Goal: Contribute content: Contribute content

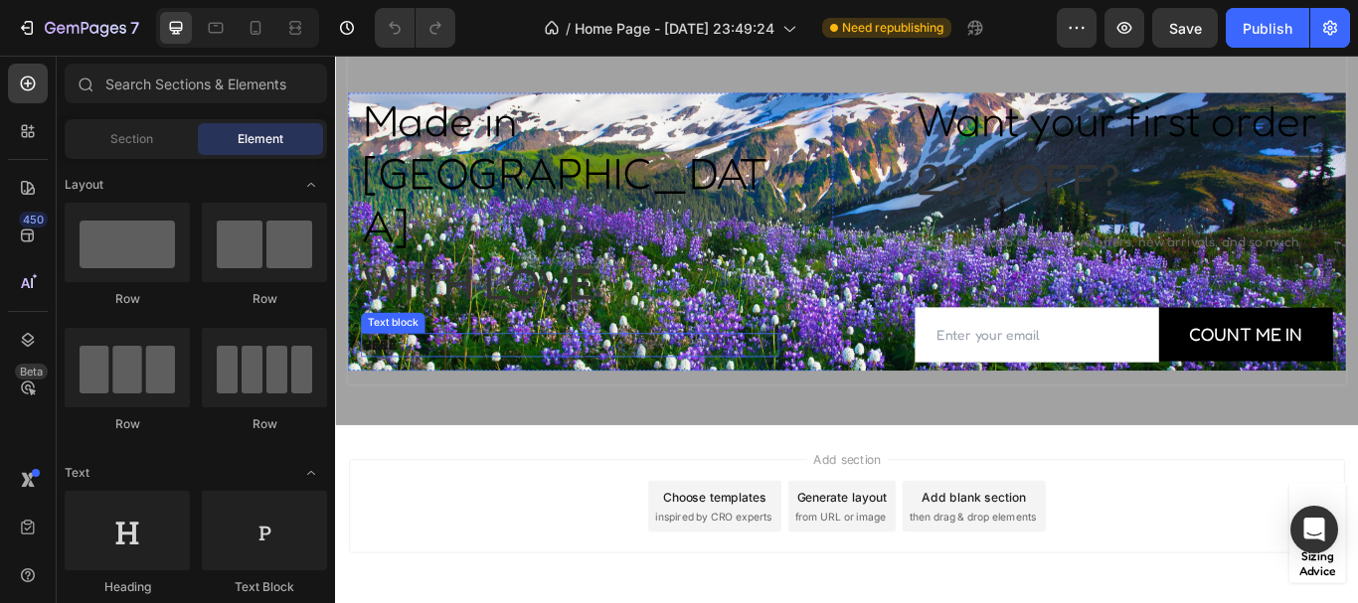
scroll to position [4815, 0]
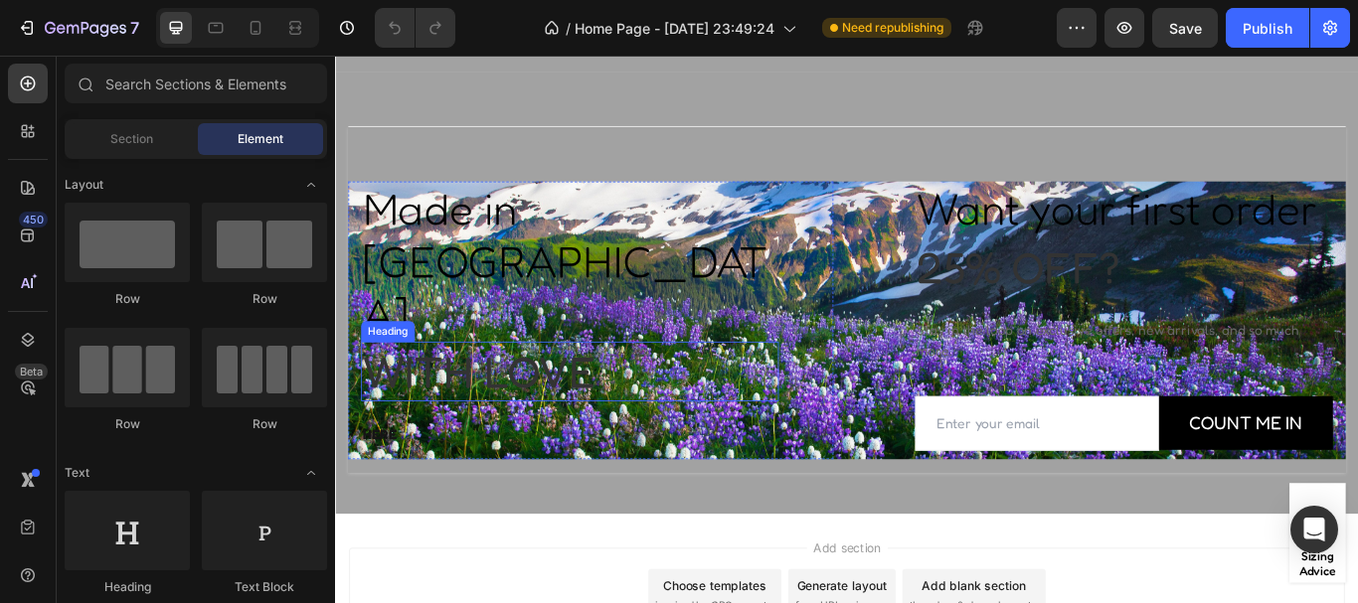
click at [575, 392] on p "With love" at bounding box center [608, 425] width 483 height 66
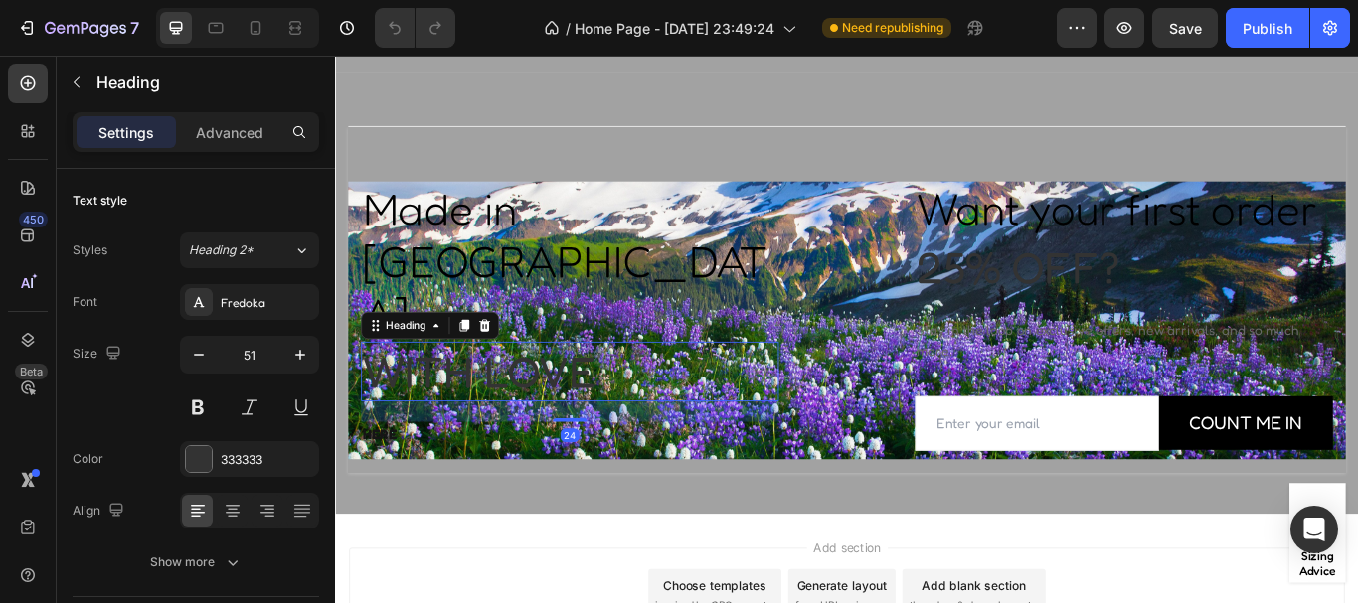
click at [575, 392] on p "With love" at bounding box center [608, 425] width 483 height 66
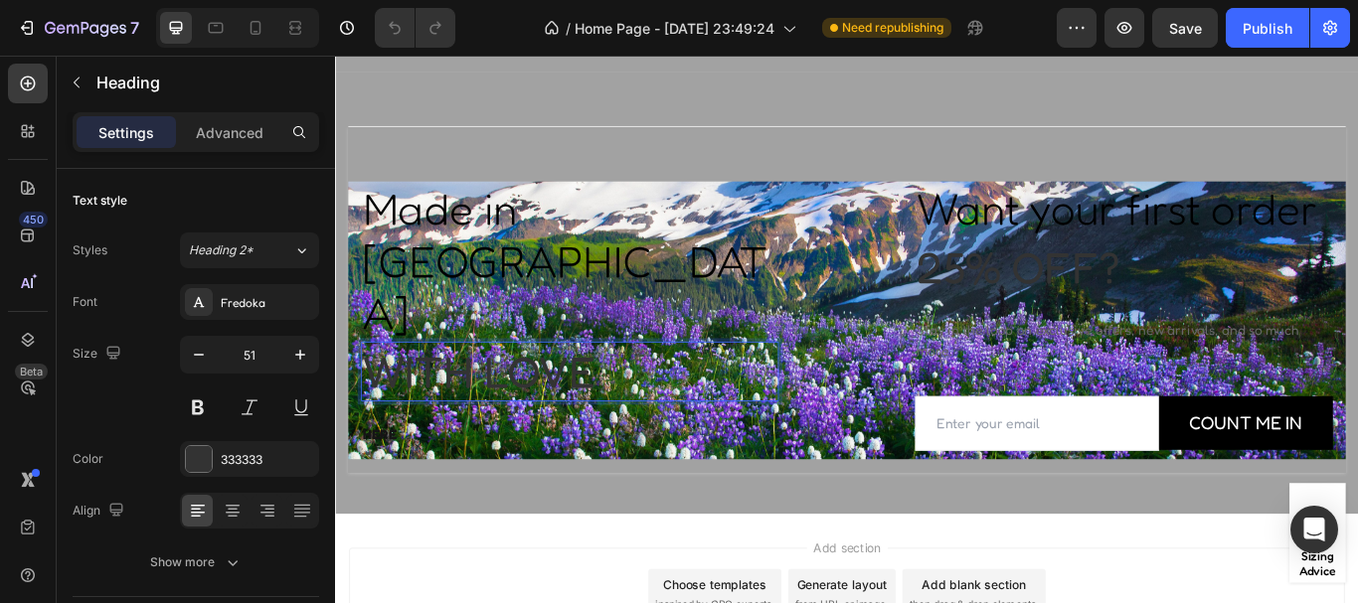
scroll to position [4891, 0]
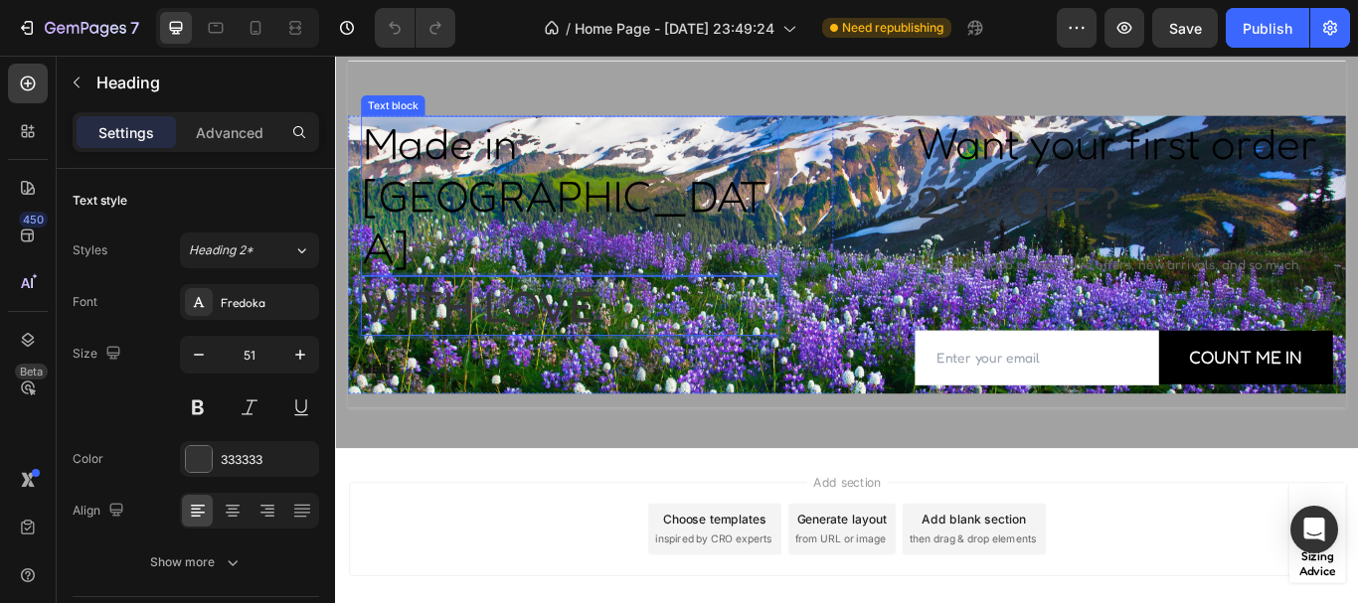
click at [670, 154] on p "Made in [GEOGRAPHIC_DATA]" at bounding box center [608, 219] width 483 height 183
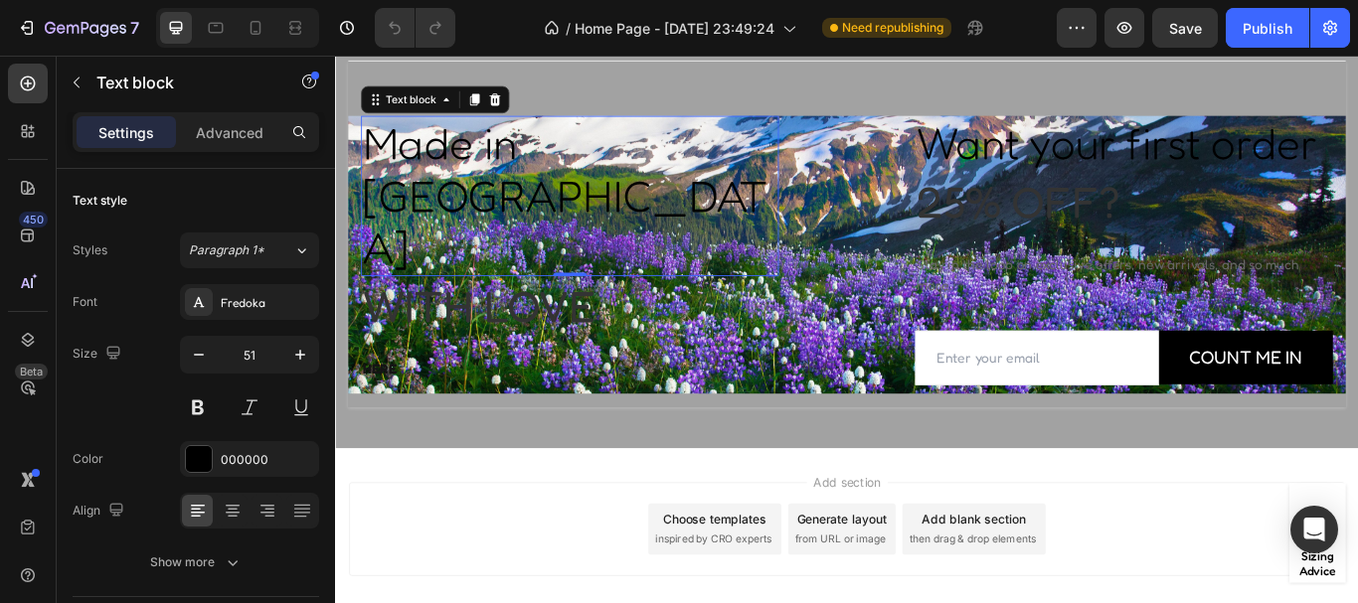
click at [762, 151] on p "Made in [GEOGRAPHIC_DATA]" at bounding box center [608, 219] width 483 height 183
click at [198, 448] on div at bounding box center [199, 459] width 26 height 26
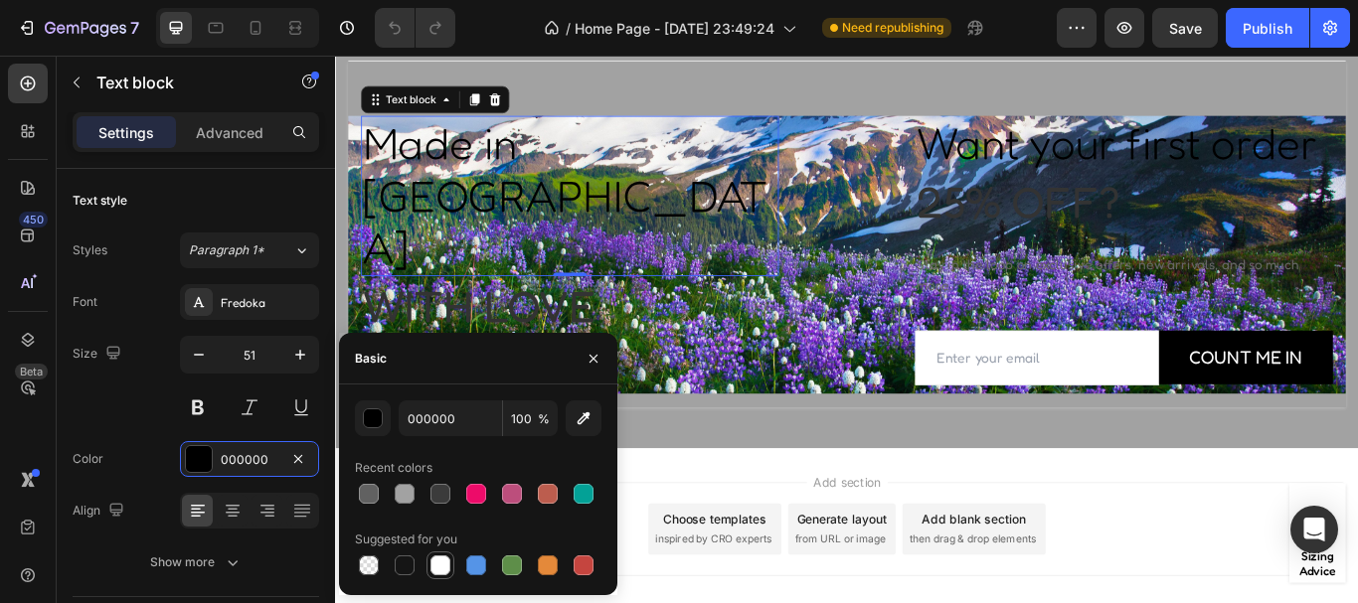
click at [437, 565] on div at bounding box center [440, 566] width 20 height 20
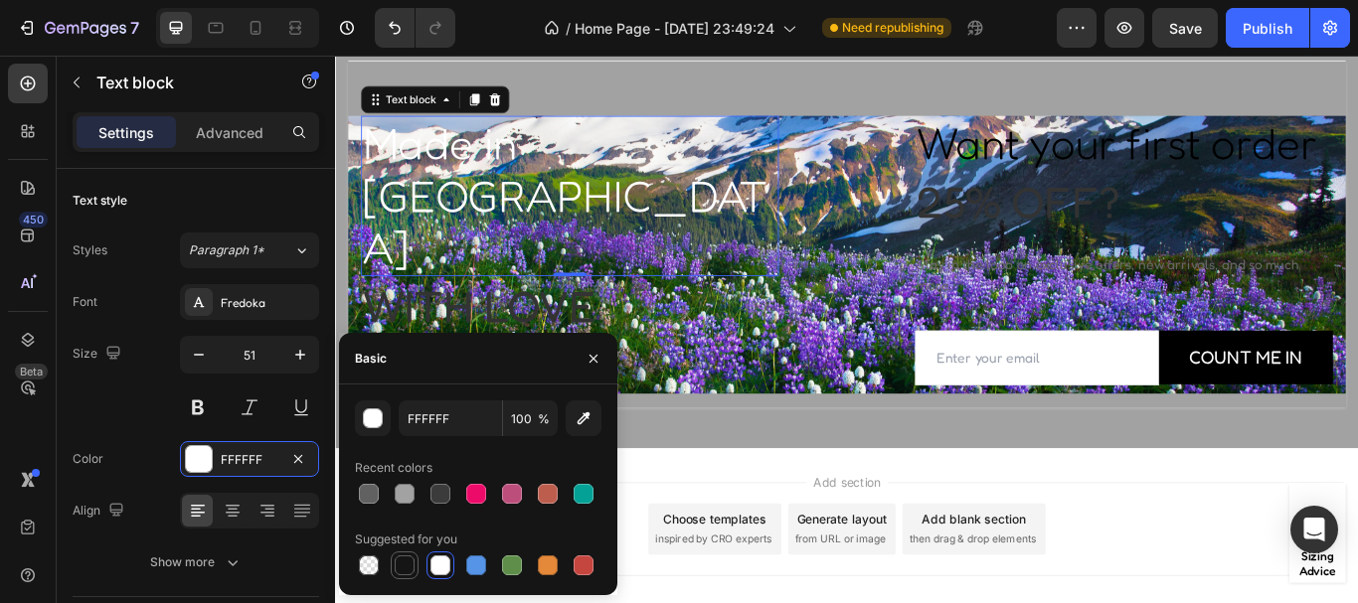
click at [407, 557] on div at bounding box center [405, 566] width 20 height 20
type input "151515"
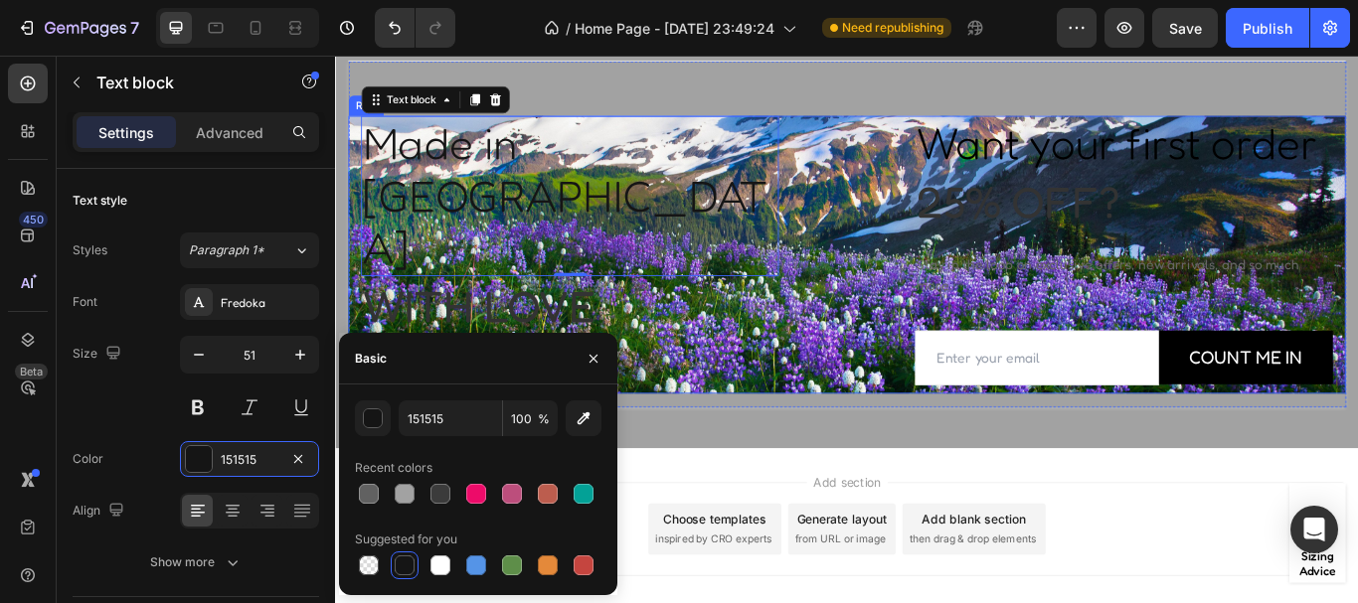
click at [927, 143] on div "Made in [GEOGRAPHIC_DATA] Text block 0 With love Heading HERE Text block Row Wa…" at bounding box center [931, 288] width 1163 height 324
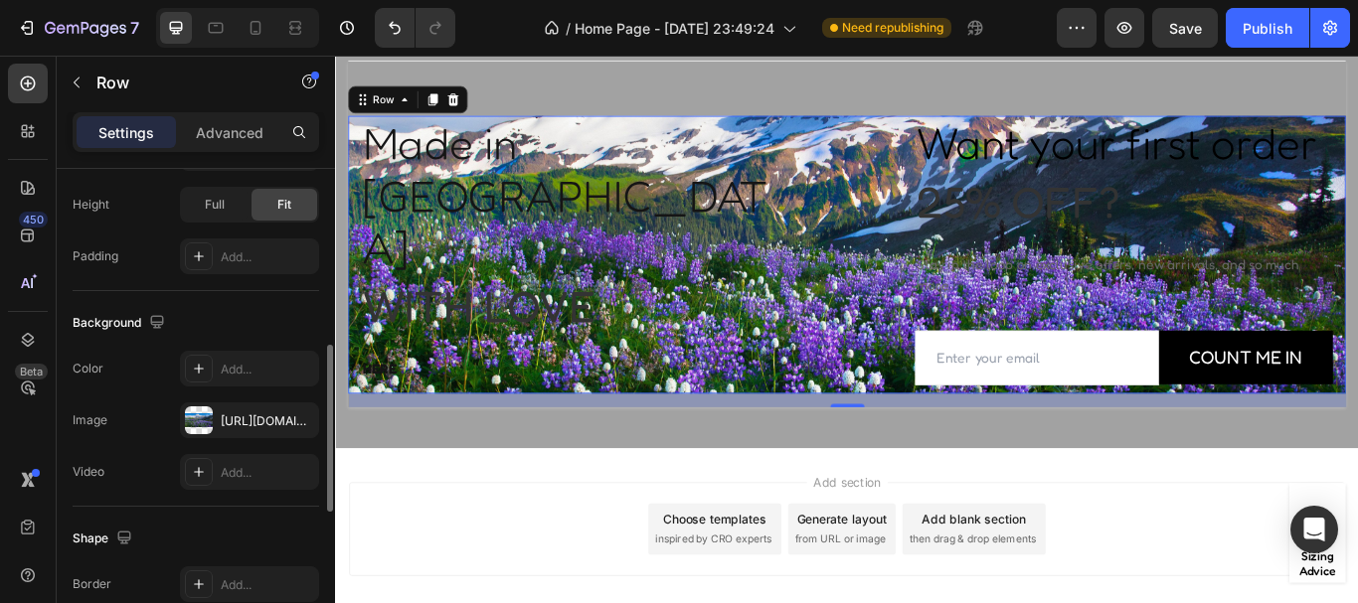
scroll to position [641, 0]
click at [199, 415] on div at bounding box center [199, 418] width 28 height 28
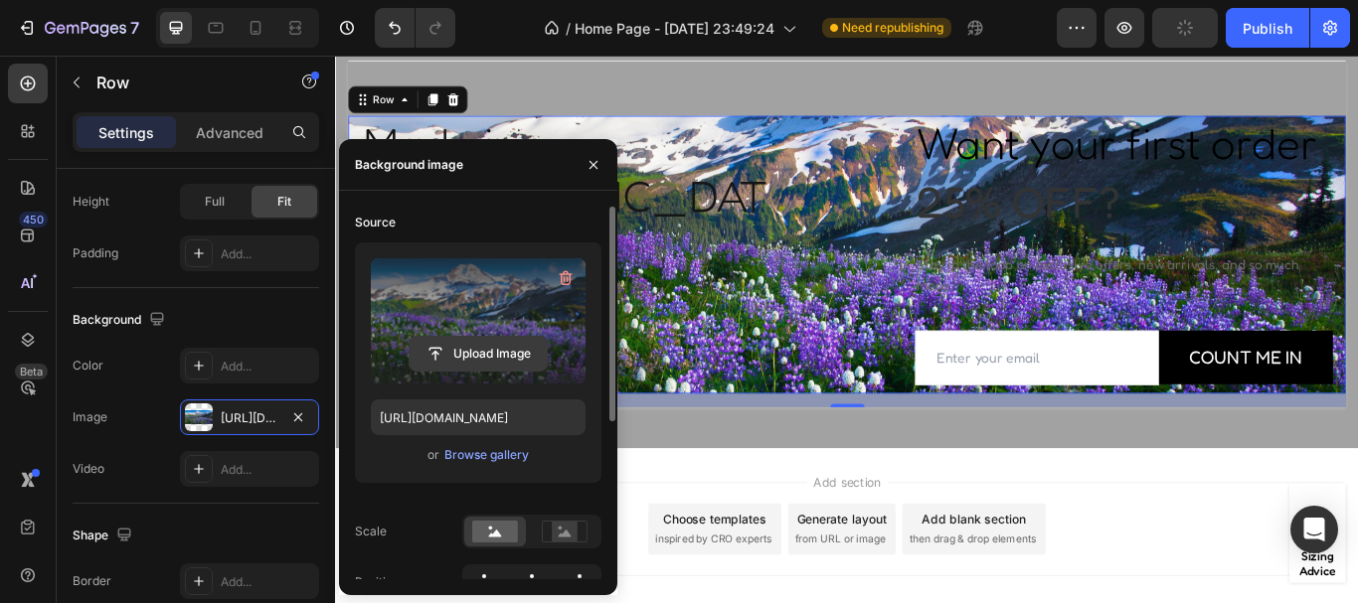
click at [472, 355] on input "file" at bounding box center [478, 354] width 137 height 34
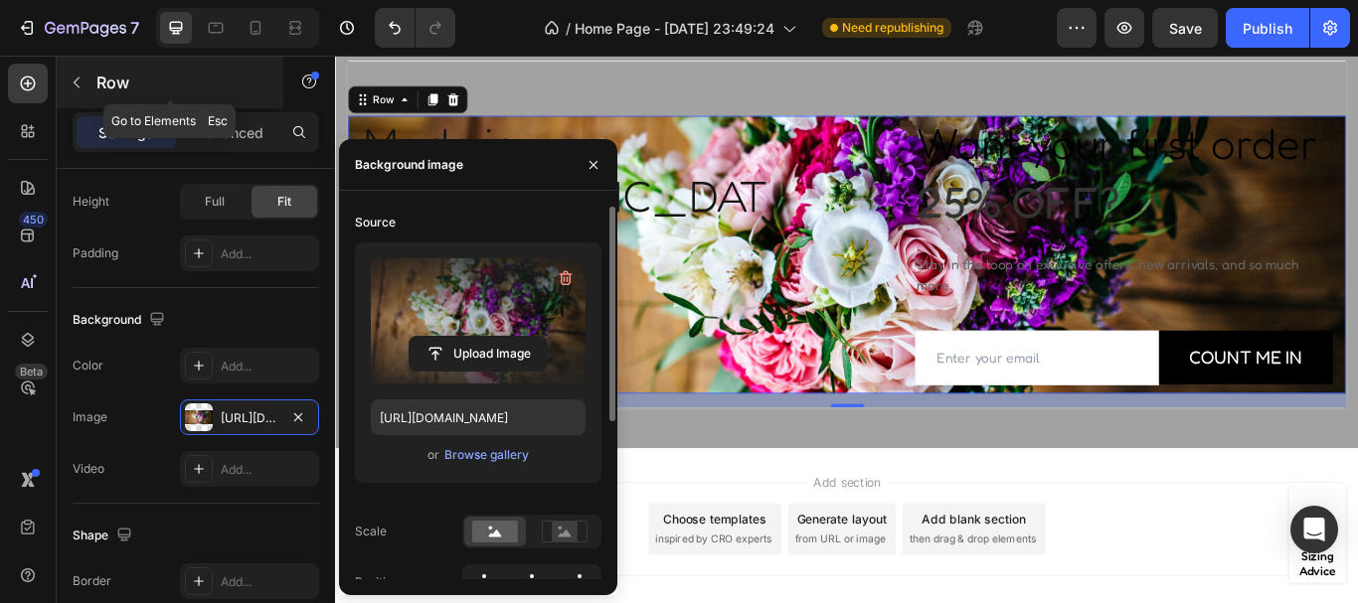
type input "[URL][DOMAIN_NAME]"
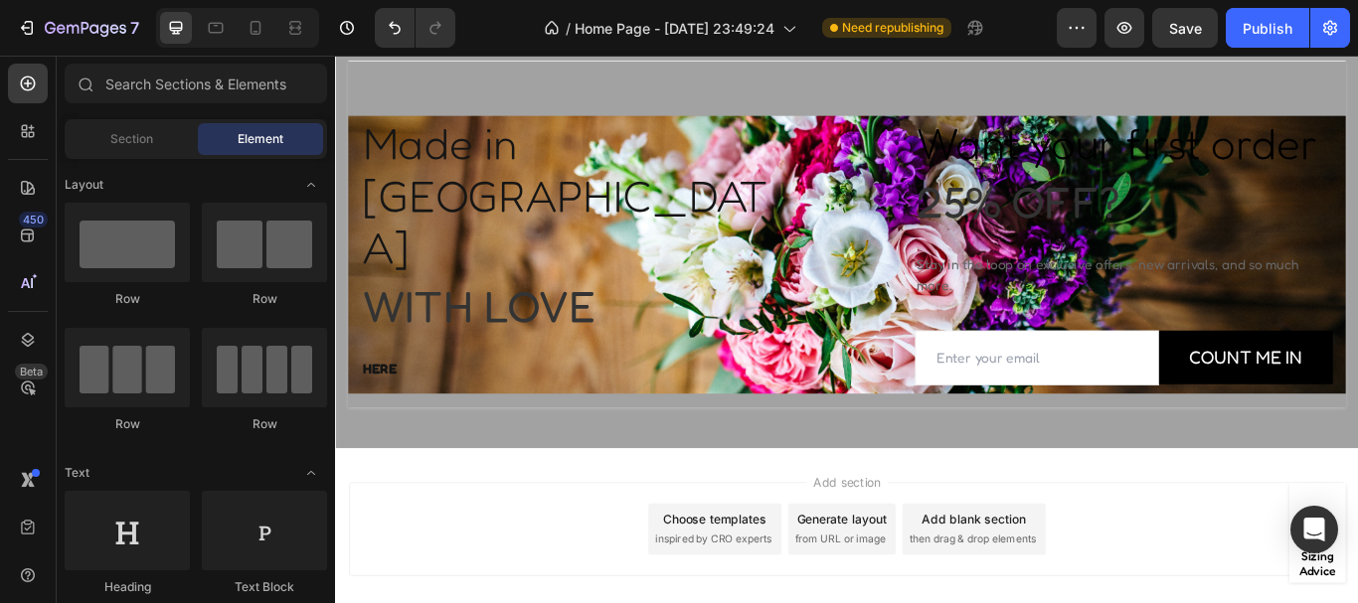
click at [1230, 580] on div "Add section Choose templates inspired by CRO experts Generate layout from URL o…" at bounding box center [931, 608] width 1161 height 109
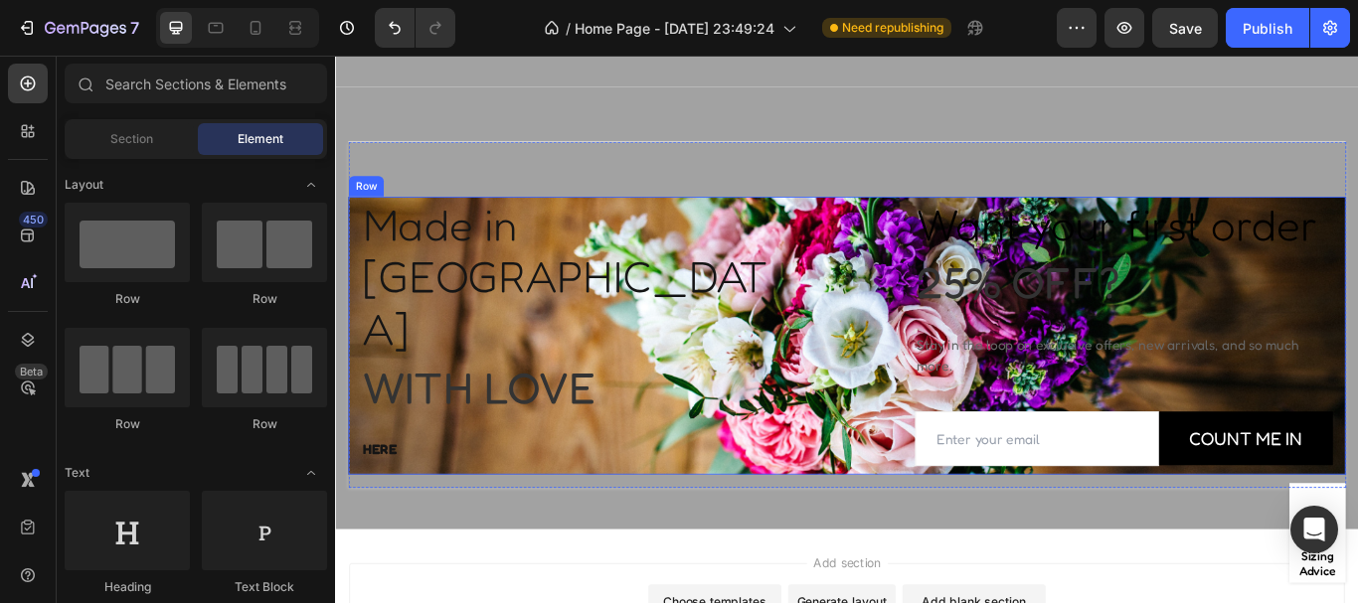
scroll to position [4722, 0]
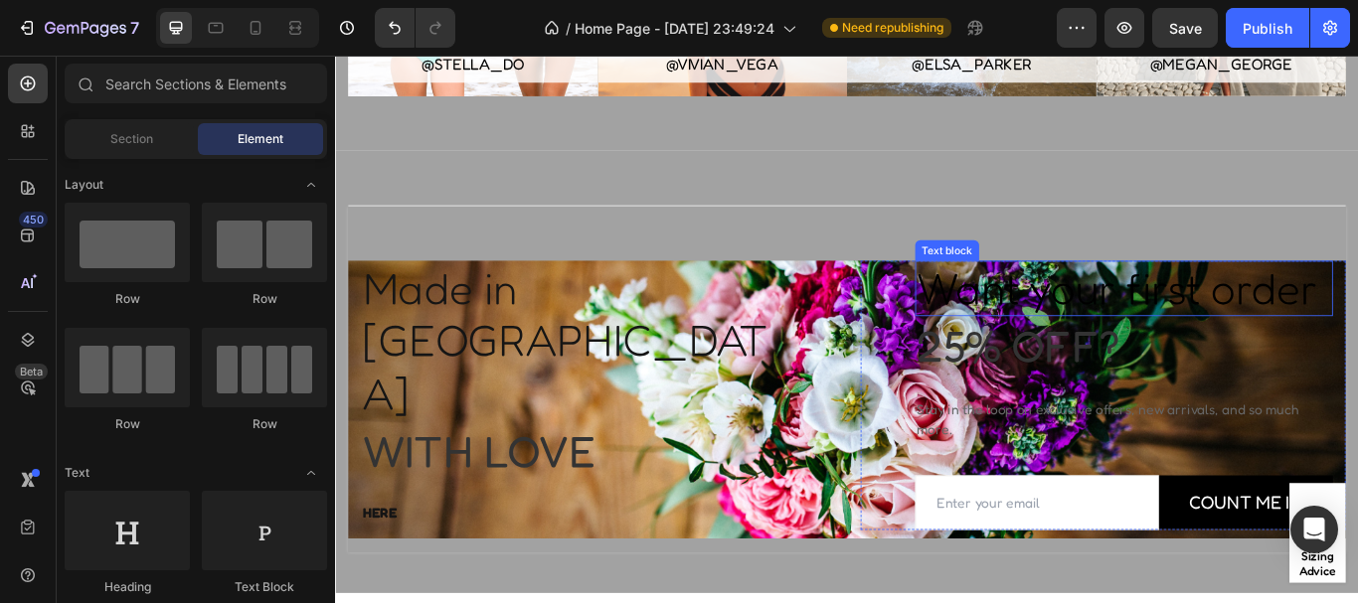
click at [1099, 346] on p "Want your first order" at bounding box center [1254, 327] width 483 height 61
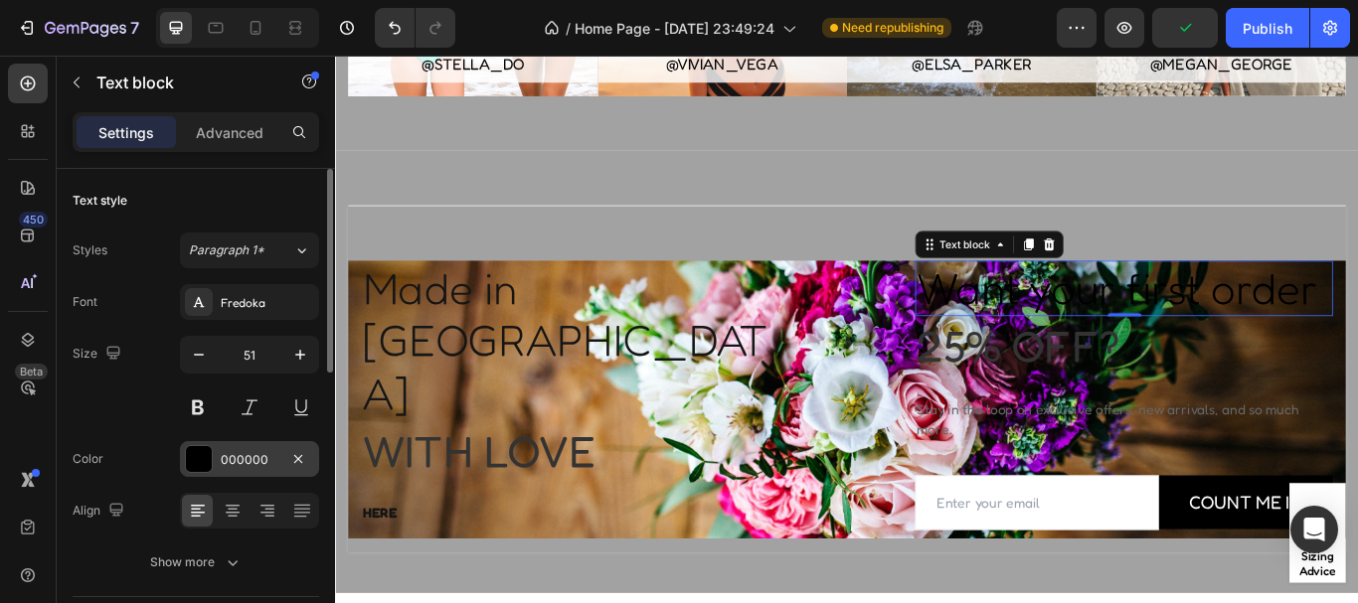
click at [194, 459] on div at bounding box center [199, 459] width 26 height 26
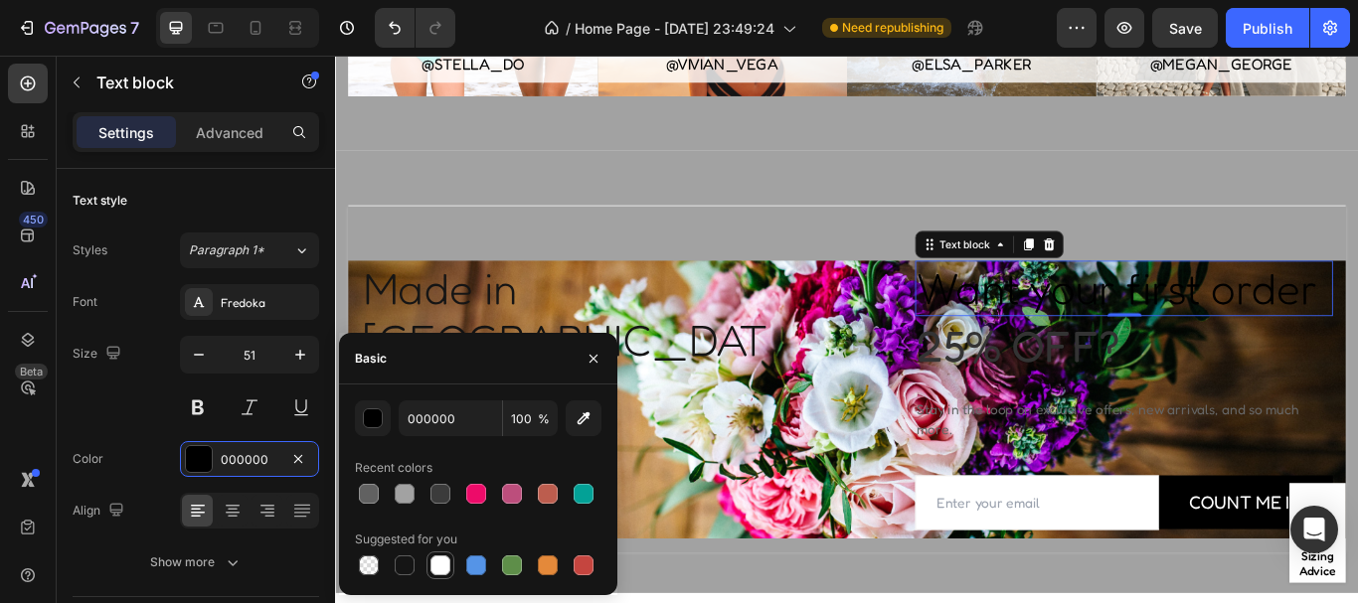
click at [439, 572] on div at bounding box center [440, 566] width 20 height 20
type input "FFFFFF"
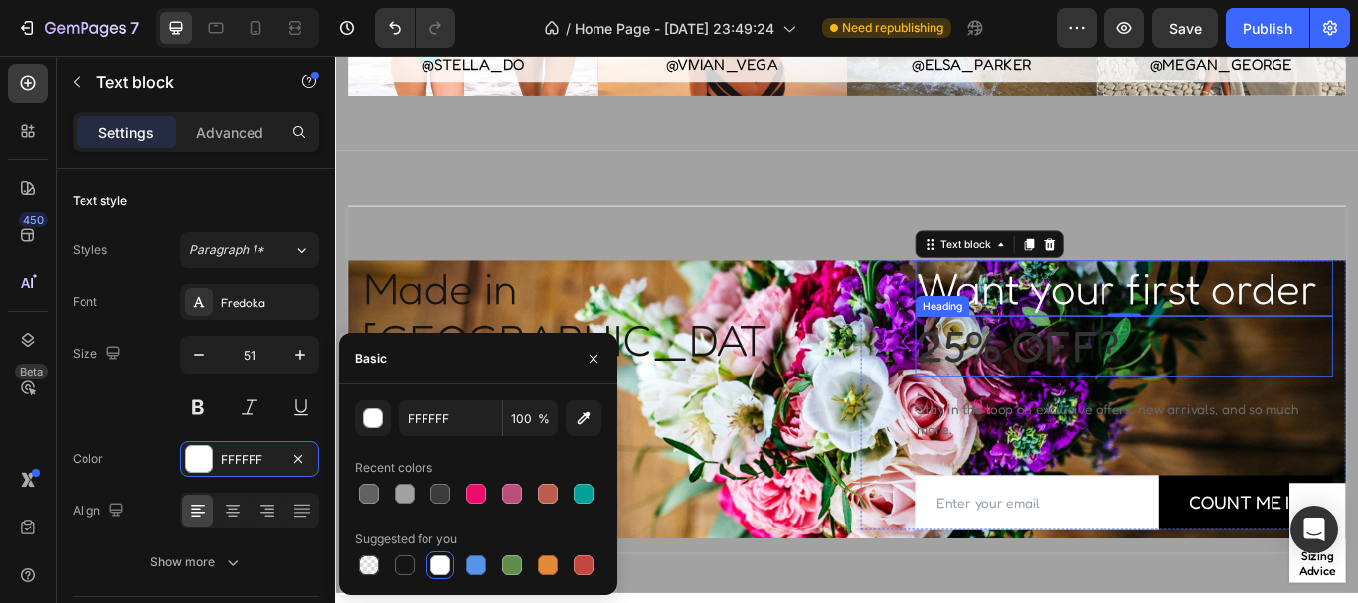
scroll to position [4861, 0]
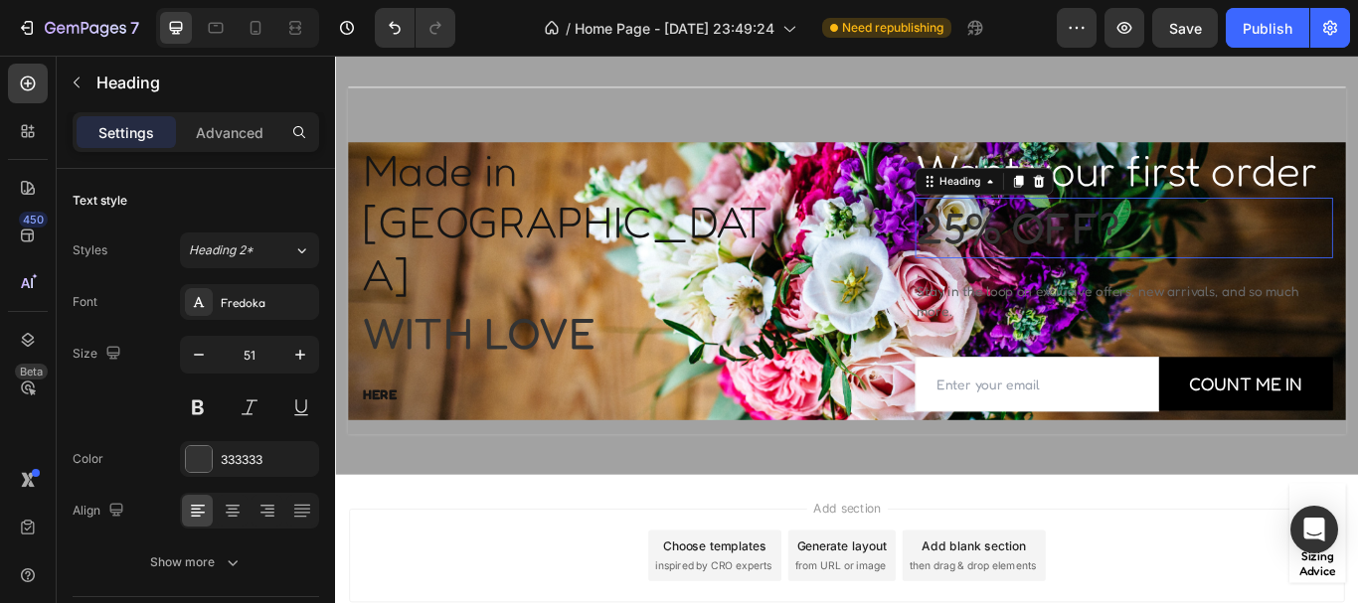
click at [1161, 263] on p "25% off?" at bounding box center [1254, 257] width 483 height 66
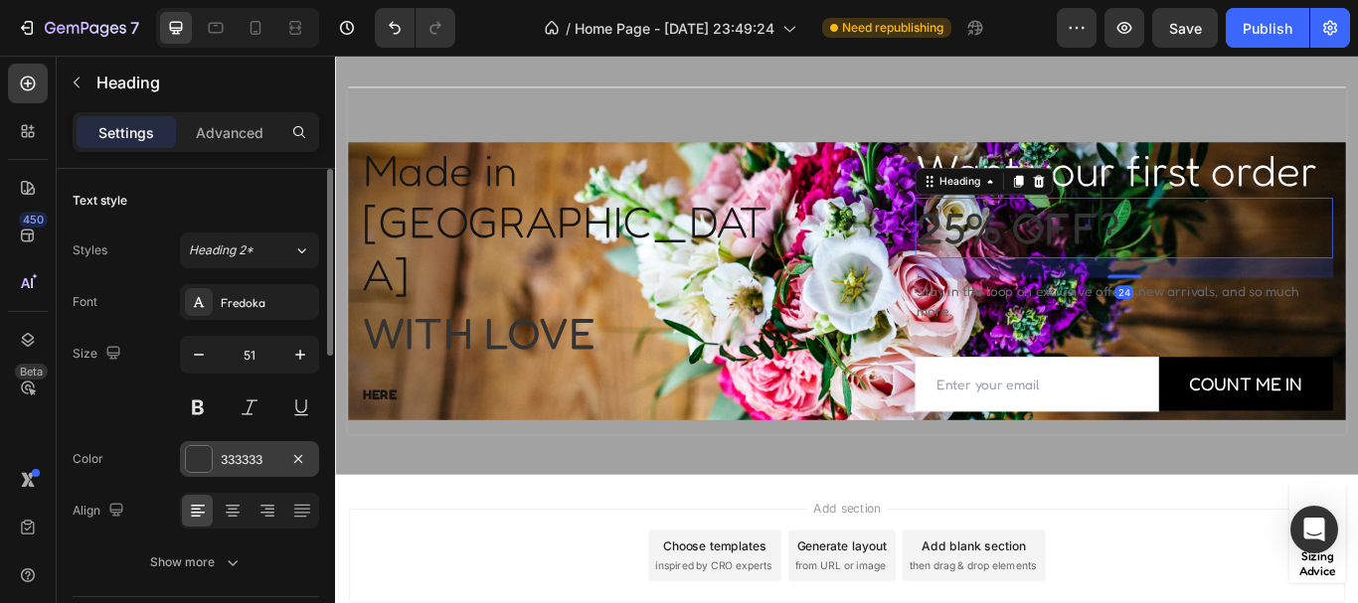
click at [203, 459] on div at bounding box center [199, 459] width 26 height 26
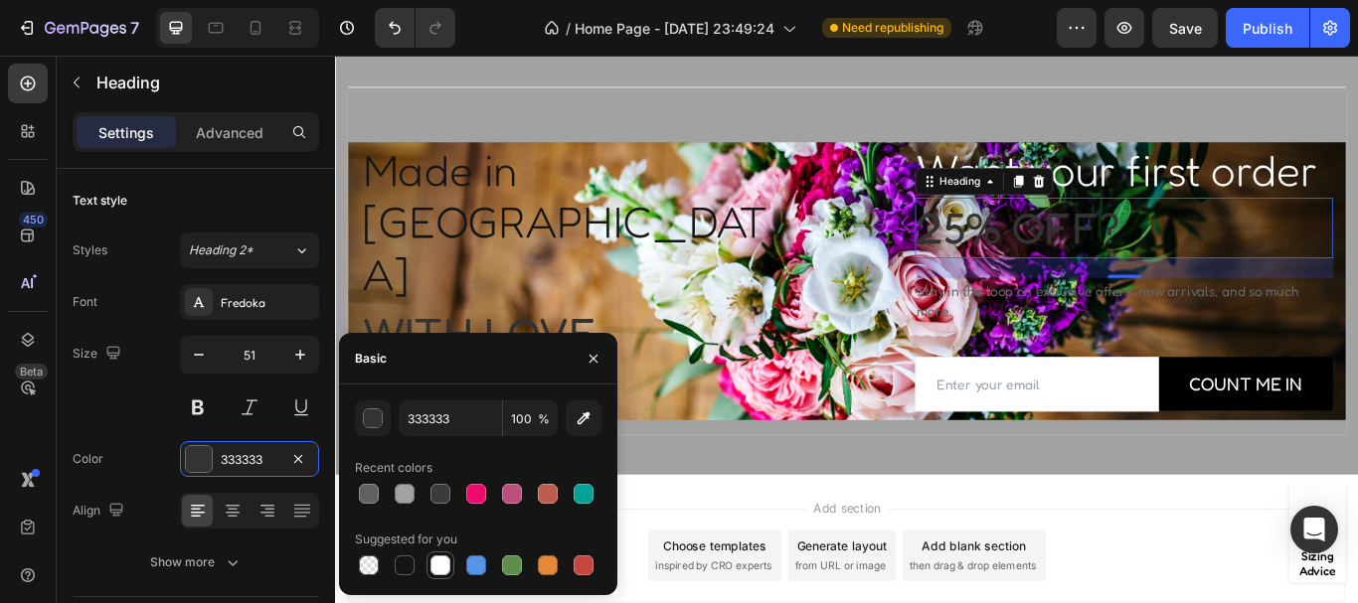
click at [437, 563] on div at bounding box center [440, 566] width 20 height 20
type input "FFFFFF"
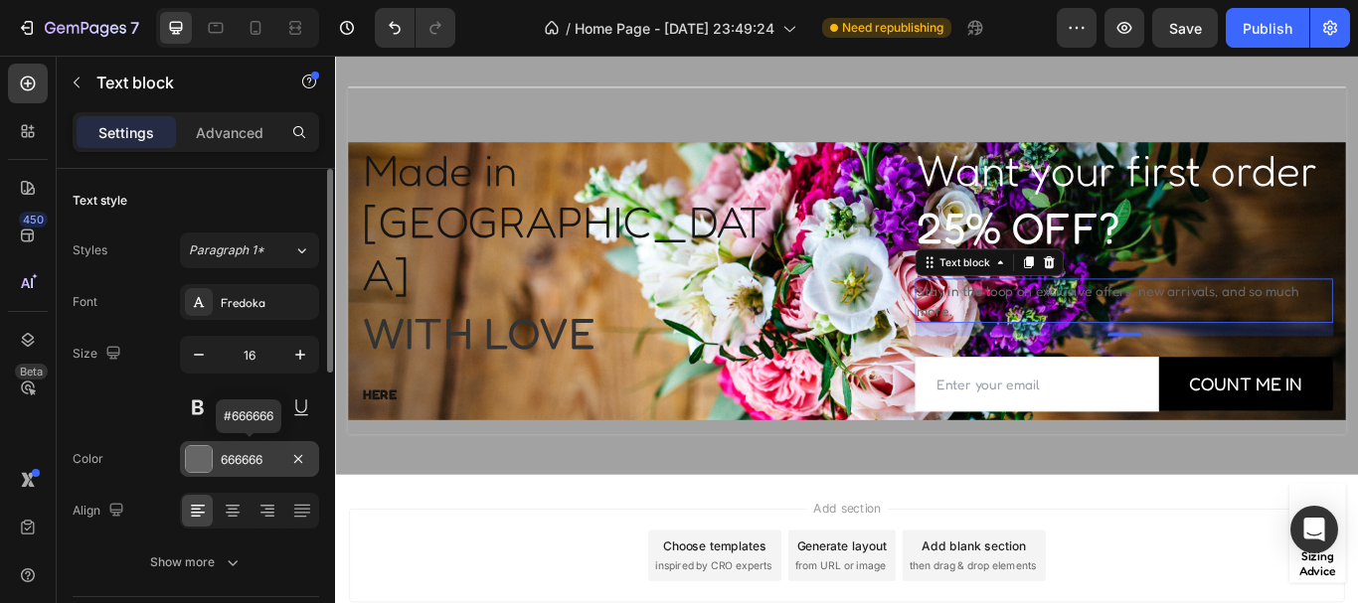
click at [242, 470] on div "666666" at bounding box center [249, 459] width 139 height 36
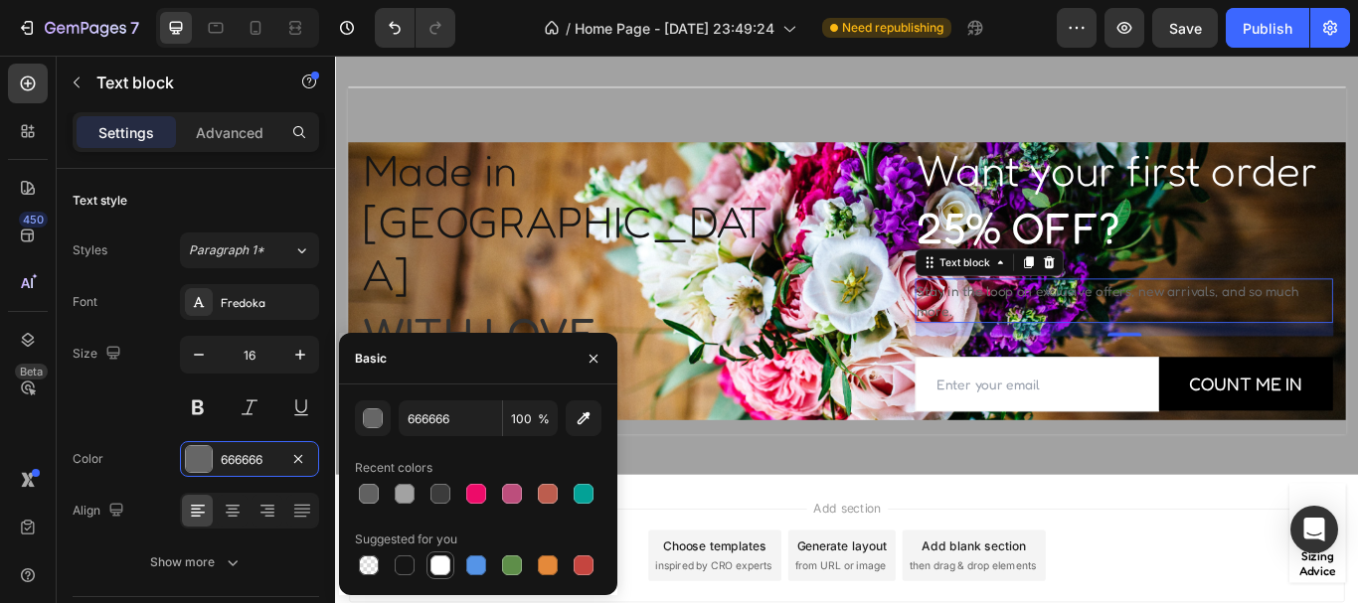
click at [439, 562] on div at bounding box center [440, 566] width 20 height 20
type input "FFFFFF"
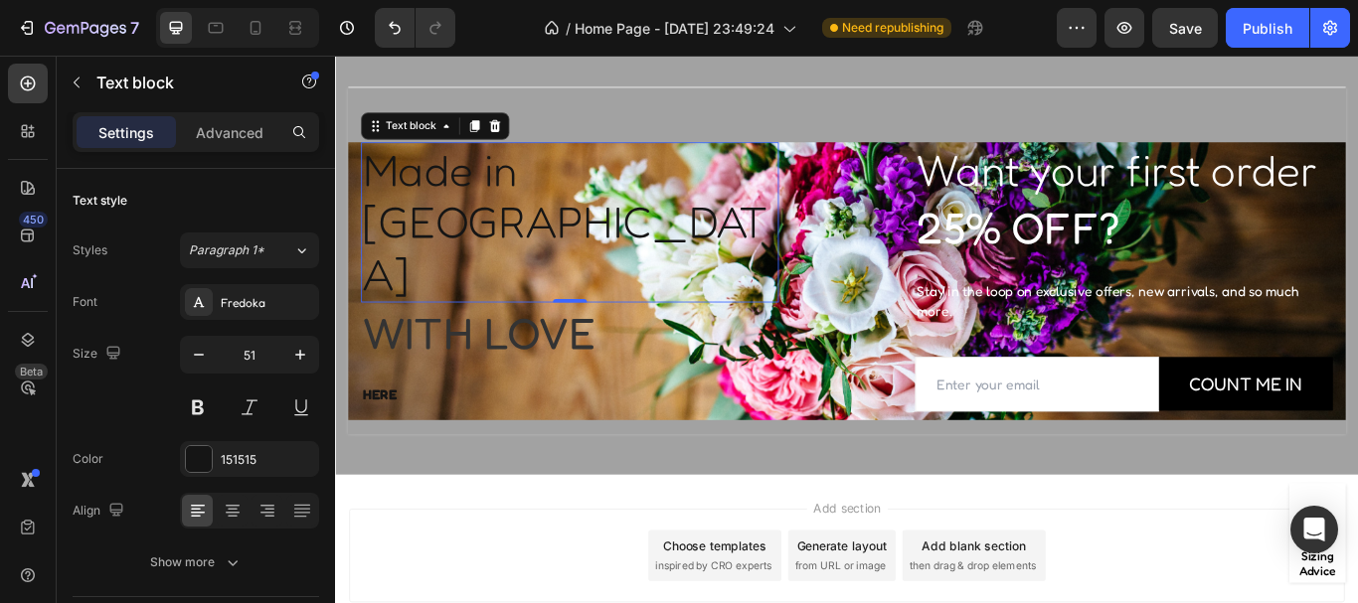
scroll to position [641, 0]
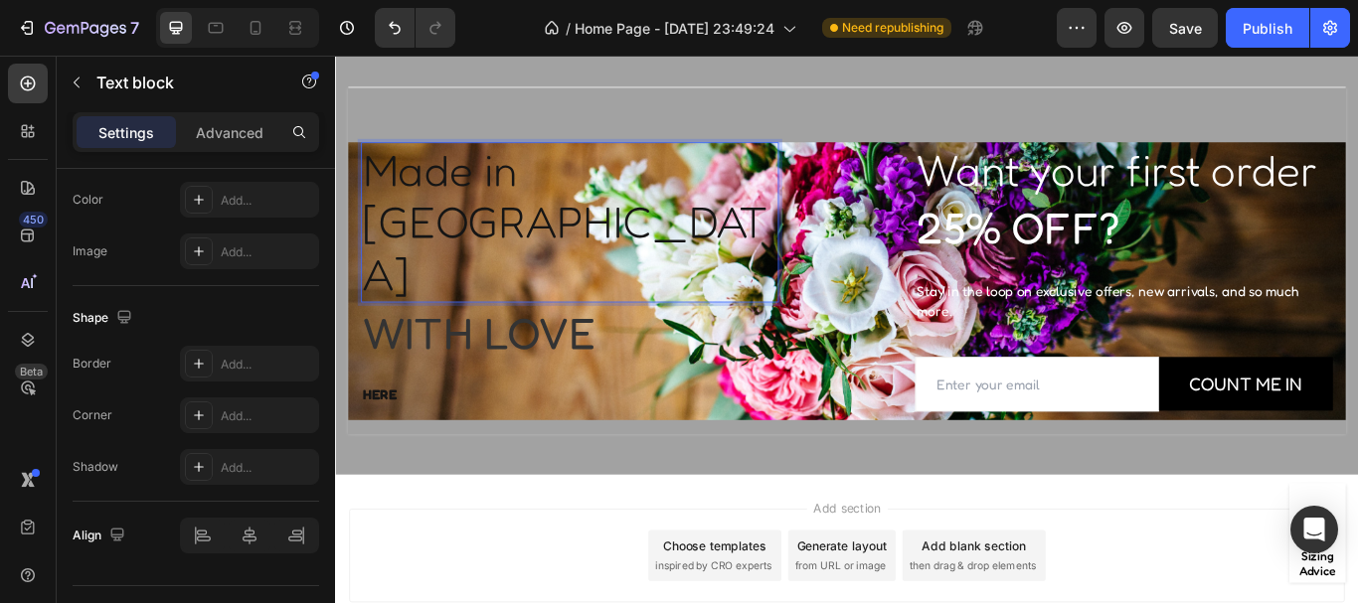
click at [670, 196] on p "Made in [GEOGRAPHIC_DATA]" at bounding box center [608, 250] width 483 height 183
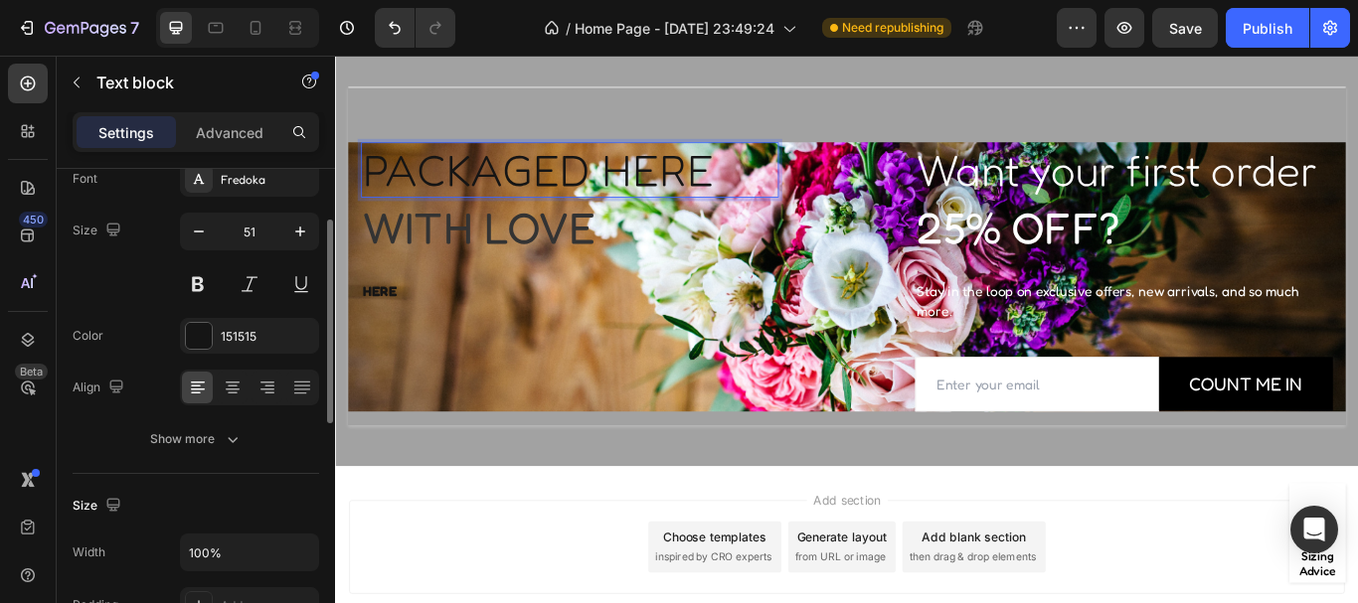
scroll to position [122, 0]
click at [200, 290] on button at bounding box center [198, 285] width 36 height 36
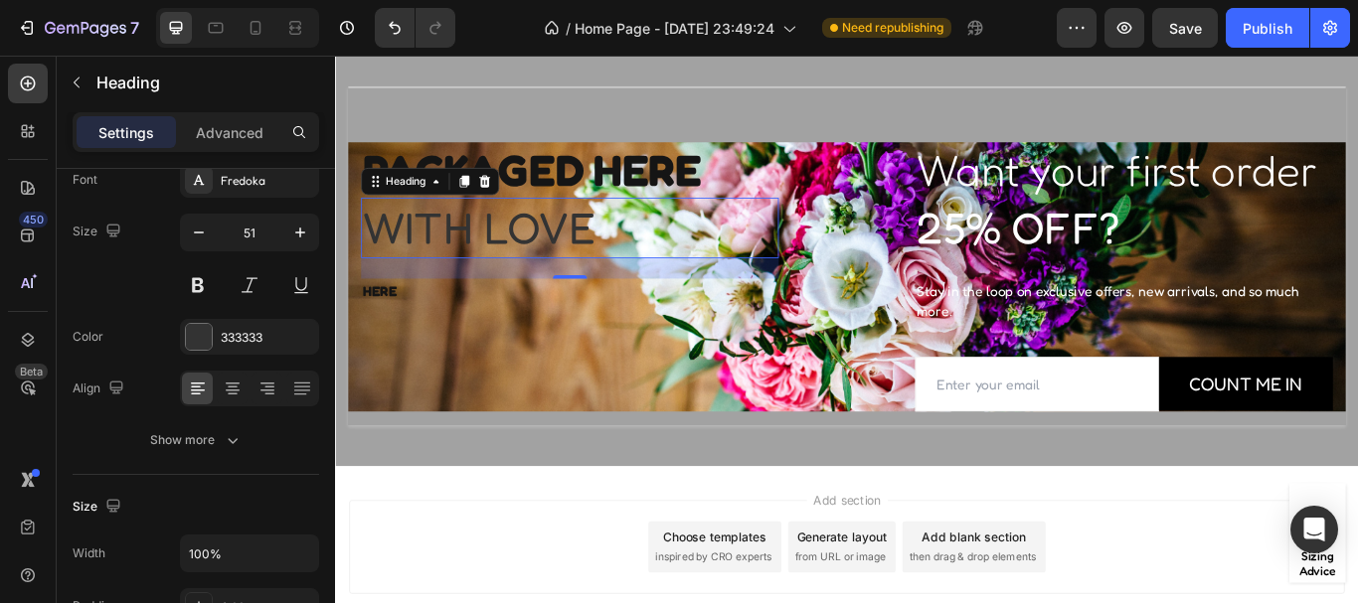
click at [457, 265] on p "With love" at bounding box center [608, 257] width 483 height 66
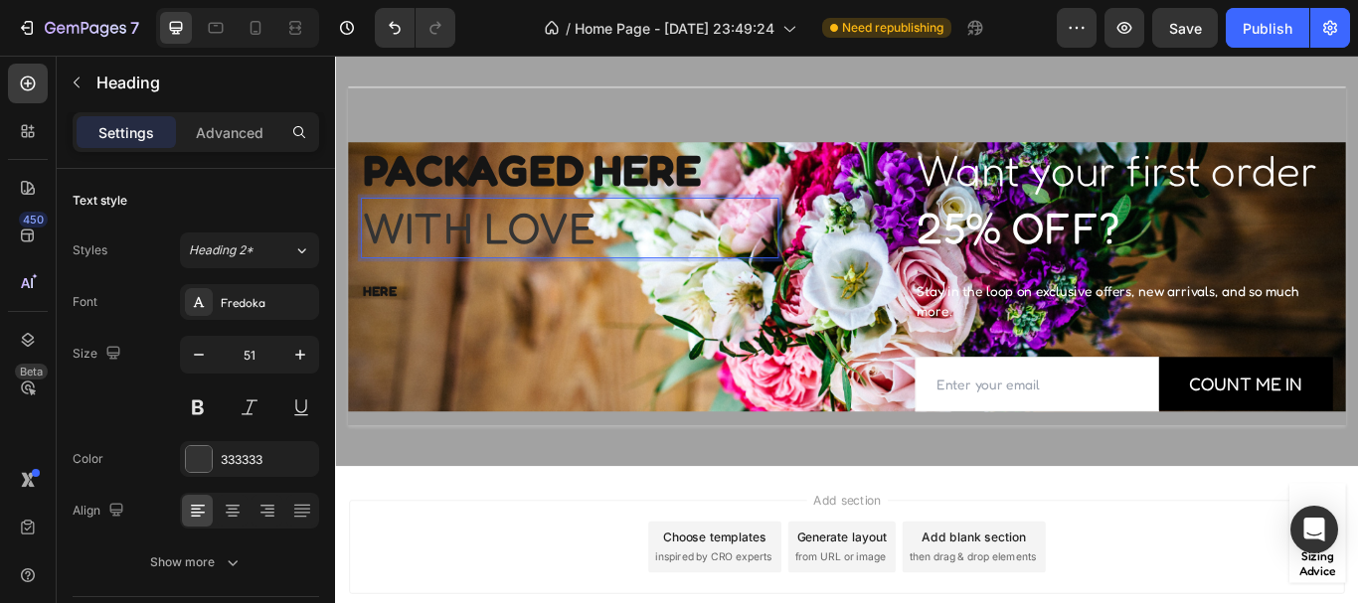
click at [510, 263] on p "With love" at bounding box center [608, 257] width 483 height 66
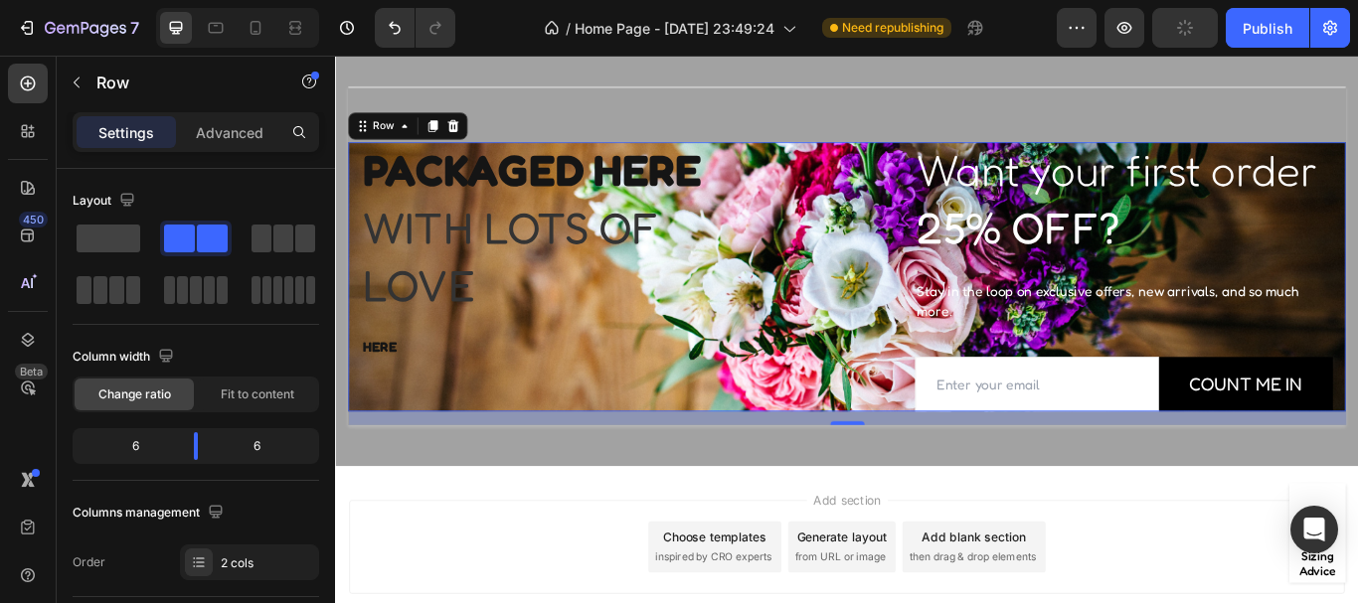
click at [744, 432] on div "PACKAGED HERE Text block With LOTS OF love Heading HERE Text block Row" at bounding box center [633, 314] width 566 height 314
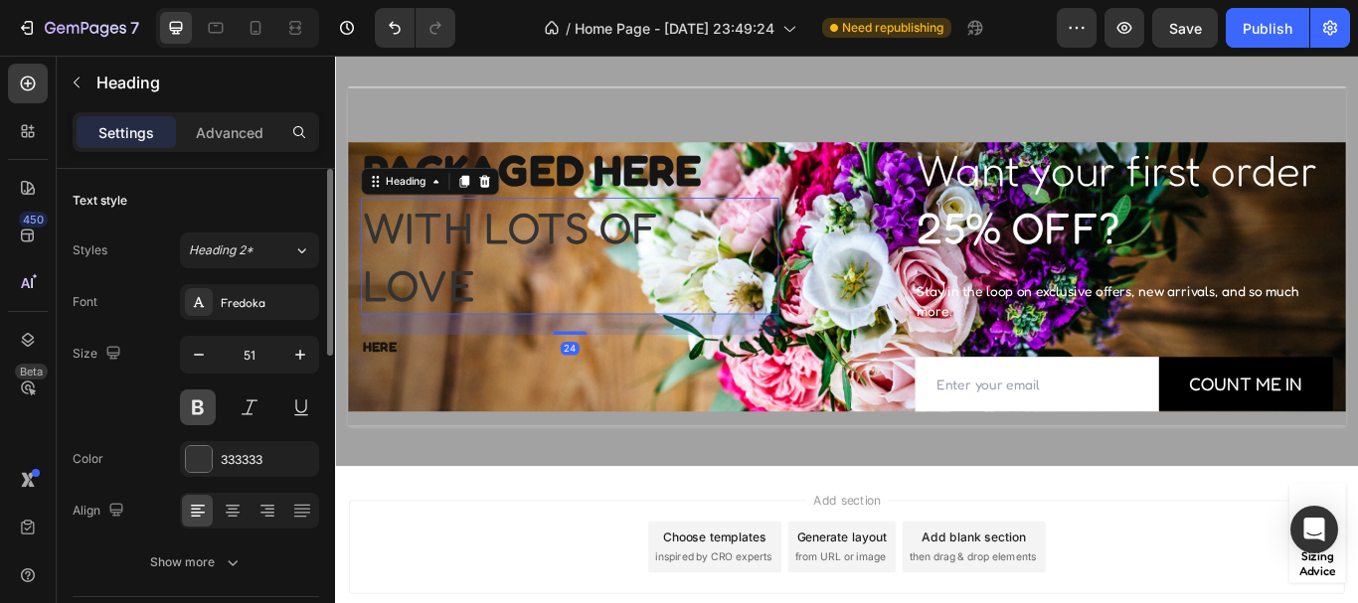
click at [197, 412] on button at bounding box center [198, 408] width 36 height 36
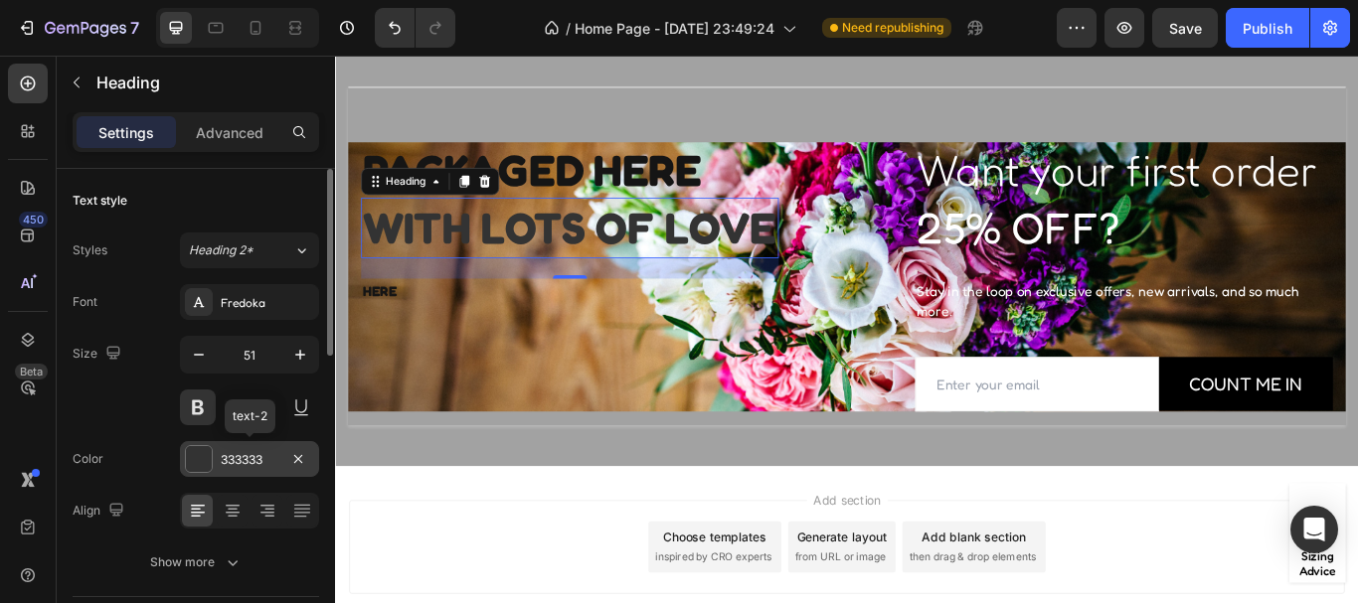
click at [196, 462] on div at bounding box center [199, 459] width 26 height 26
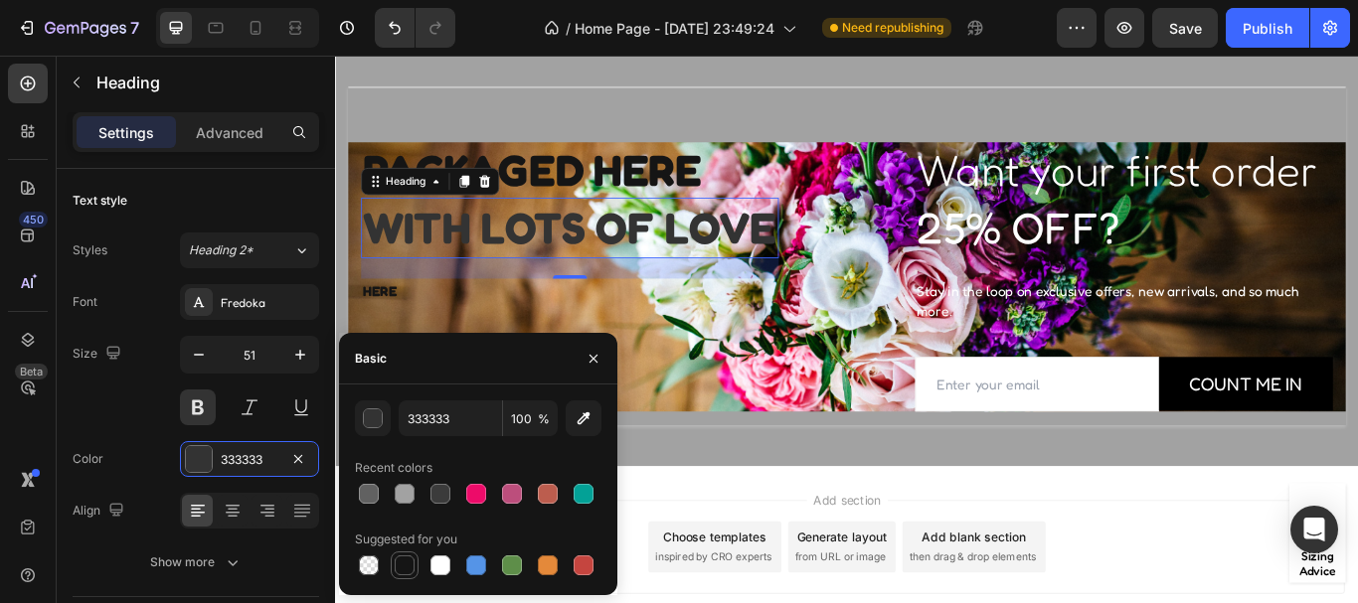
click at [395, 557] on div at bounding box center [405, 566] width 24 height 24
type input "151515"
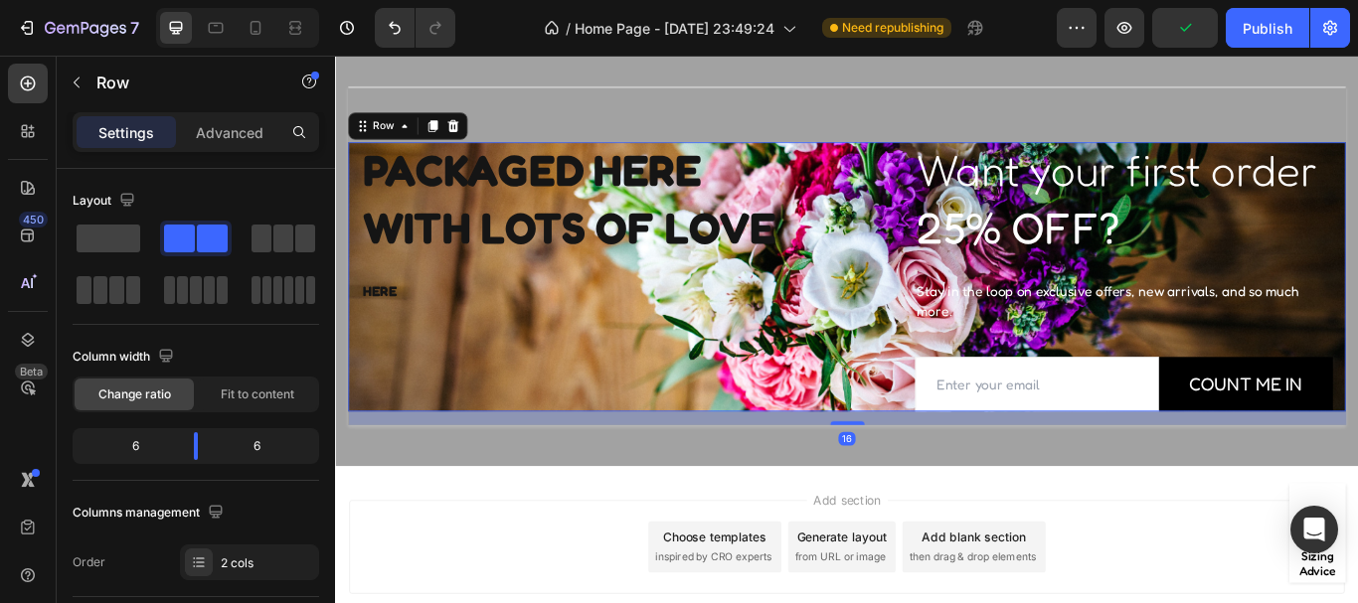
click at [752, 434] on div "PACKAGED HERE Text block With LOTS OF love Heading HERE Text block Row" at bounding box center [633, 314] width 566 height 314
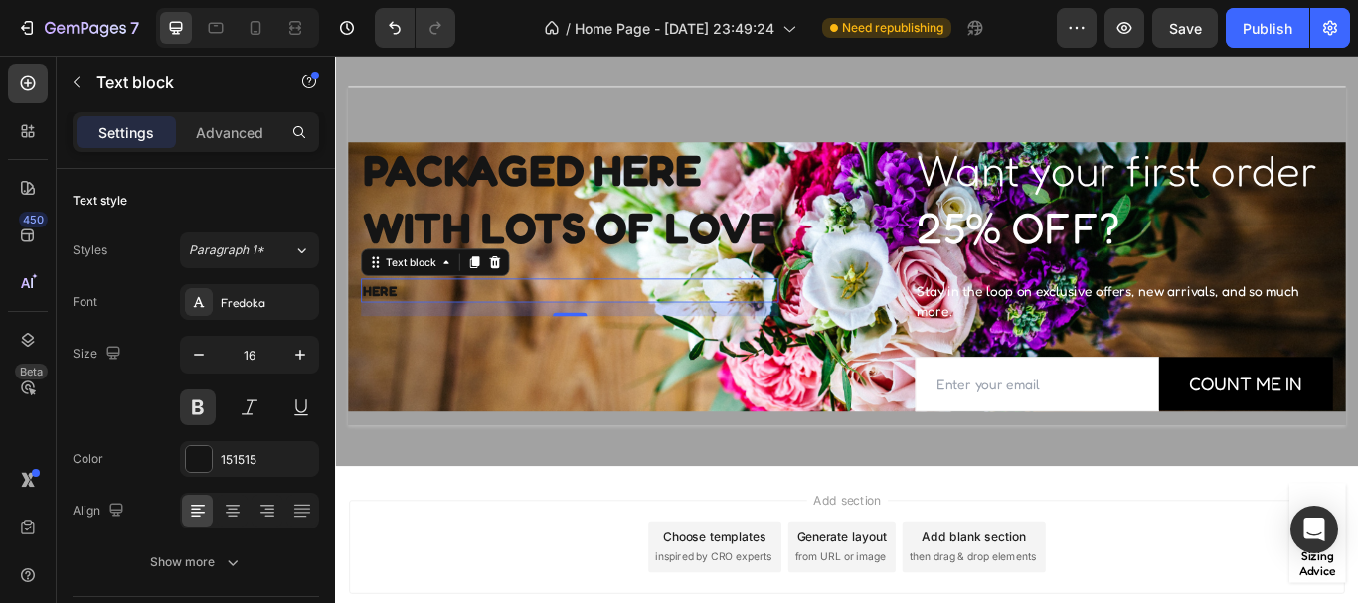
click at [420, 342] on p "HERE" at bounding box center [608, 330] width 483 height 24
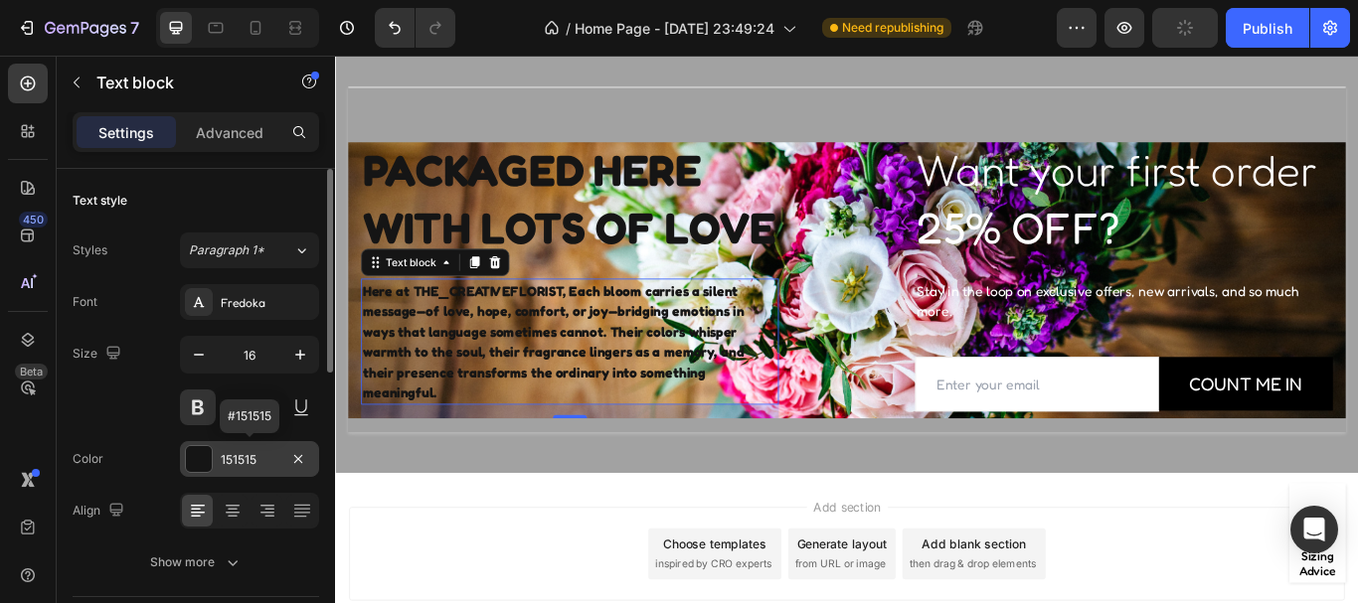
click at [197, 462] on div at bounding box center [199, 459] width 26 height 26
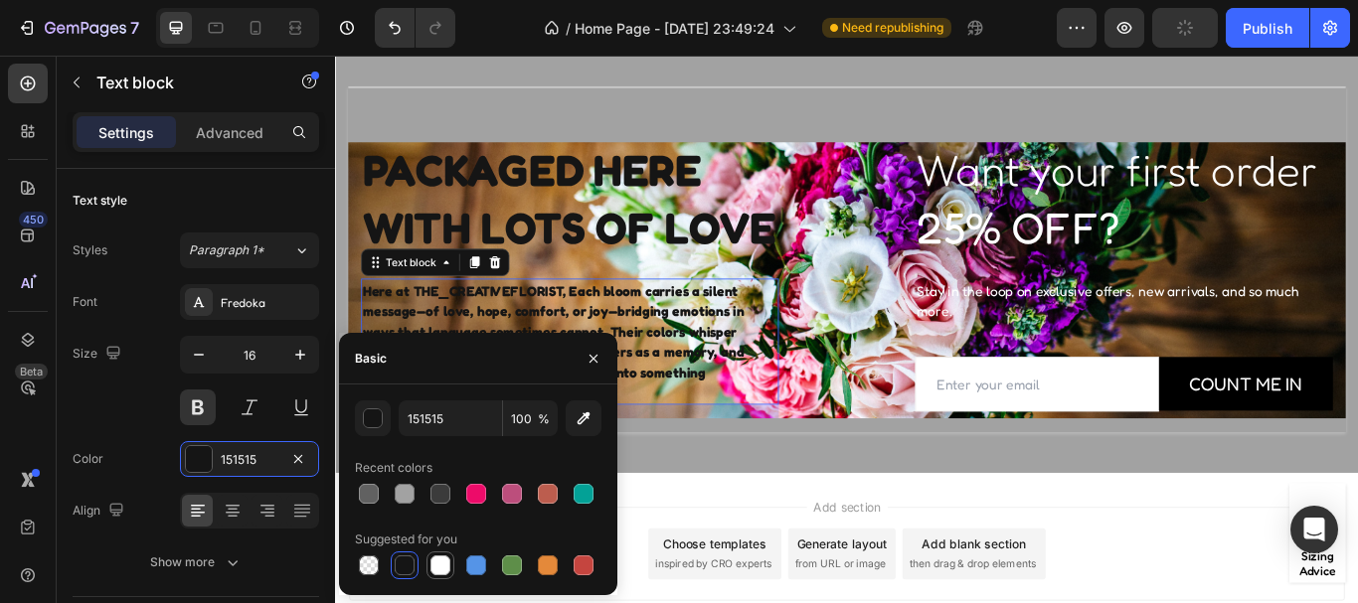
click at [433, 563] on div at bounding box center [440, 566] width 20 height 20
type input "FFFFFF"
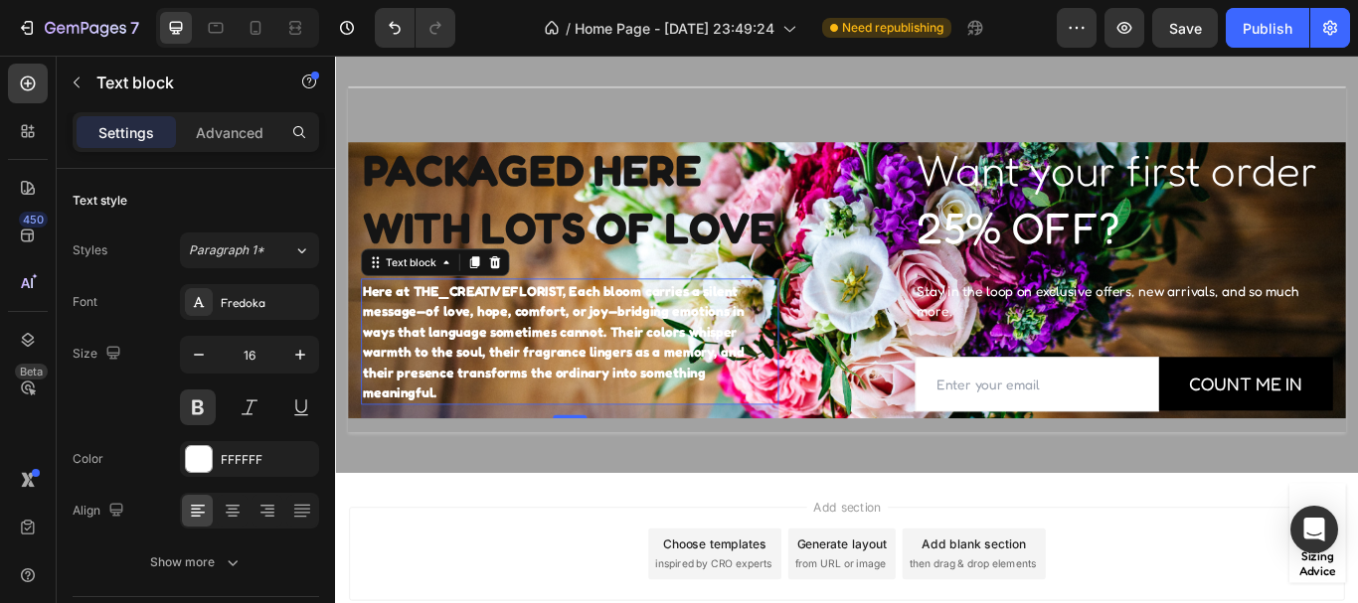
click at [757, 461] on p "Here at THE_CREATIVEFLORIST, Each bloom carries a silent message—of love, hope,…" at bounding box center [608, 389] width 483 height 143
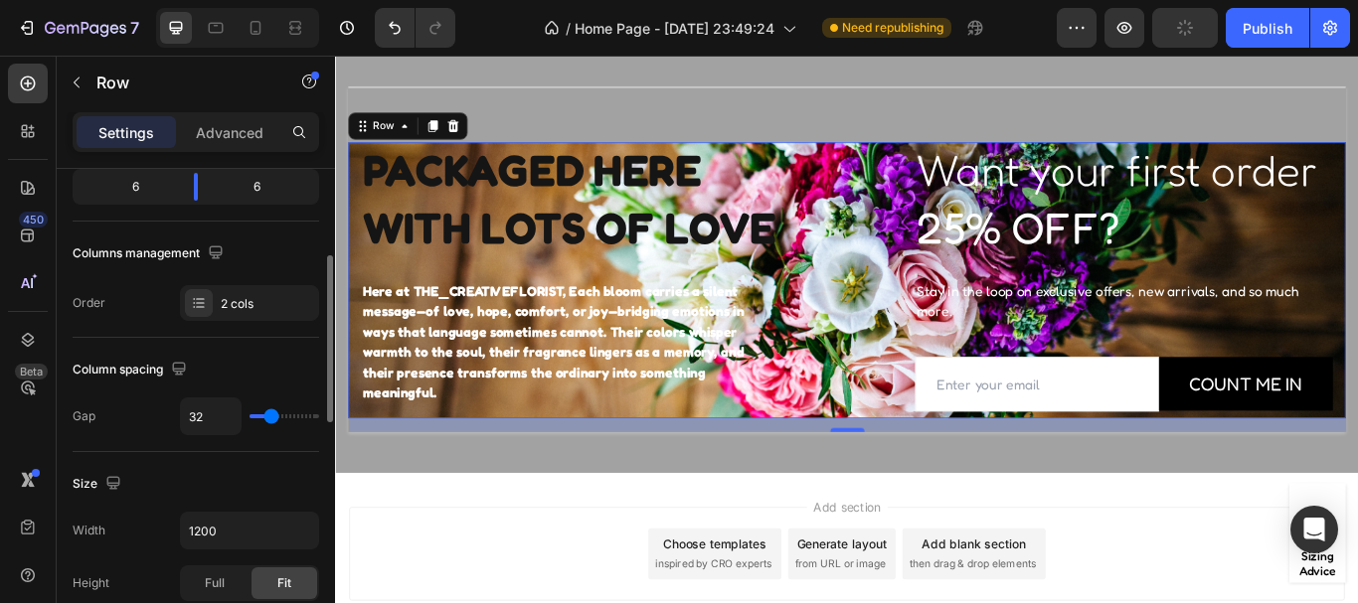
scroll to position [265, 0]
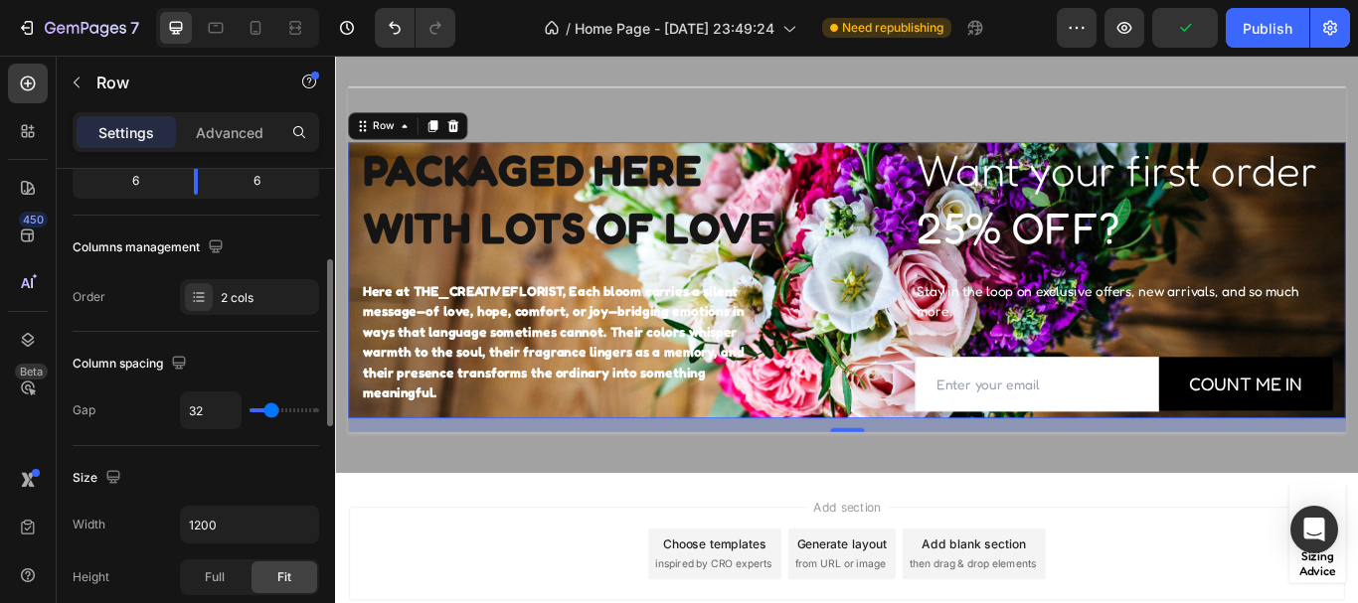
type input "44"
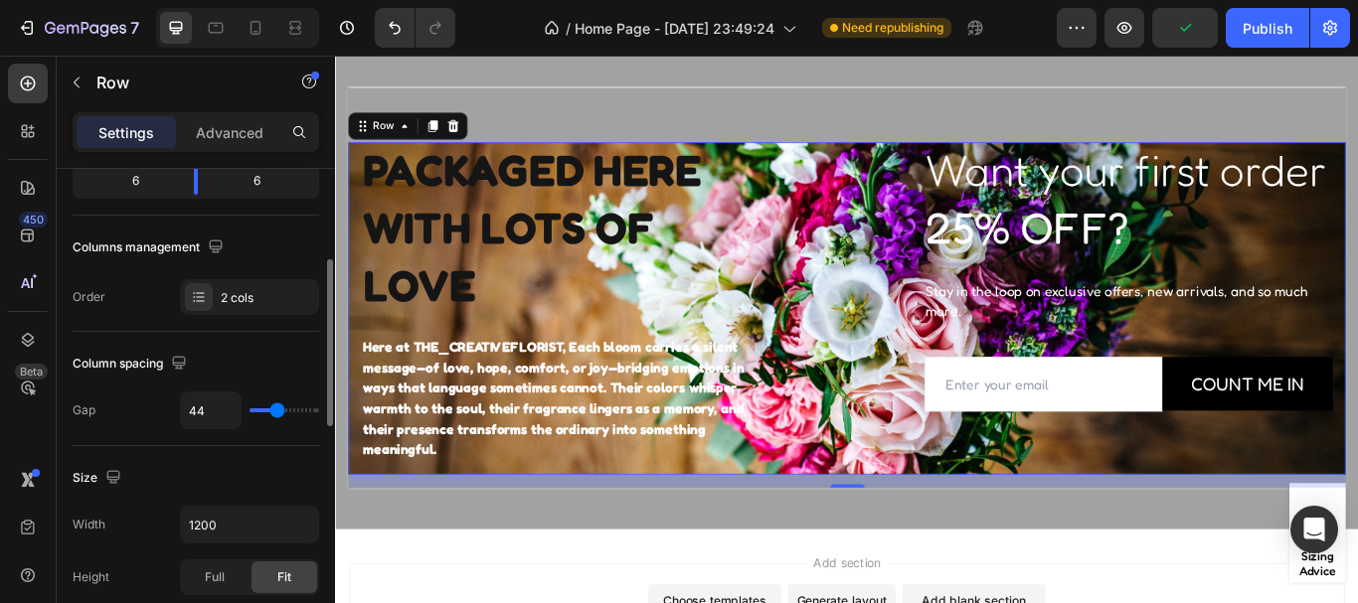
type input "53"
type input "56"
type input "58"
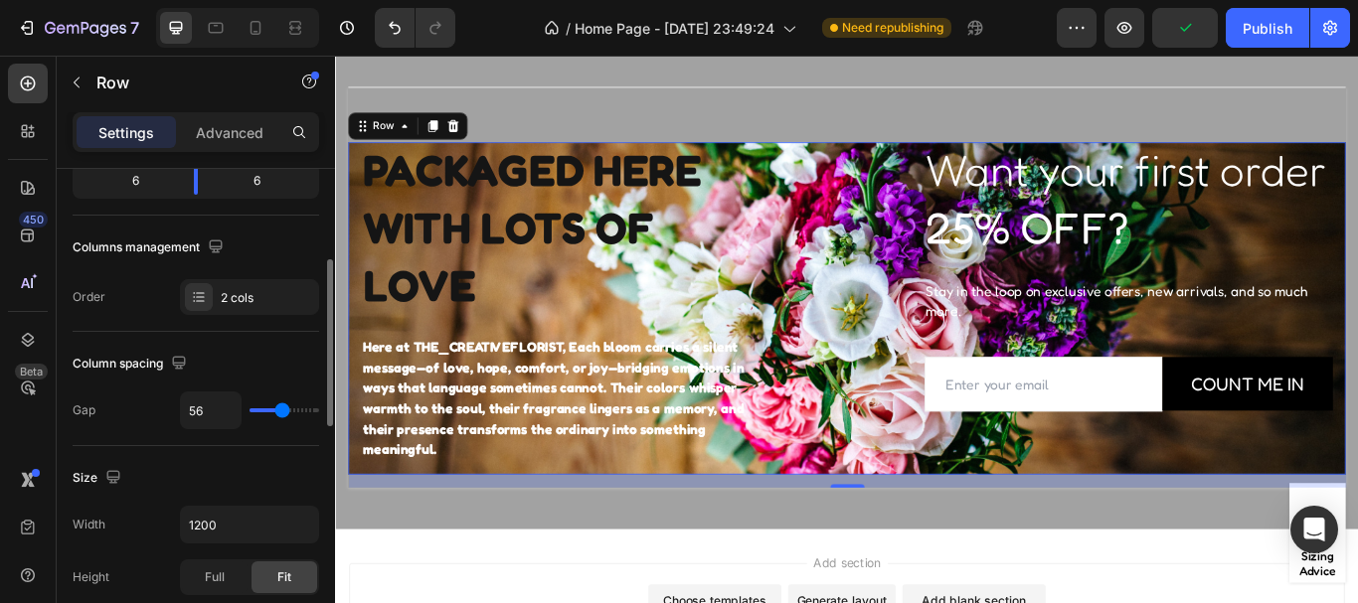
type input "58"
type input "60"
type input "62"
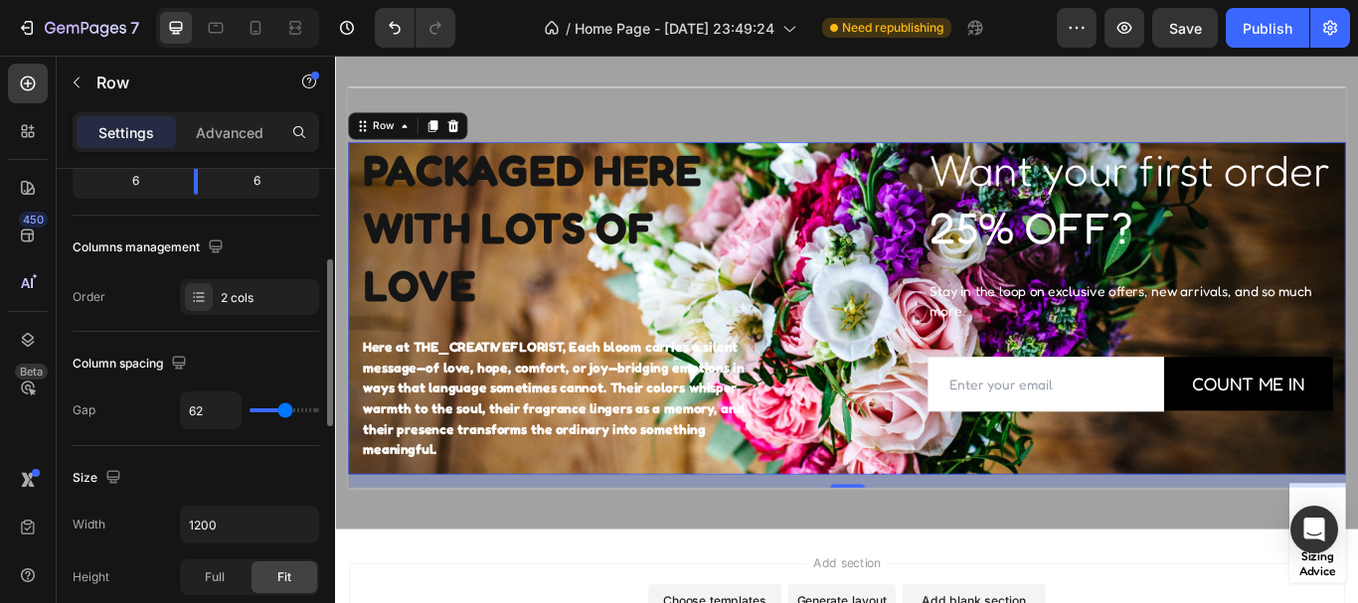
type input "58"
type input "49"
type input "47"
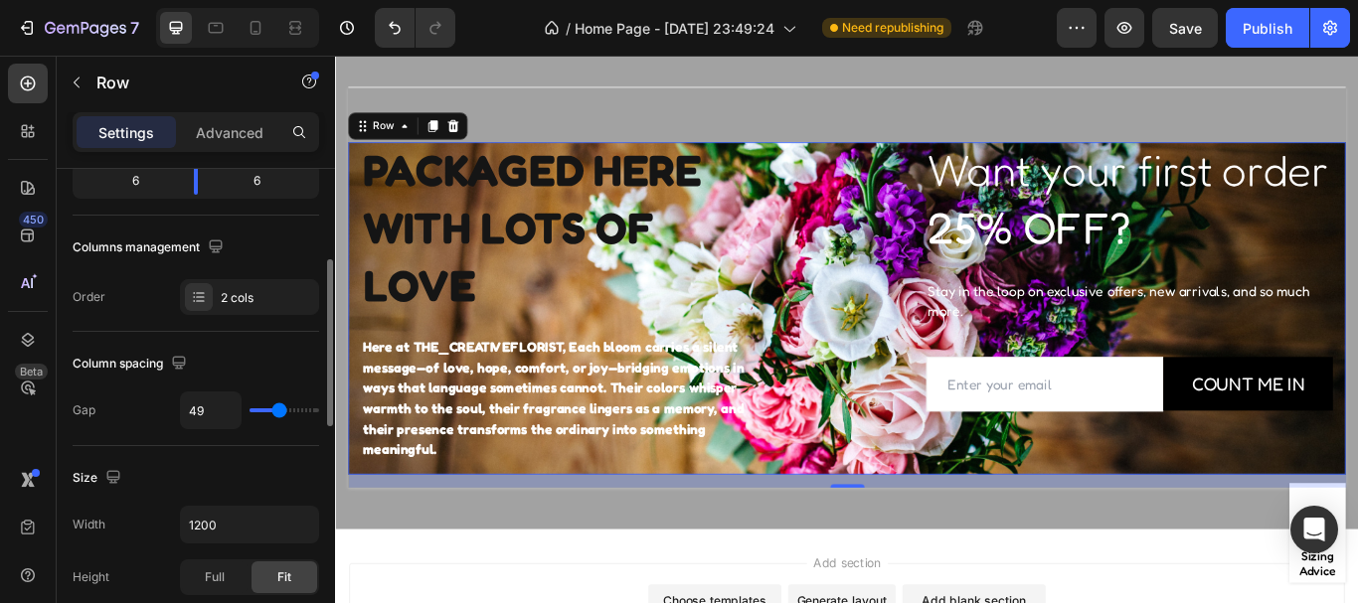
type input "47"
type input "42"
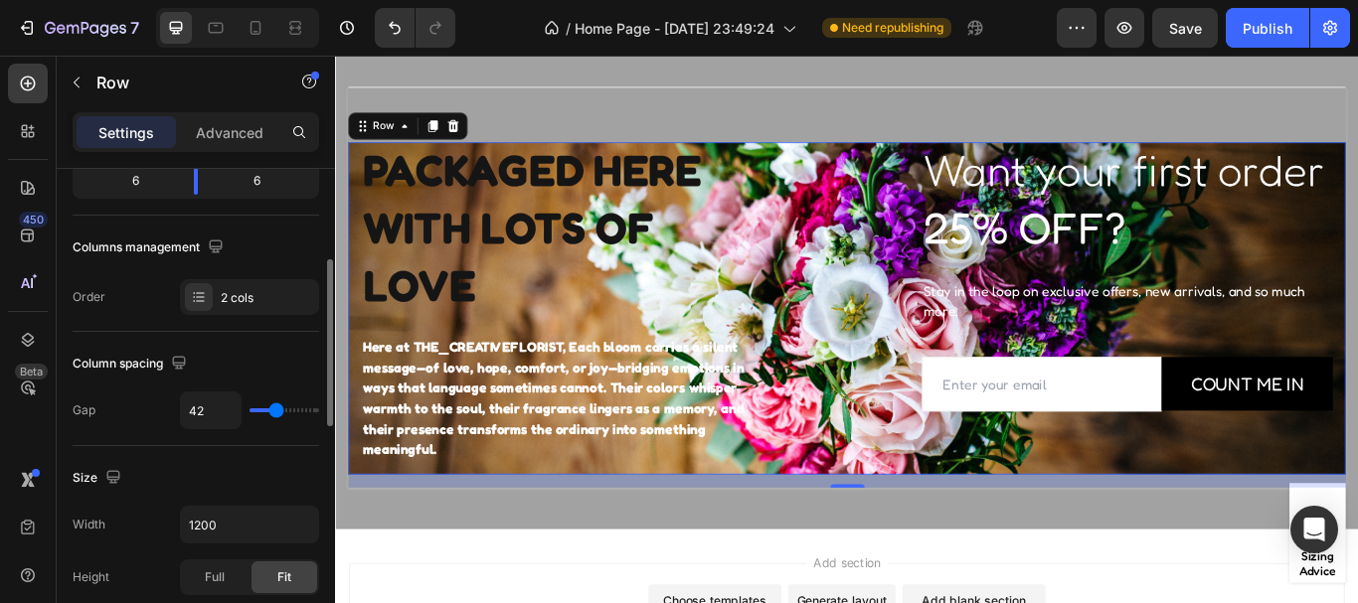
type input "38"
click at [274, 413] on input "range" at bounding box center [285, 411] width 70 height 4
type input "38"
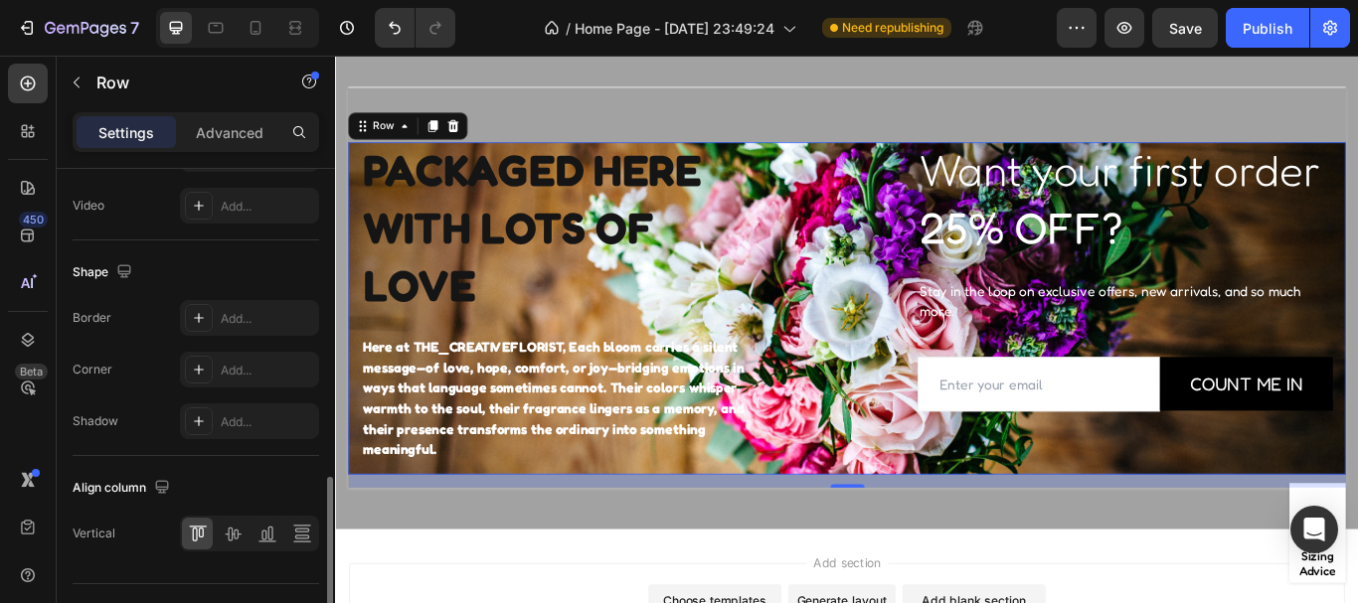
scroll to position [948, 0]
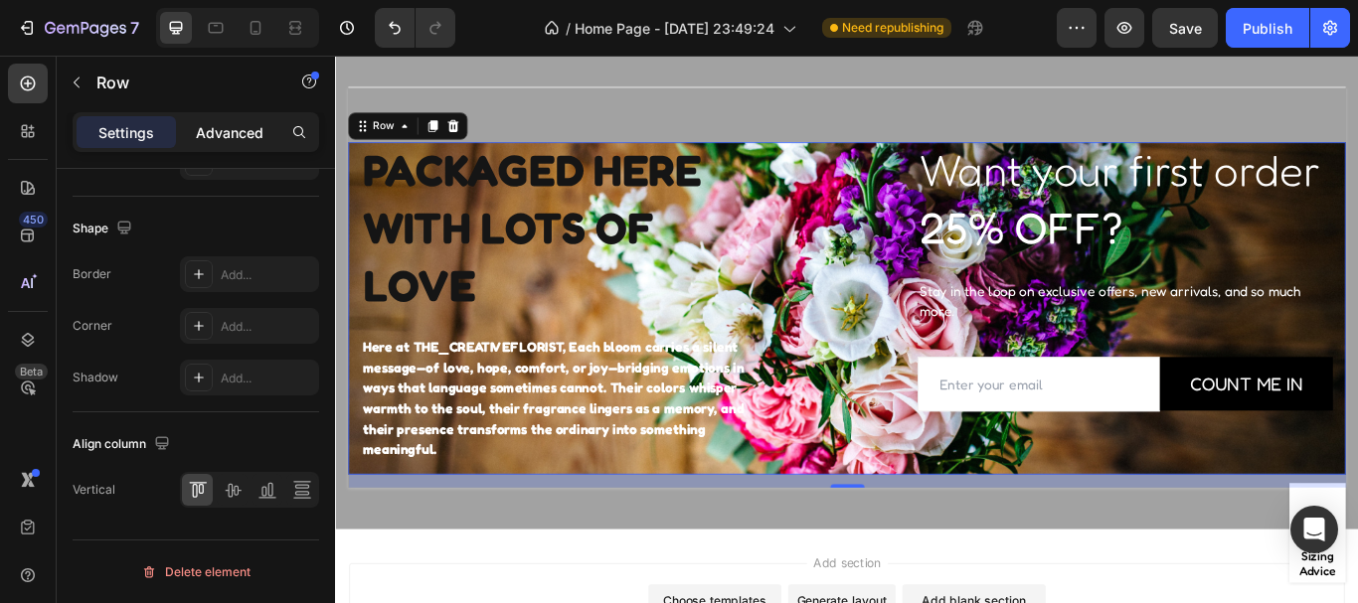
click at [242, 136] on p "Advanced" at bounding box center [230, 132] width 68 height 21
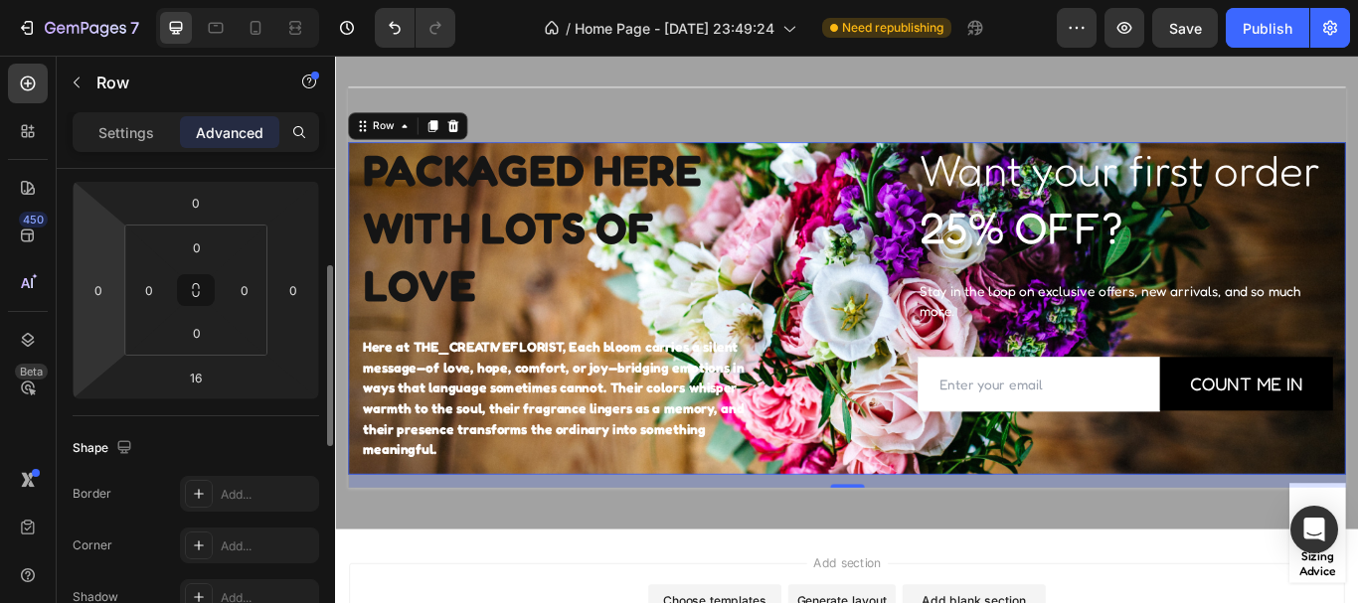
scroll to position [261, 0]
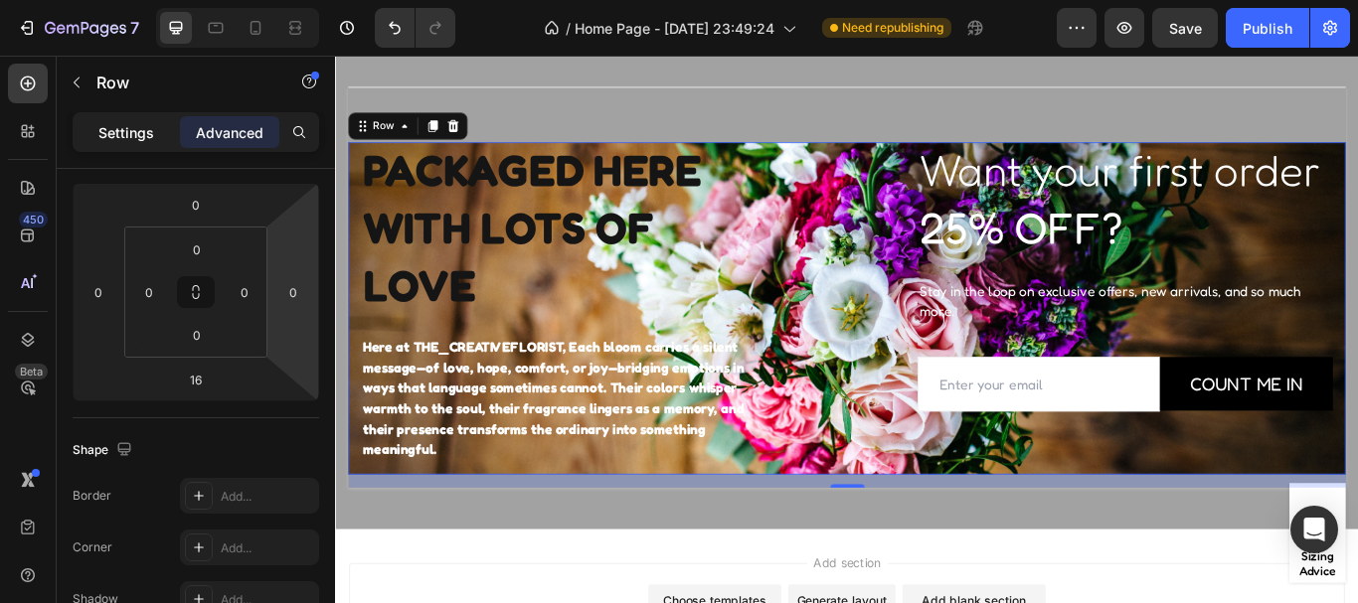
click at [116, 135] on p "Settings" at bounding box center [126, 132] width 56 height 21
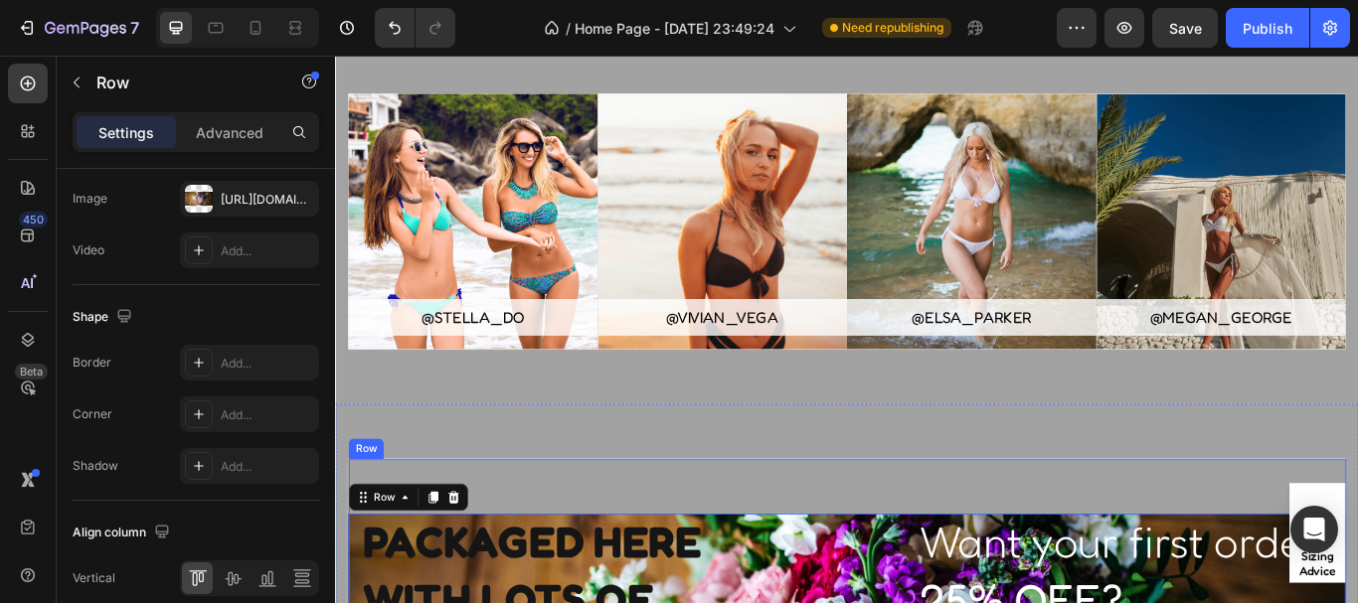
scroll to position [3819, 0]
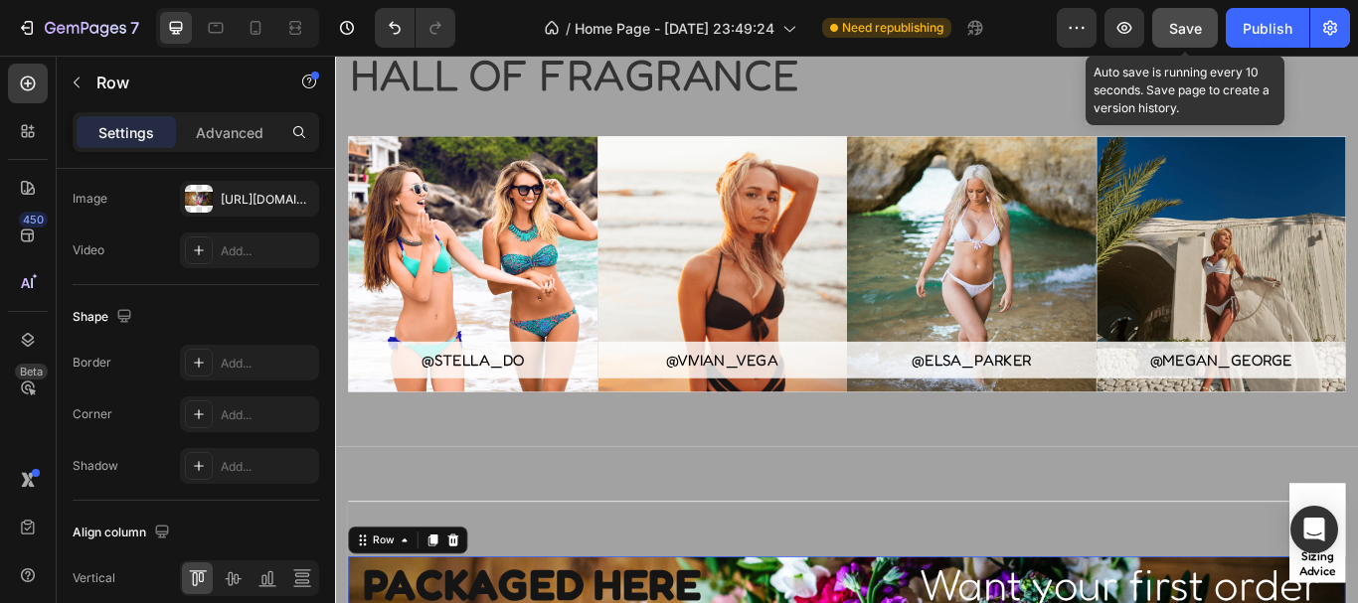
click at [1186, 36] on span "Save" at bounding box center [1185, 28] width 33 height 17
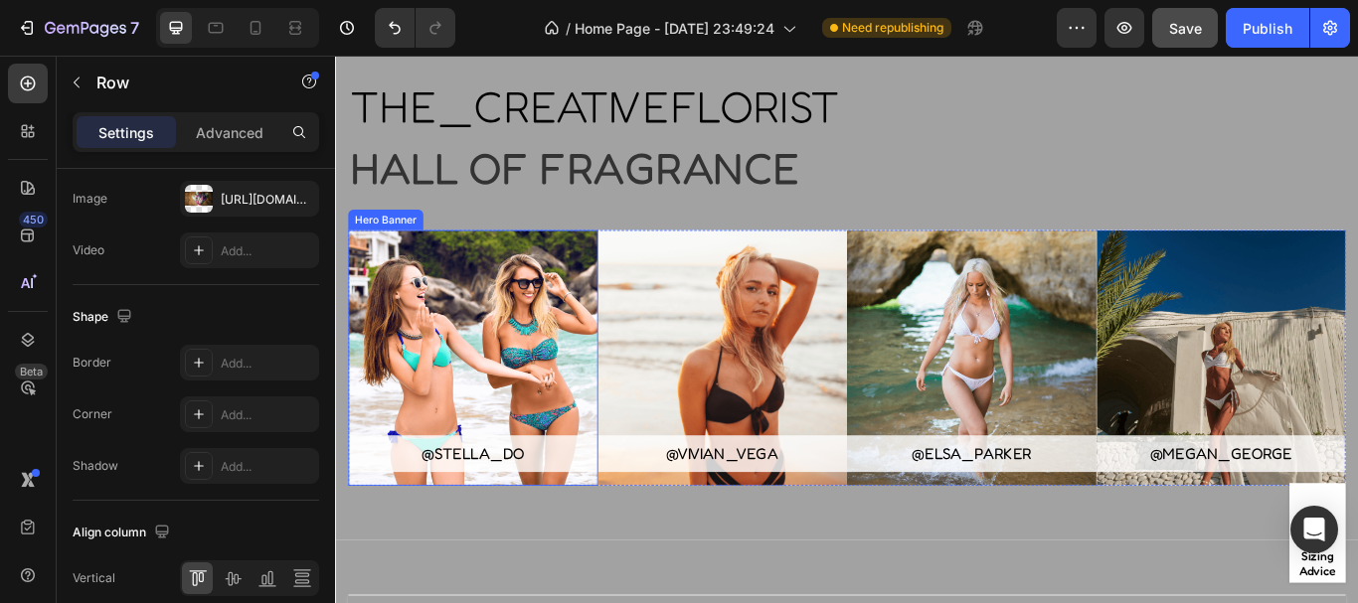
scroll to position [4364, 0]
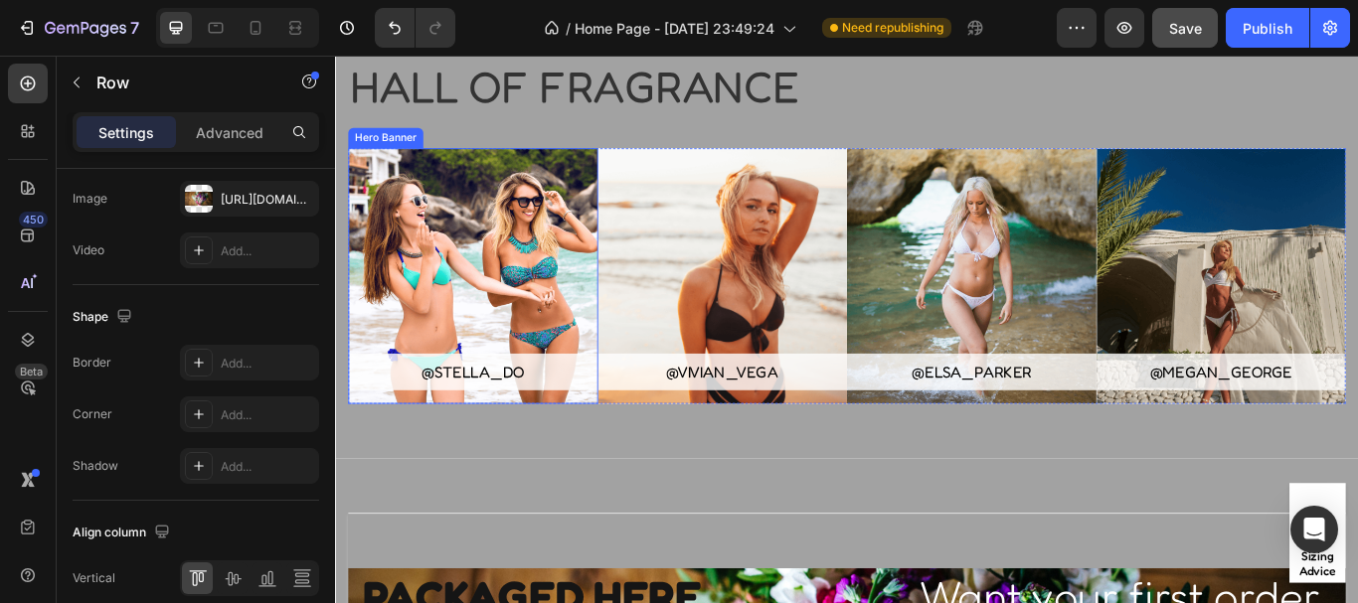
click at [552, 323] on div "Overlay" at bounding box center [495, 313] width 291 height 298
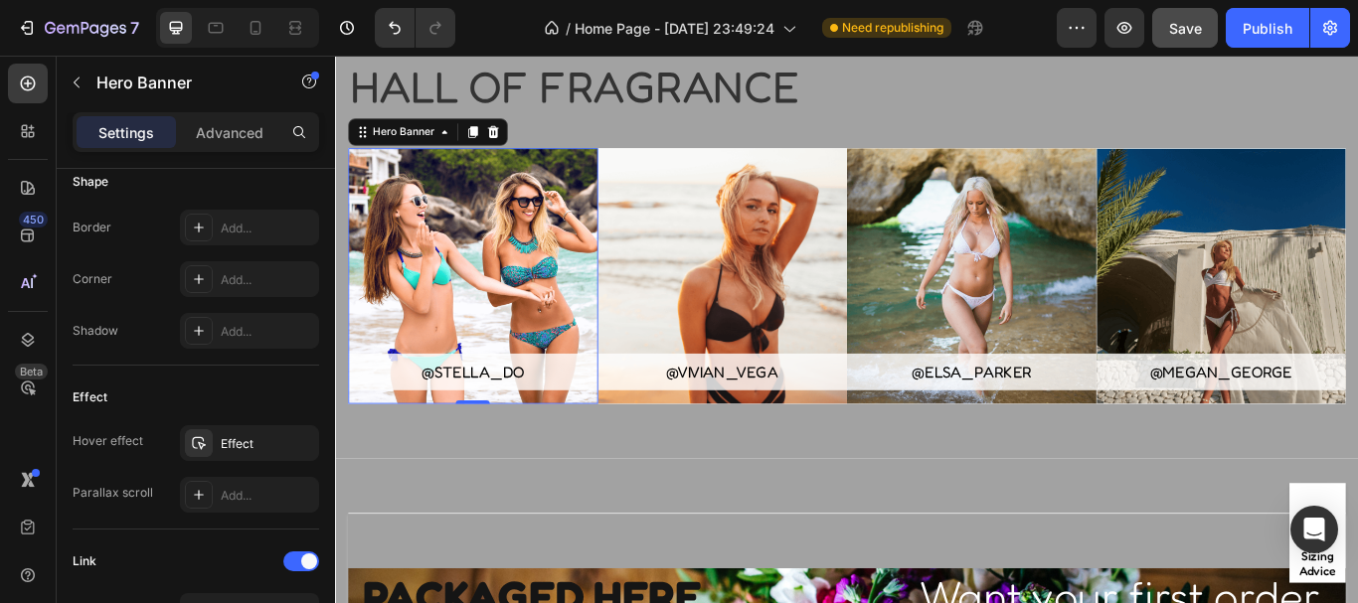
scroll to position [0, 0]
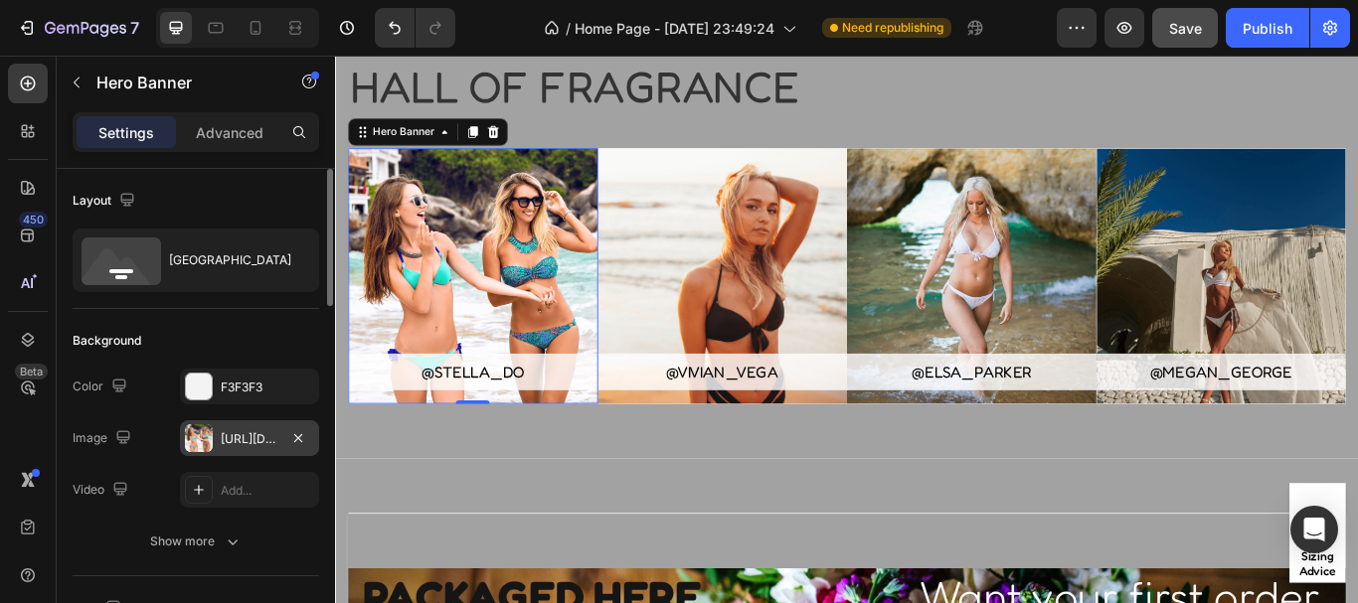
click at [214, 437] on div "[URL][DOMAIN_NAME]" at bounding box center [249, 439] width 139 height 36
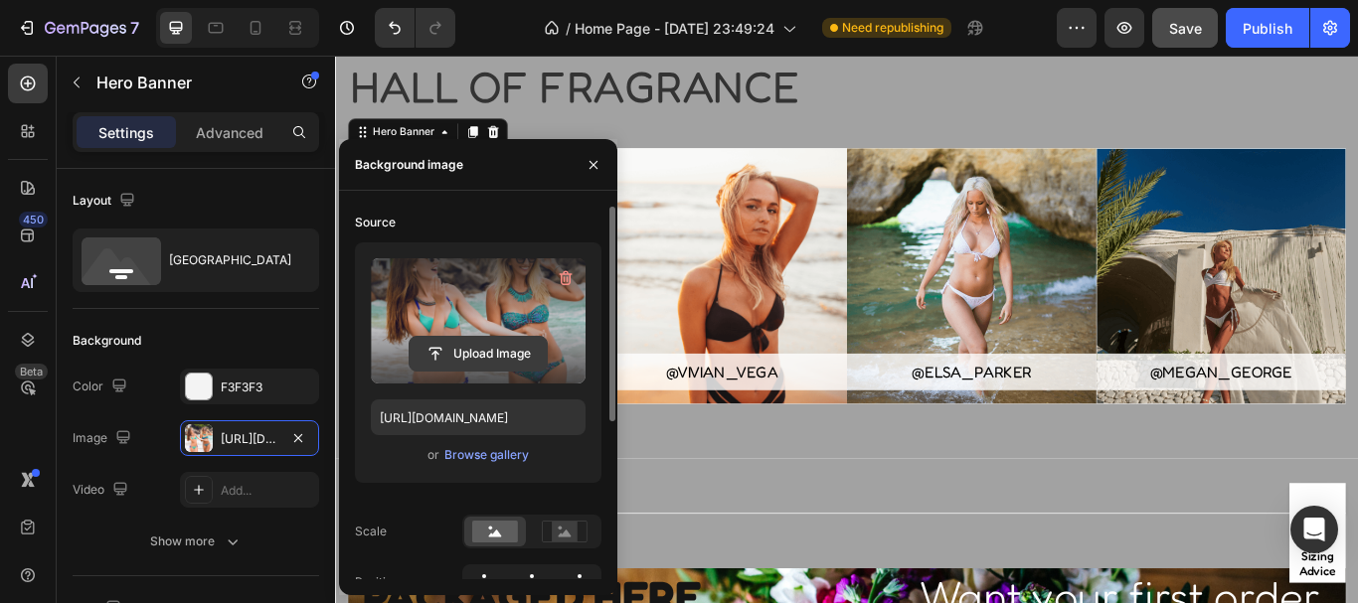
click at [492, 350] on input "file" at bounding box center [478, 354] width 137 height 34
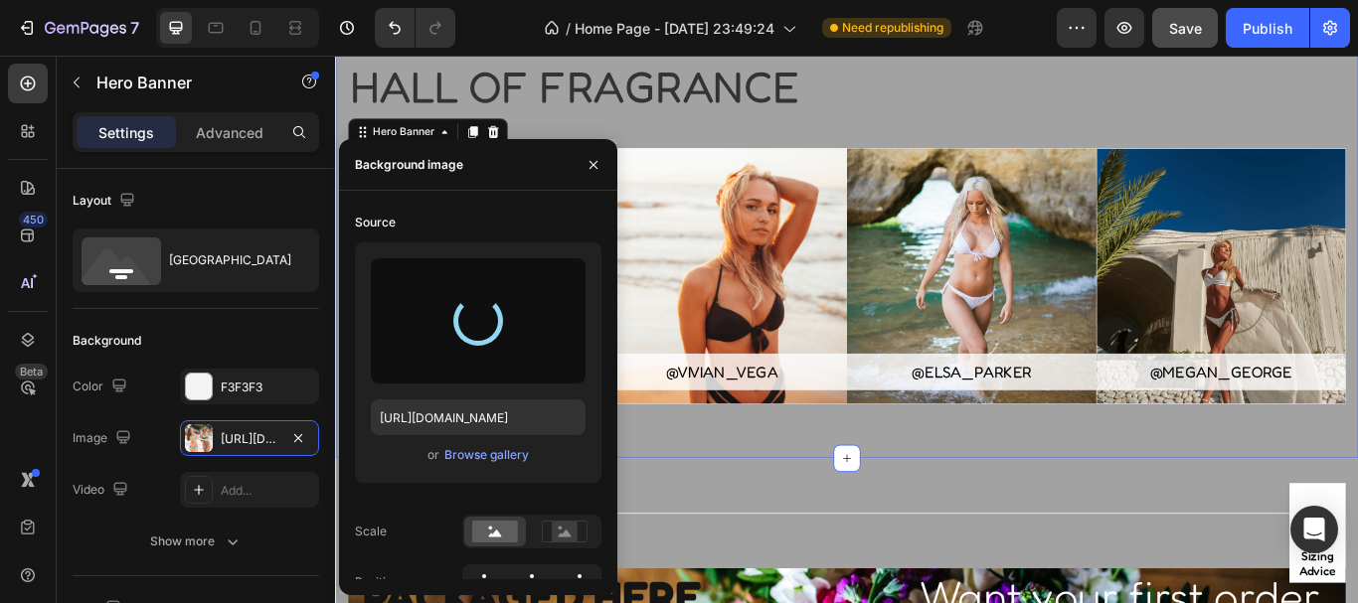
type input "[URL][DOMAIN_NAME]"
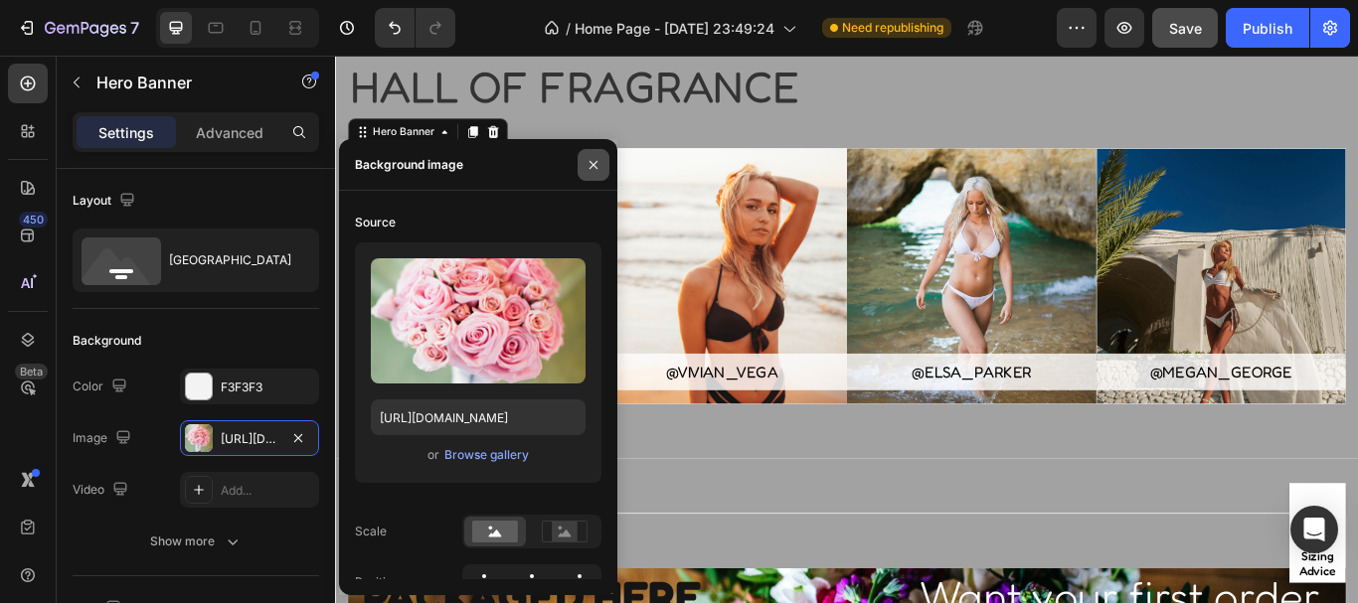
click at [589, 160] on icon "button" at bounding box center [594, 165] width 16 height 16
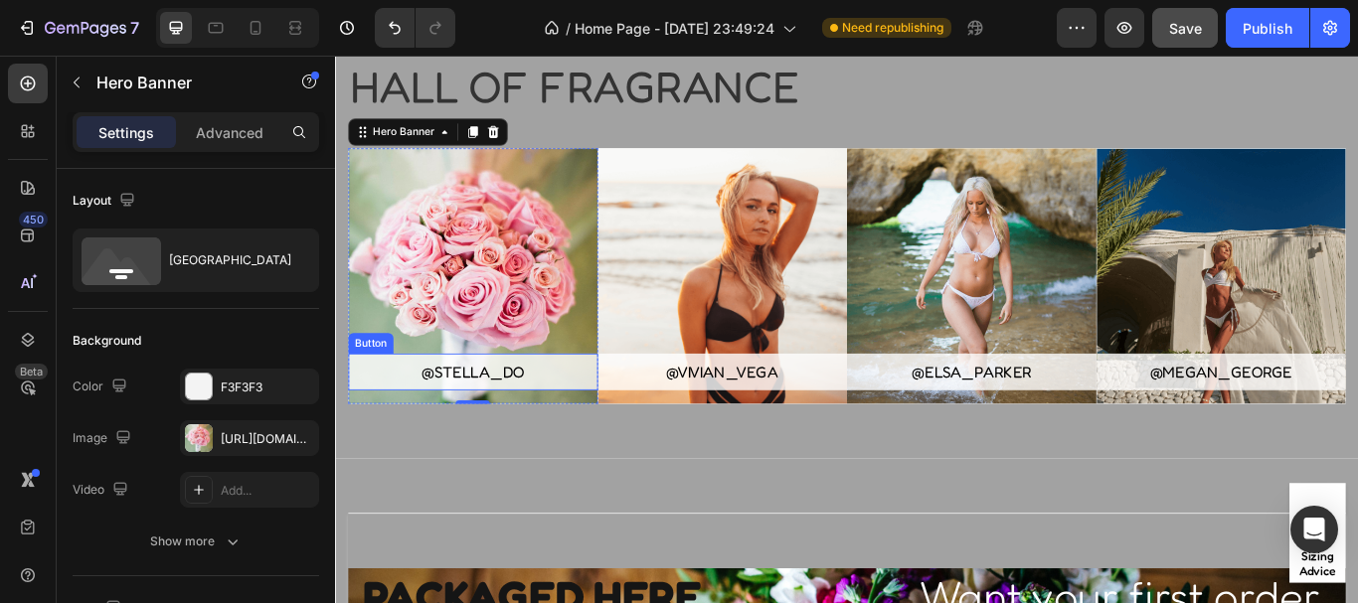
click at [554, 420] on link "@stella_do" at bounding box center [495, 425] width 291 height 43
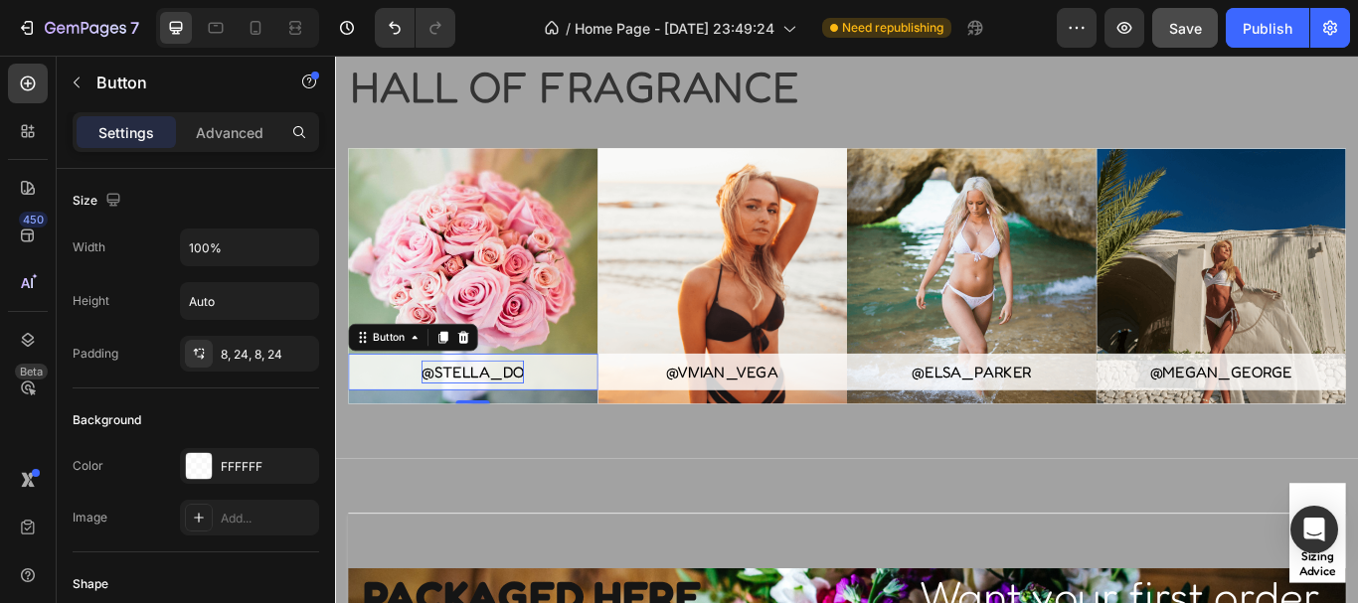
click at [533, 421] on div "@stella_do Button 16" at bounding box center [495, 313] width 291 height 298
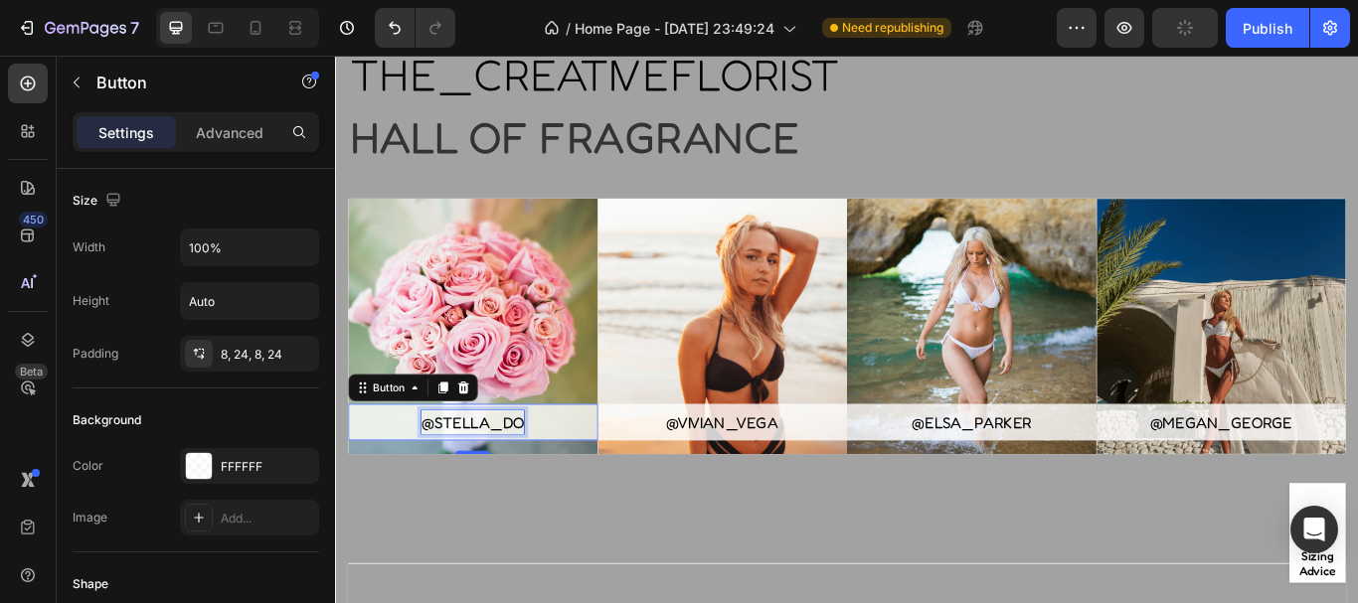
click at [548, 486] on p "@stella_do" at bounding box center [494, 483] width 119 height 27
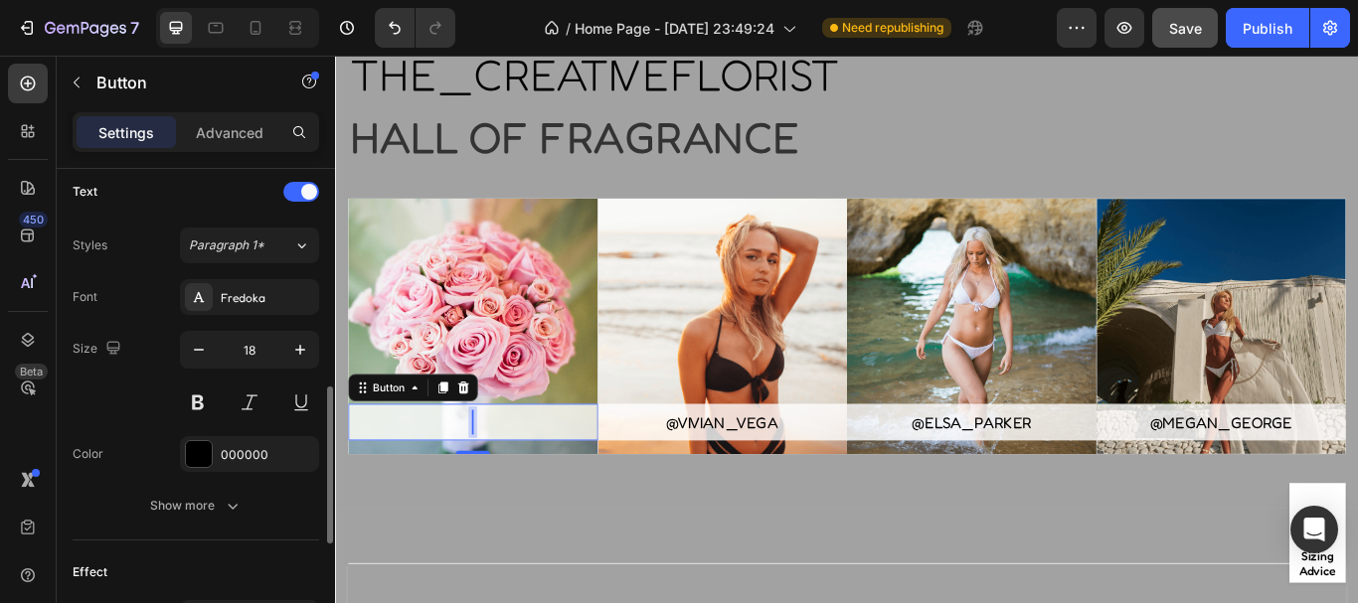
scroll to position [674, 0]
click at [195, 405] on button at bounding box center [198, 402] width 36 height 36
click at [448, 465] on link at bounding box center [495, 483] width 291 height 43
click at [485, 491] on link at bounding box center [495, 483] width 291 height 43
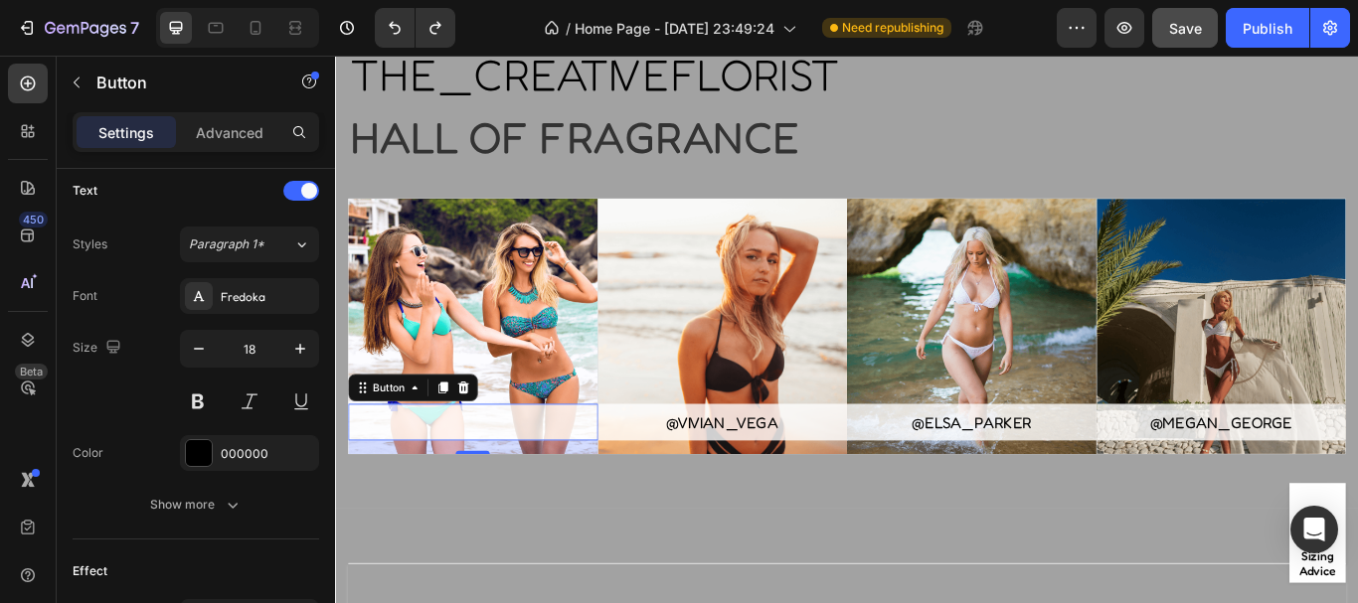
click at [463, 490] on link at bounding box center [495, 483] width 291 height 43
click at [751, 480] on div "@vivian_vega" at bounding box center [786, 483] width 130 height 27
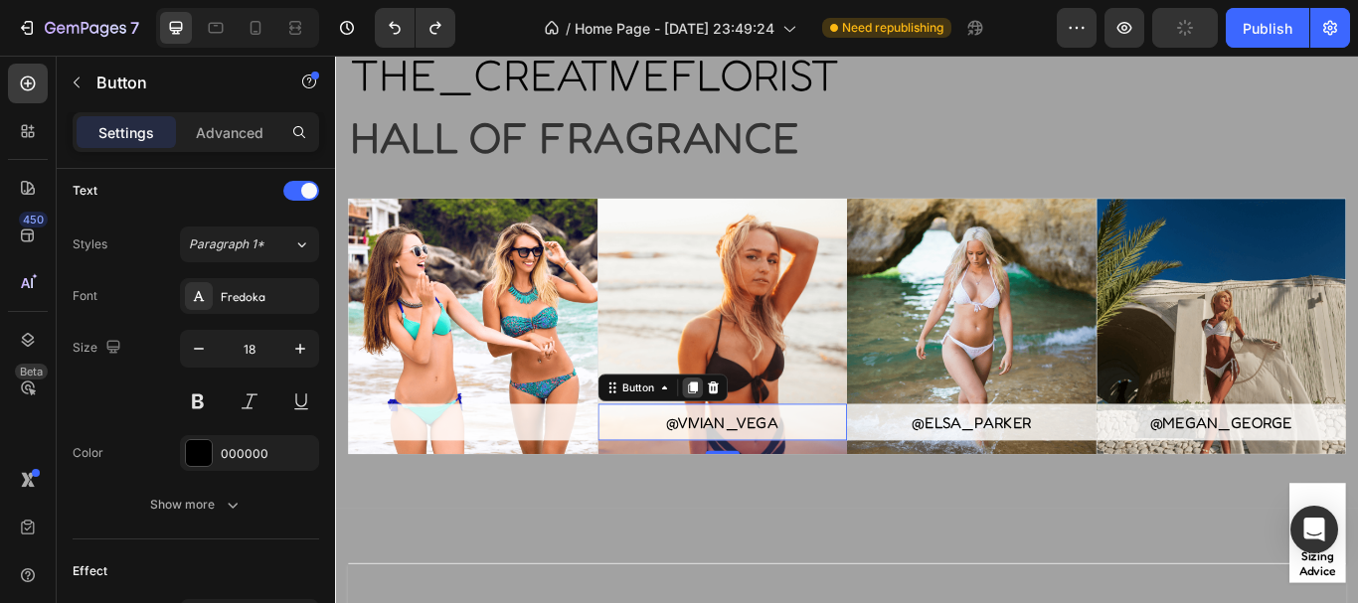
click at [750, 437] on icon at bounding box center [751, 443] width 11 height 14
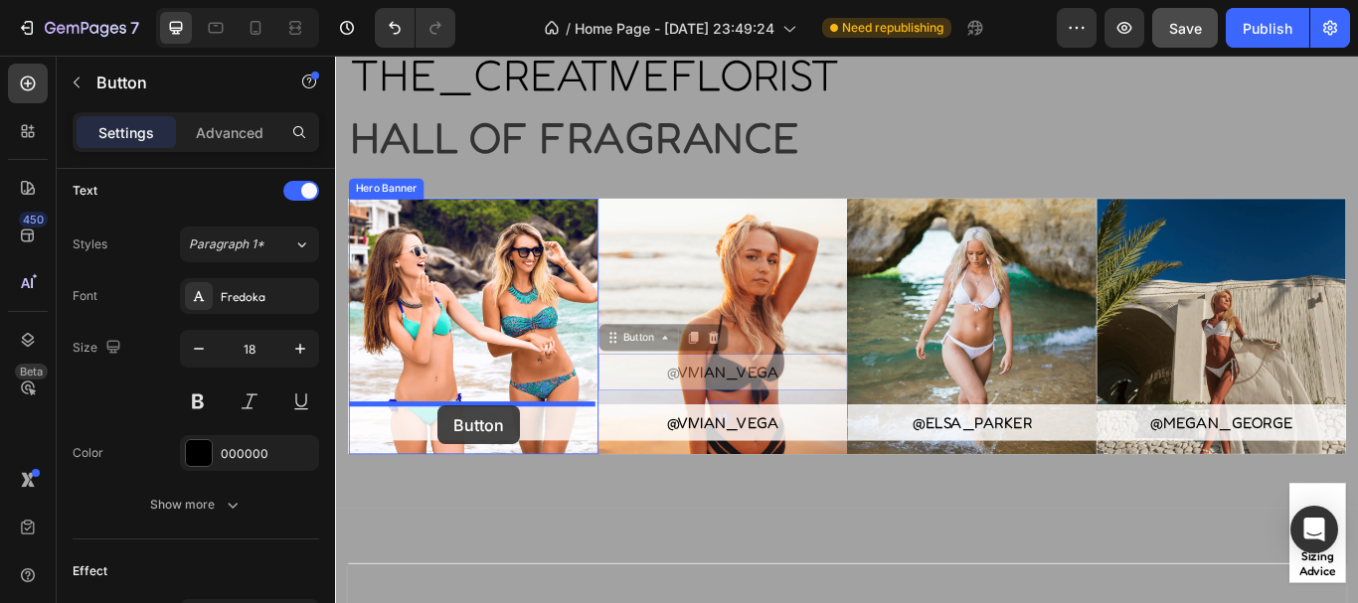
drag, startPoint x: 835, startPoint y: 419, endPoint x: 454, endPoint y: 464, distance: 383.5
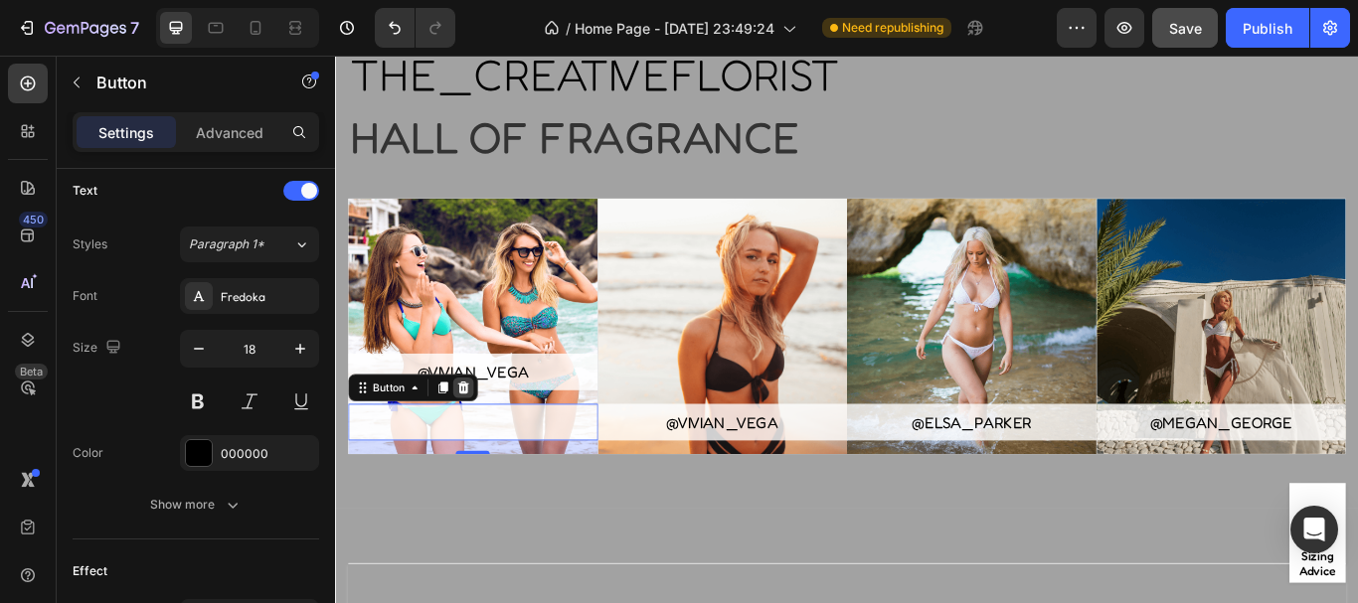
click at [476, 439] on icon at bounding box center [484, 443] width 16 height 16
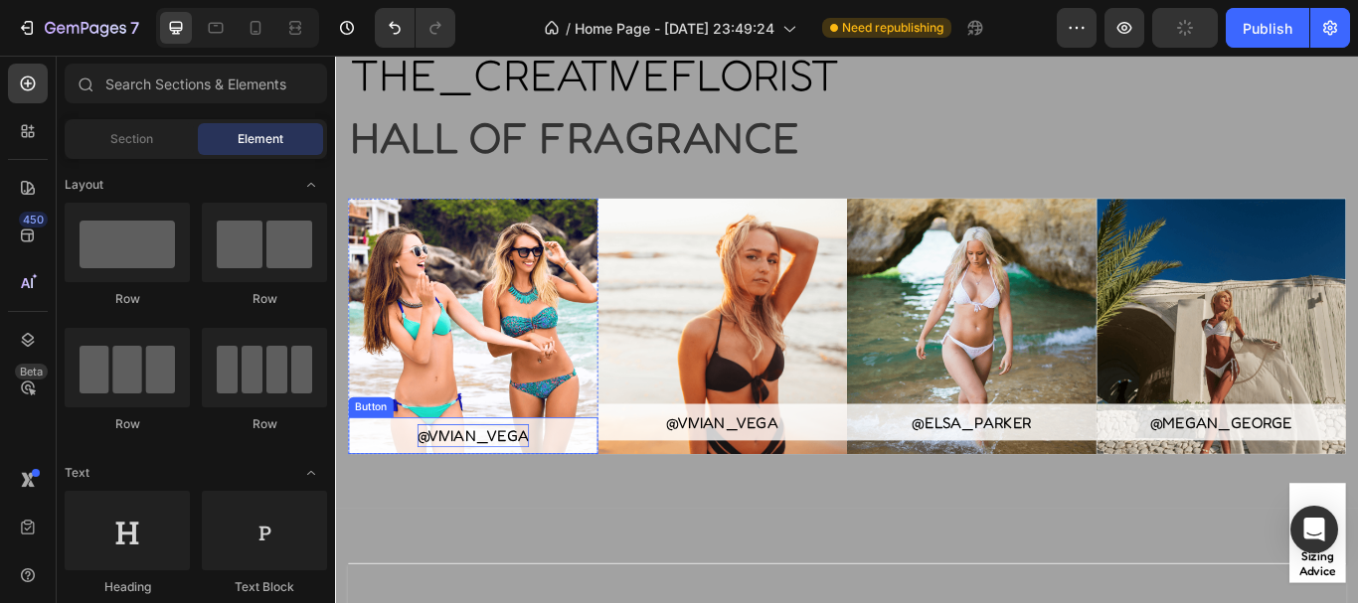
click at [520, 489] on div "@vivian_vega" at bounding box center [495, 499] width 130 height 27
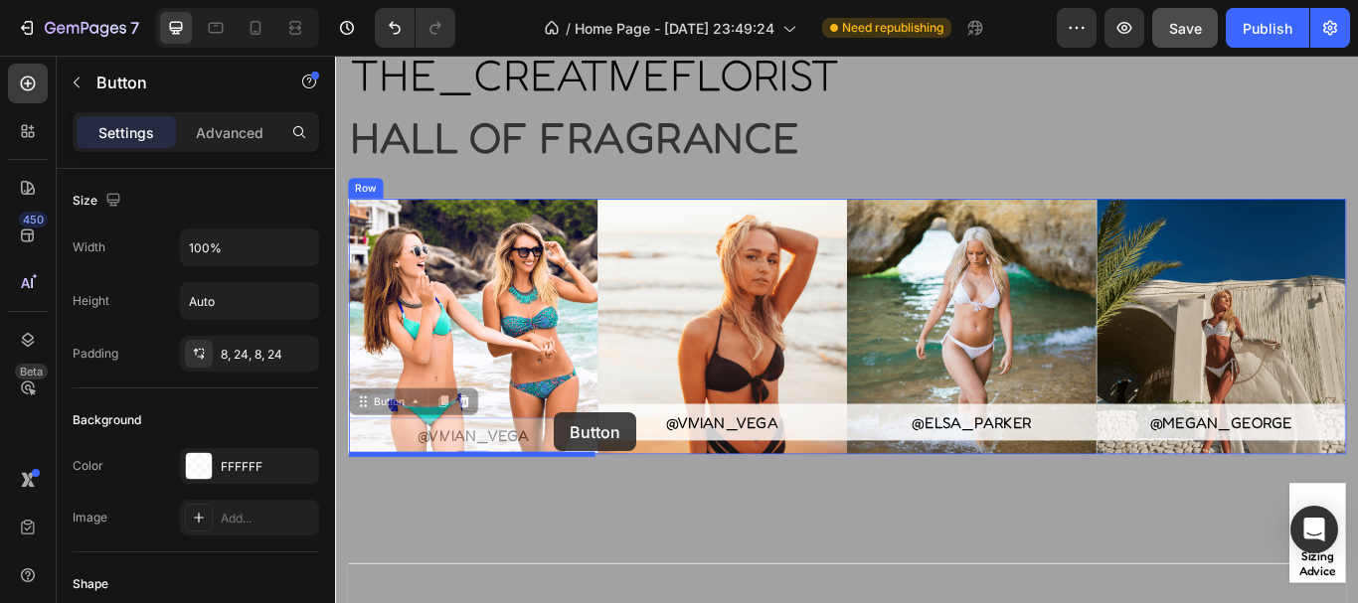
drag, startPoint x: 590, startPoint y: 492, endPoint x: 590, endPoint y: 471, distance: 20.9
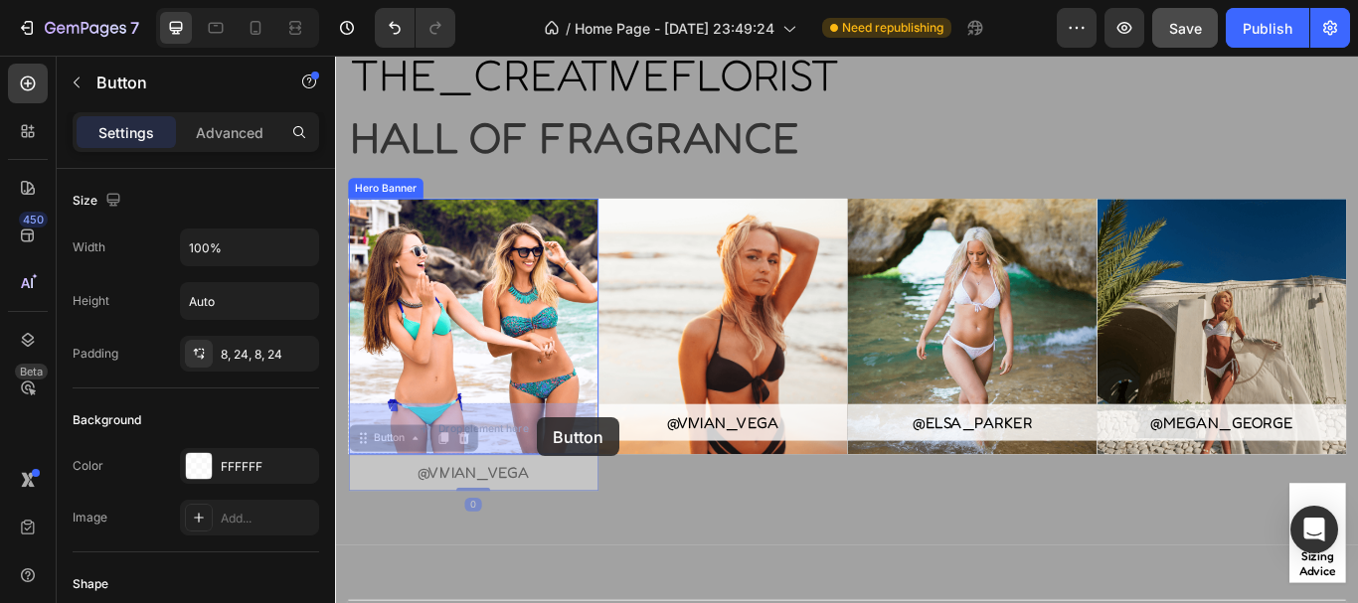
drag, startPoint x: 577, startPoint y: 548, endPoint x: 571, endPoint y: 478, distance: 69.8
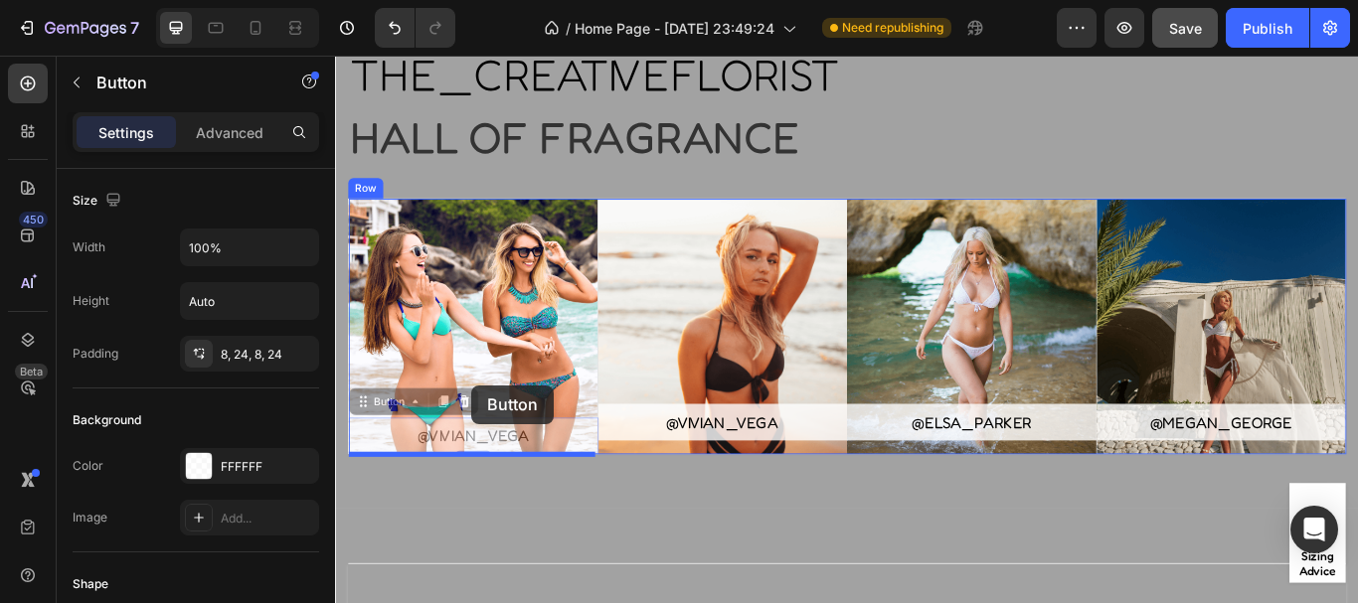
drag, startPoint x: 610, startPoint y: 491, endPoint x: 493, endPoint y: 441, distance: 127.4
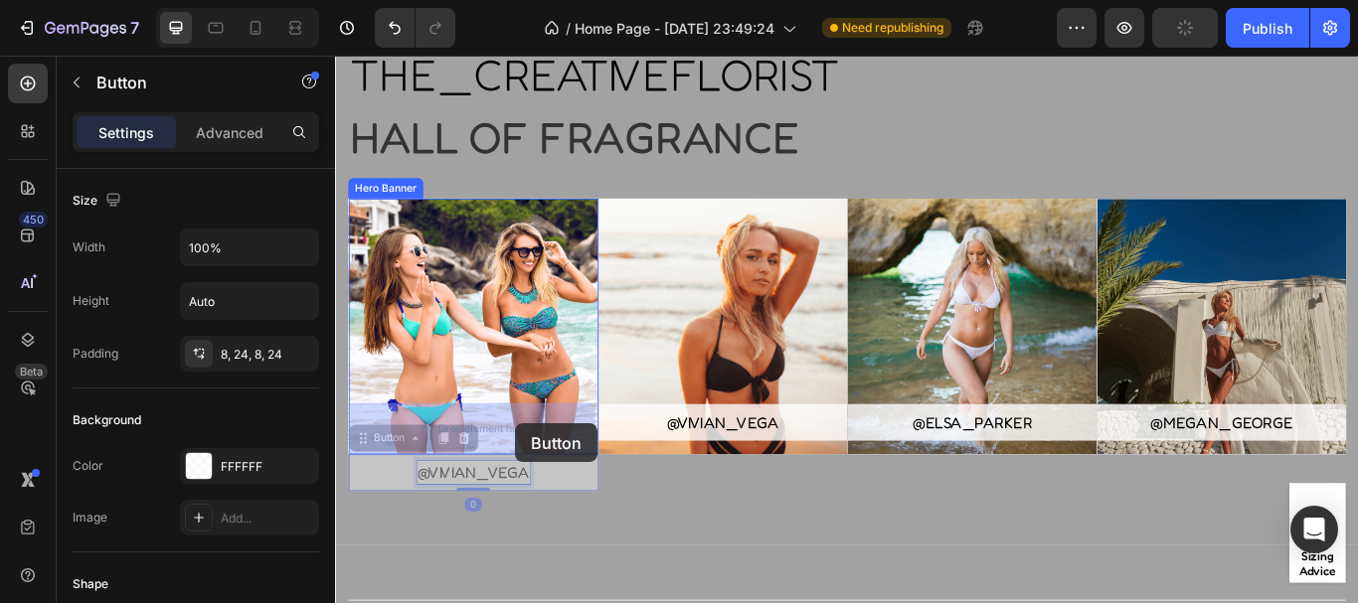
drag, startPoint x: 526, startPoint y: 538, endPoint x: 545, endPoint y: 485, distance: 56.0
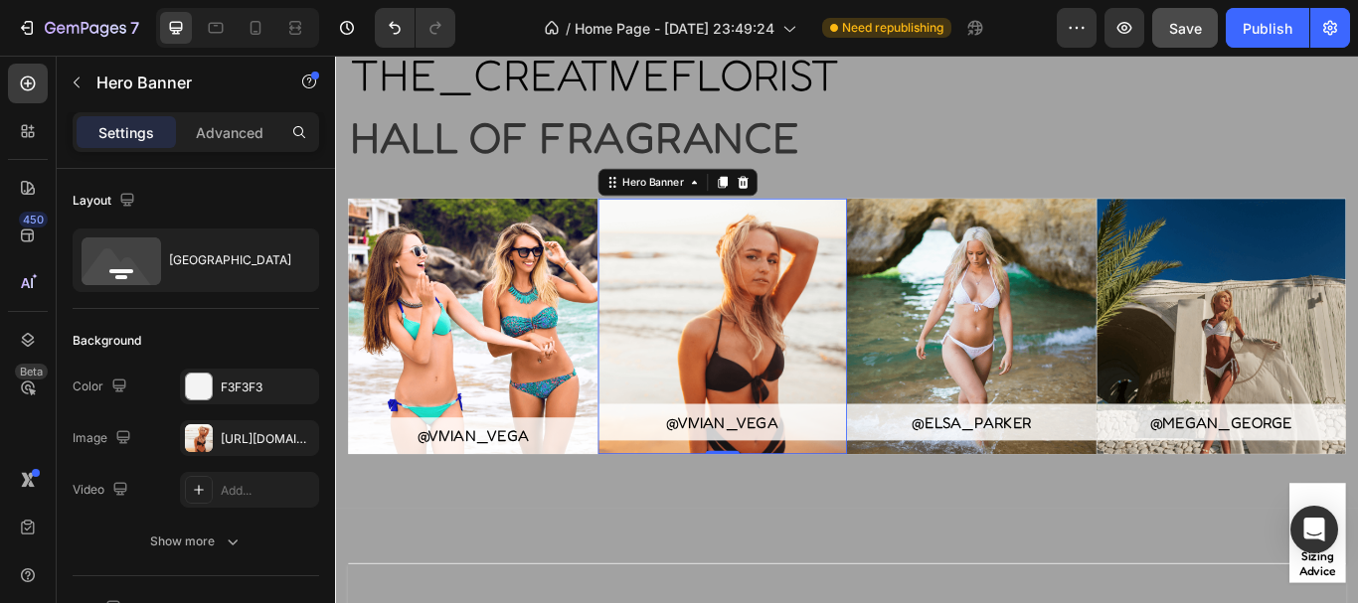
click at [736, 378] on div "Overlay" at bounding box center [786, 372] width 291 height 298
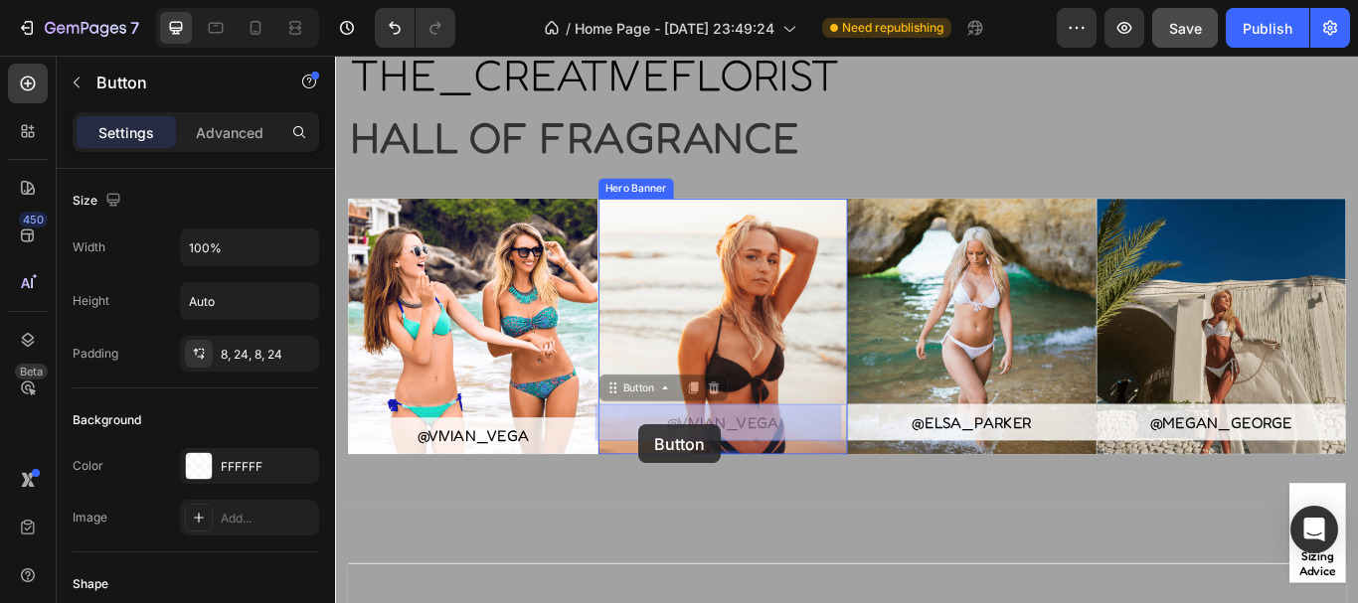
drag, startPoint x: 691, startPoint y: 476, endPoint x: 689, endPoint y: 486, distance: 10.1
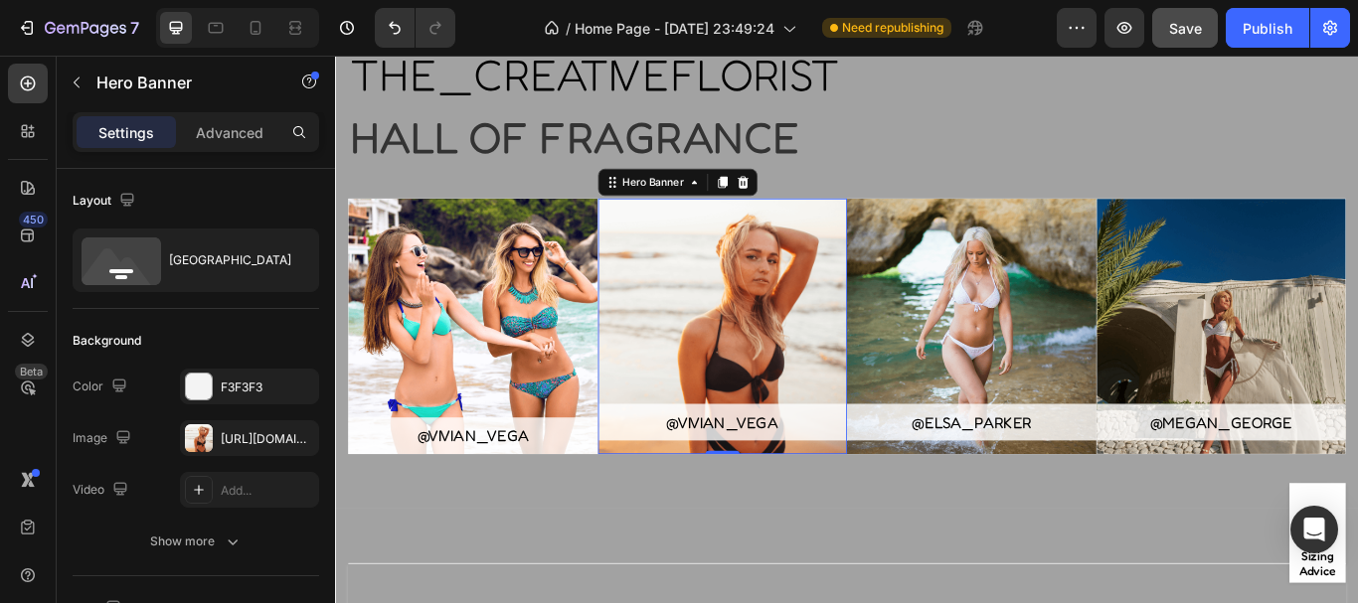
click at [776, 346] on div "Overlay" at bounding box center [786, 372] width 291 height 298
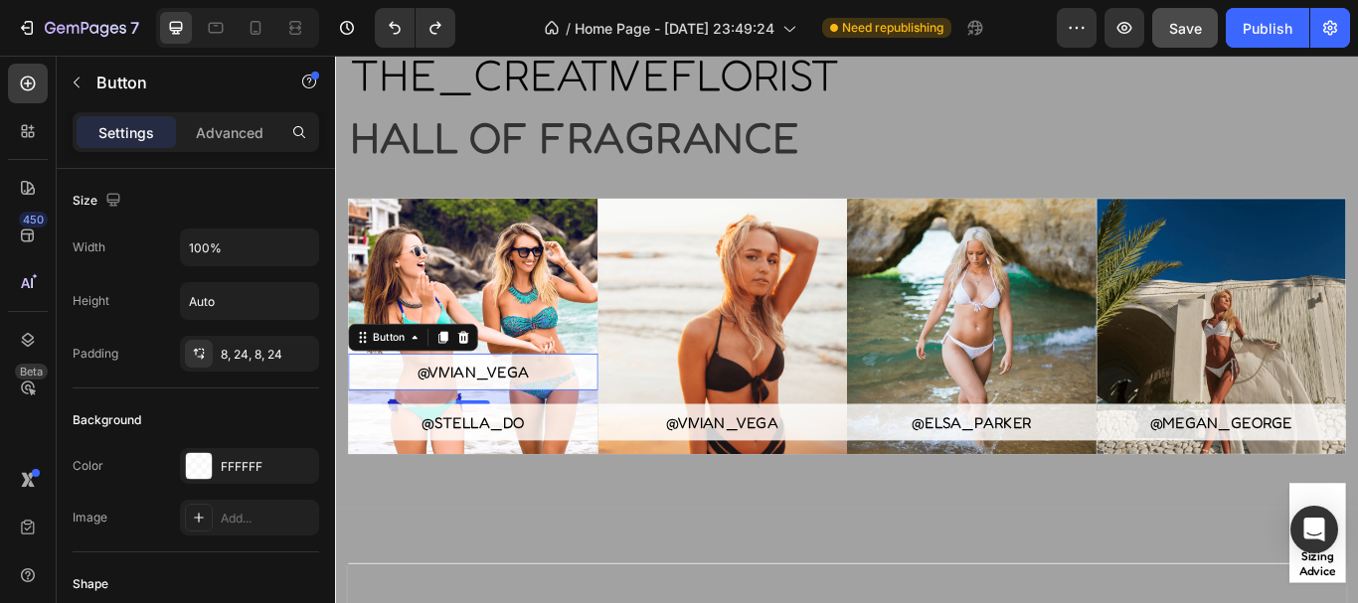
click at [580, 416] on link "@vivian_vega" at bounding box center [495, 425] width 291 height 43
click at [480, 384] on icon at bounding box center [484, 385] width 13 height 14
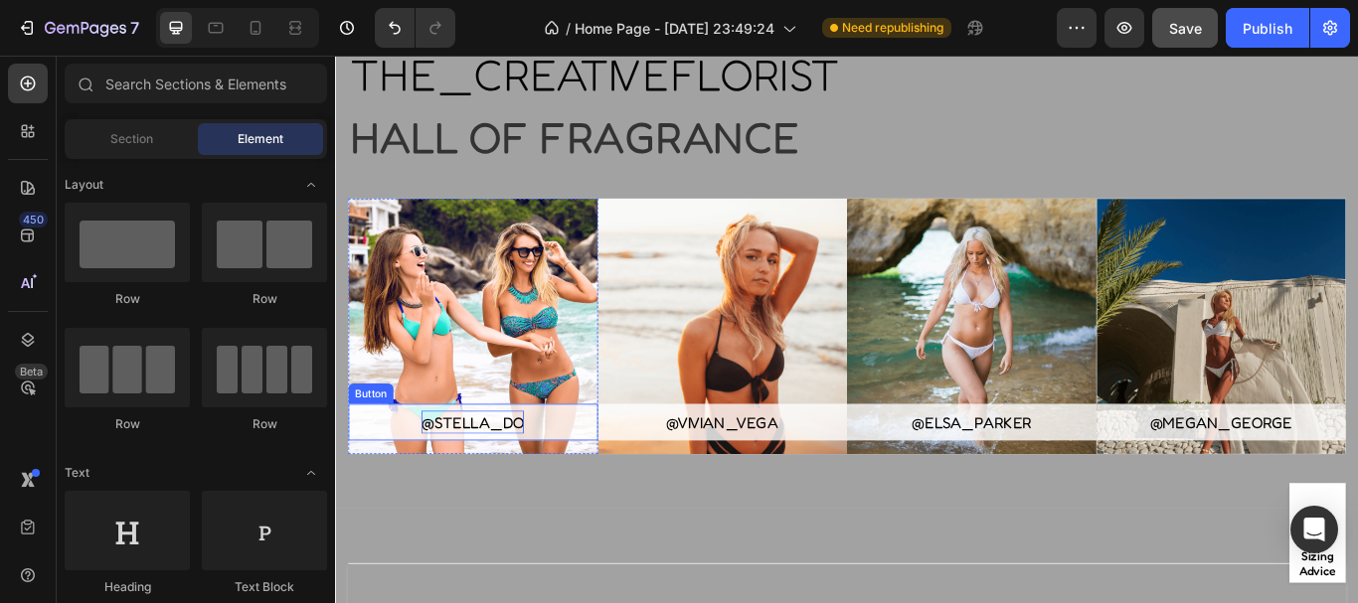
click at [549, 480] on div "@stella_do" at bounding box center [494, 483] width 119 height 27
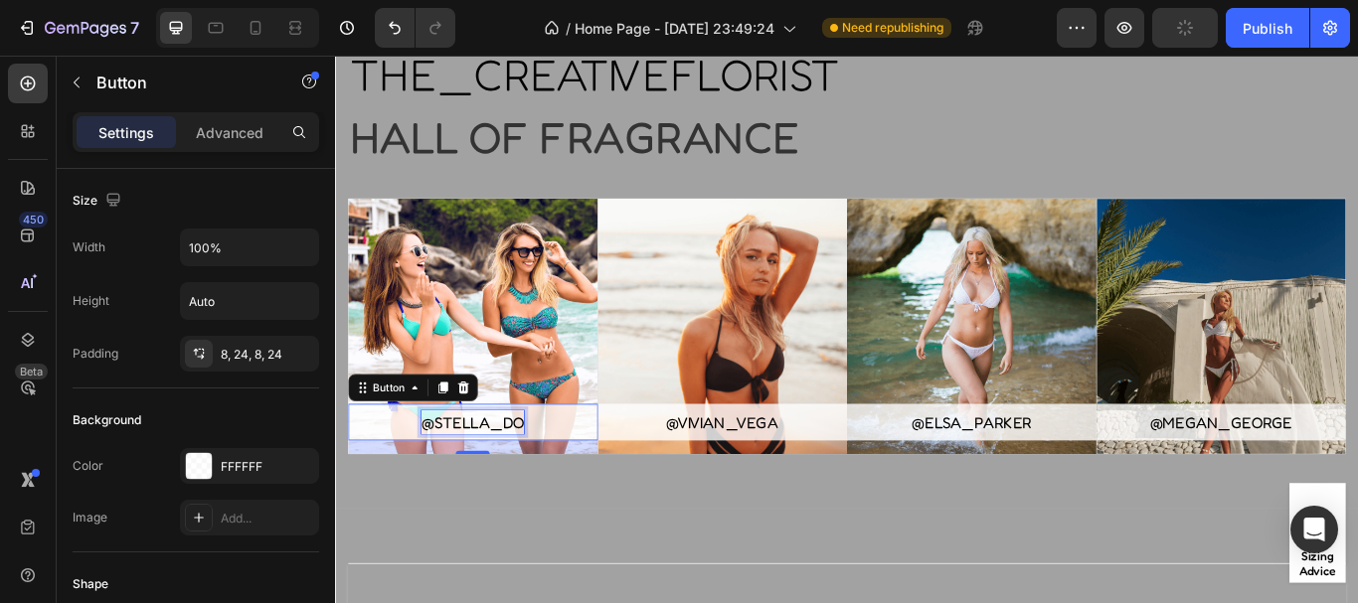
click at [549, 480] on div "@stella_do Button 16" at bounding box center [495, 372] width 291 height 298
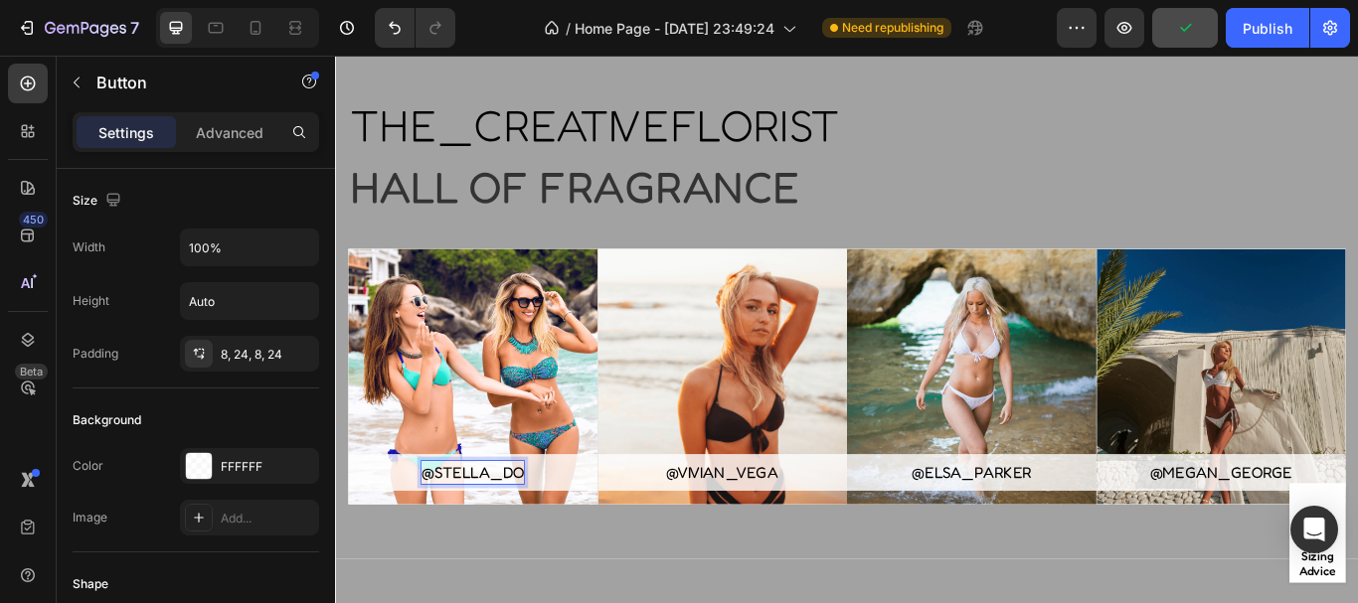
click at [549, 542] on p "@stella_do" at bounding box center [494, 542] width 119 height 27
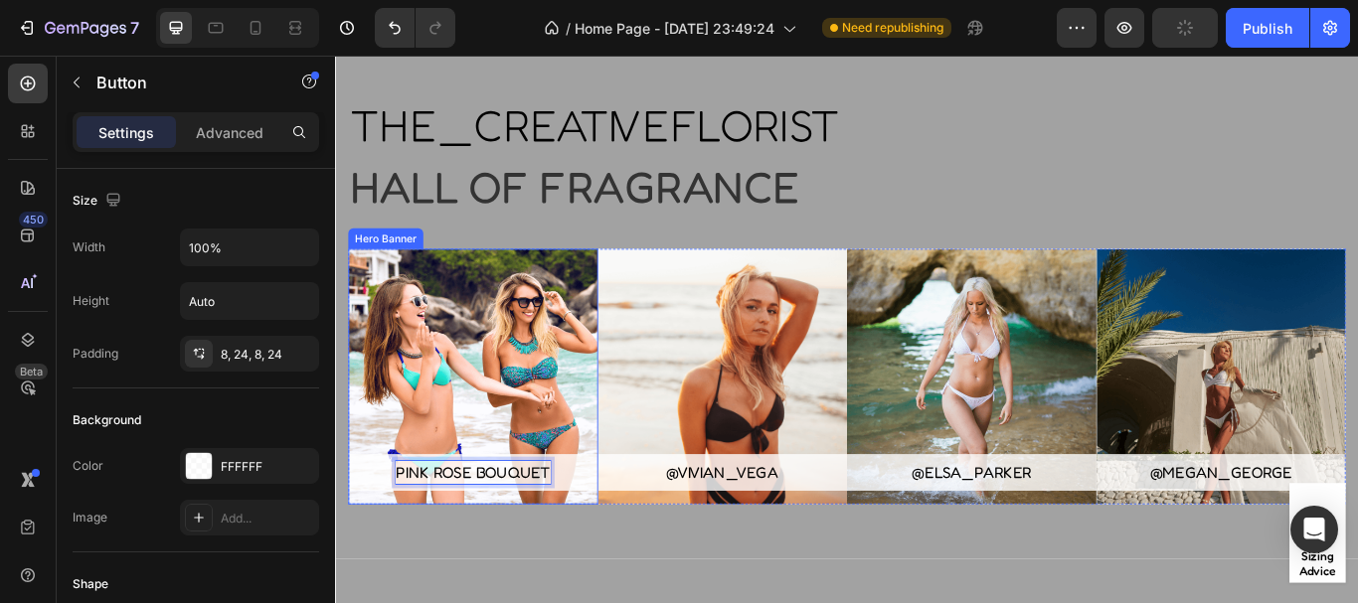
click at [385, 415] on div "Overlay" at bounding box center [495, 430] width 291 height 298
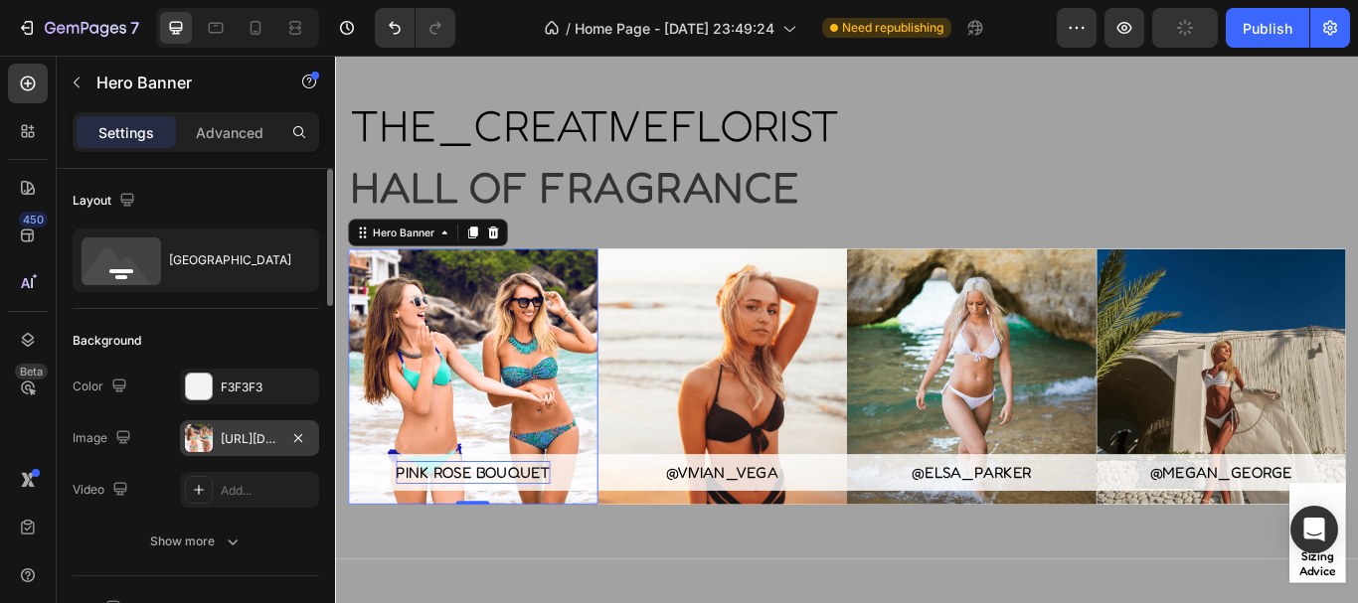
click at [240, 434] on div "[URL][DOMAIN_NAME]" at bounding box center [250, 439] width 58 height 18
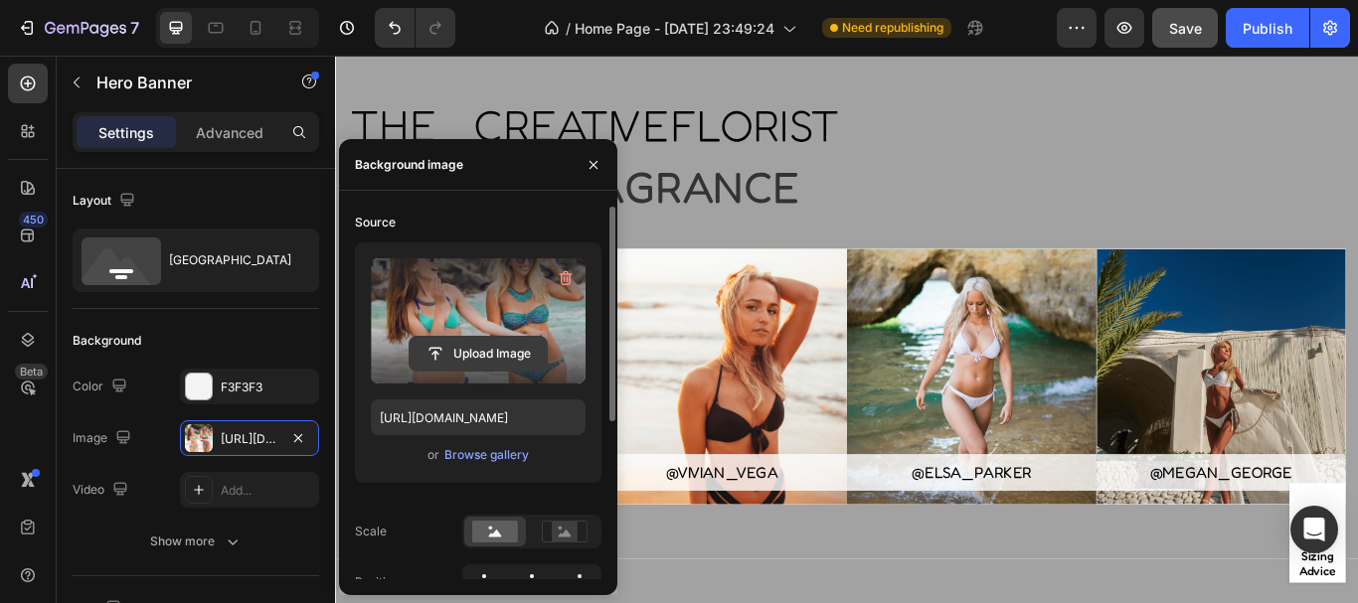
click at [486, 358] on input "file" at bounding box center [478, 354] width 137 height 34
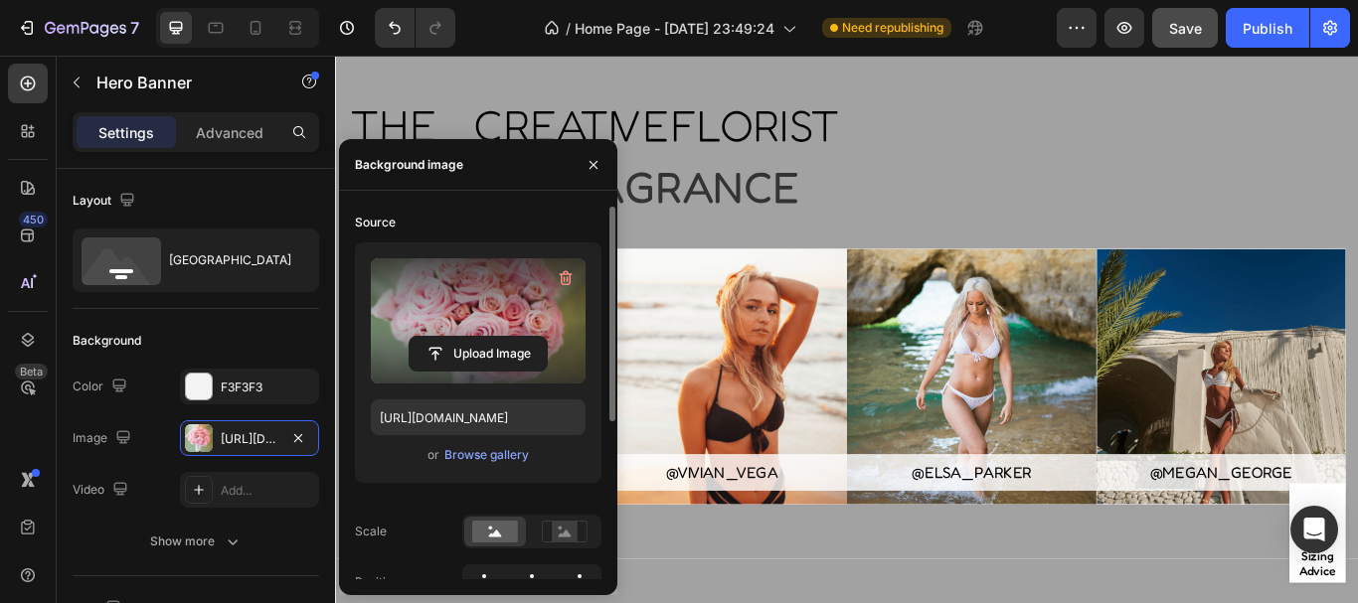
type input "[URL][DOMAIN_NAME]"
click at [593, 173] on button "button" at bounding box center [594, 165] width 32 height 32
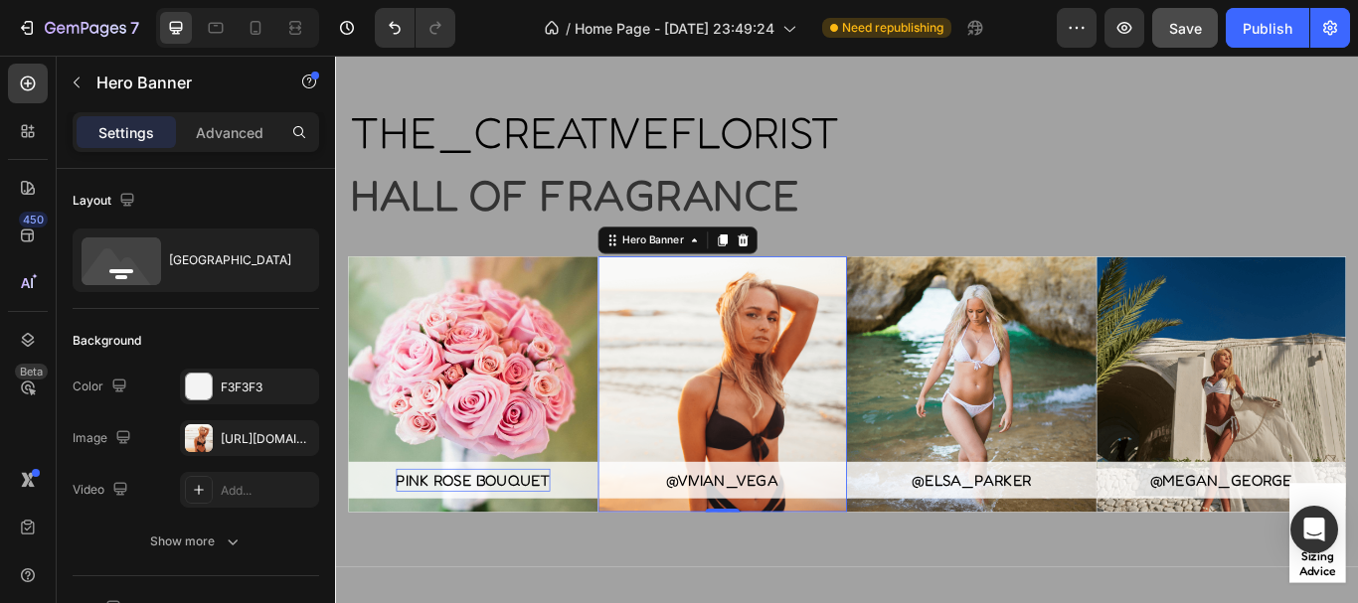
scroll to position [674, 0]
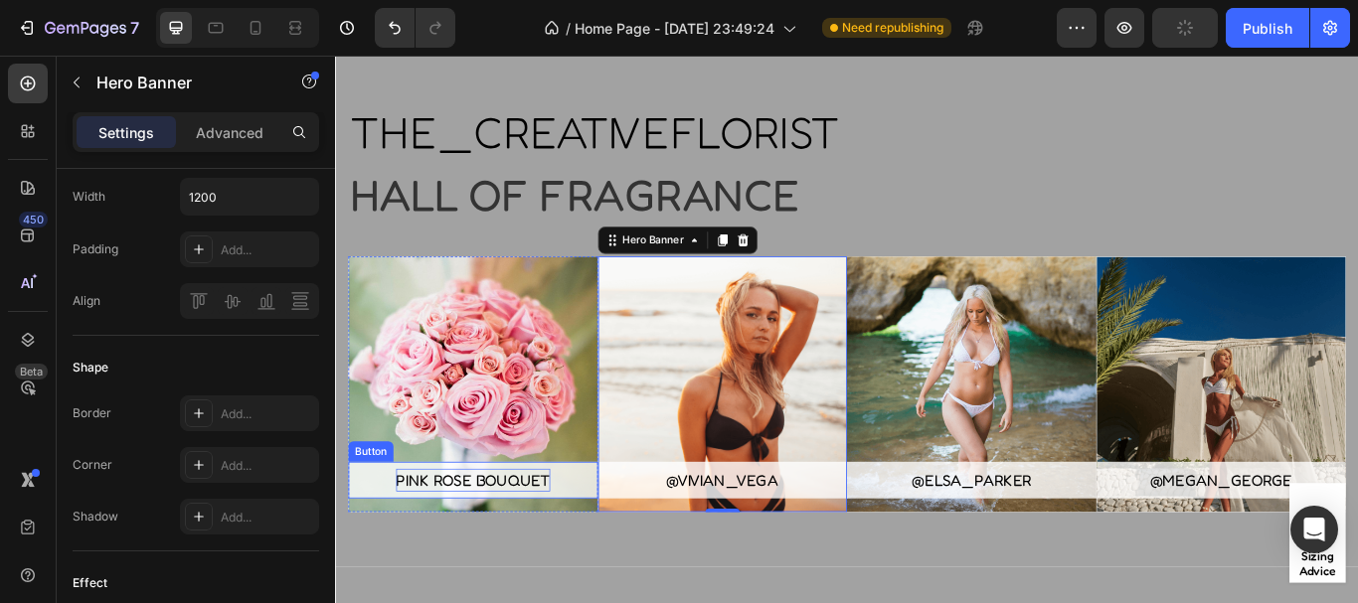
click at [580, 553] on p "PINK ROSE BOUQUET" at bounding box center [496, 551] width 180 height 27
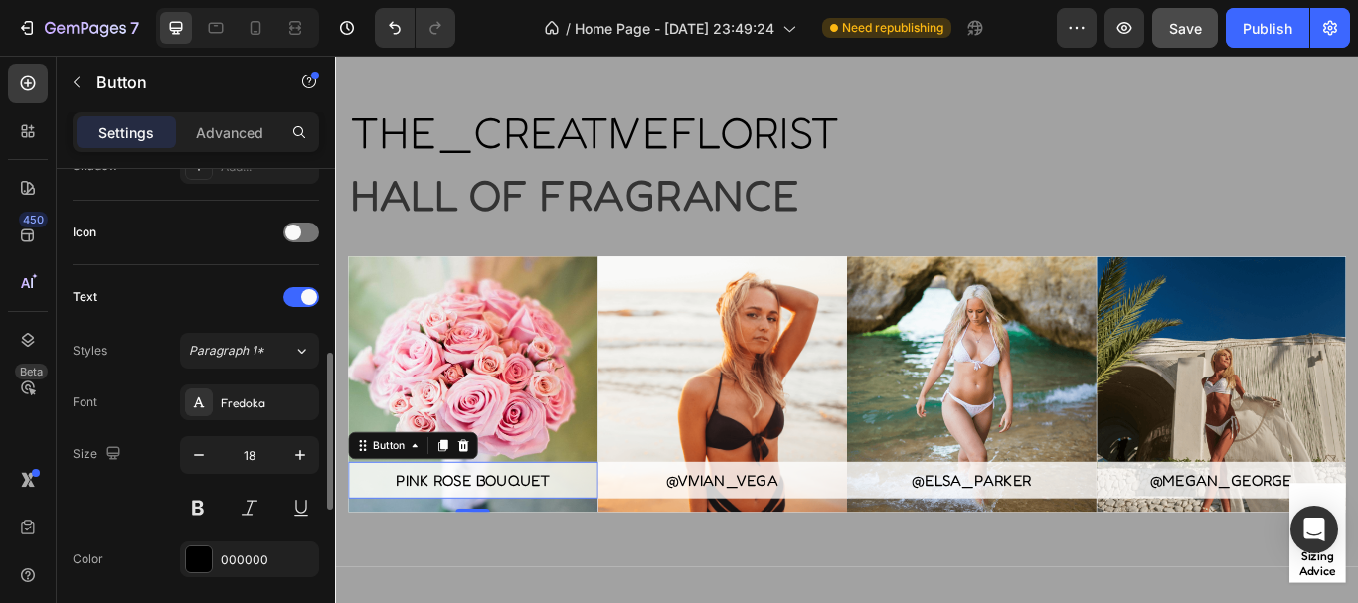
scroll to position [570, 0]
click at [198, 506] on button at bounding box center [198, 506] width 36 height 36
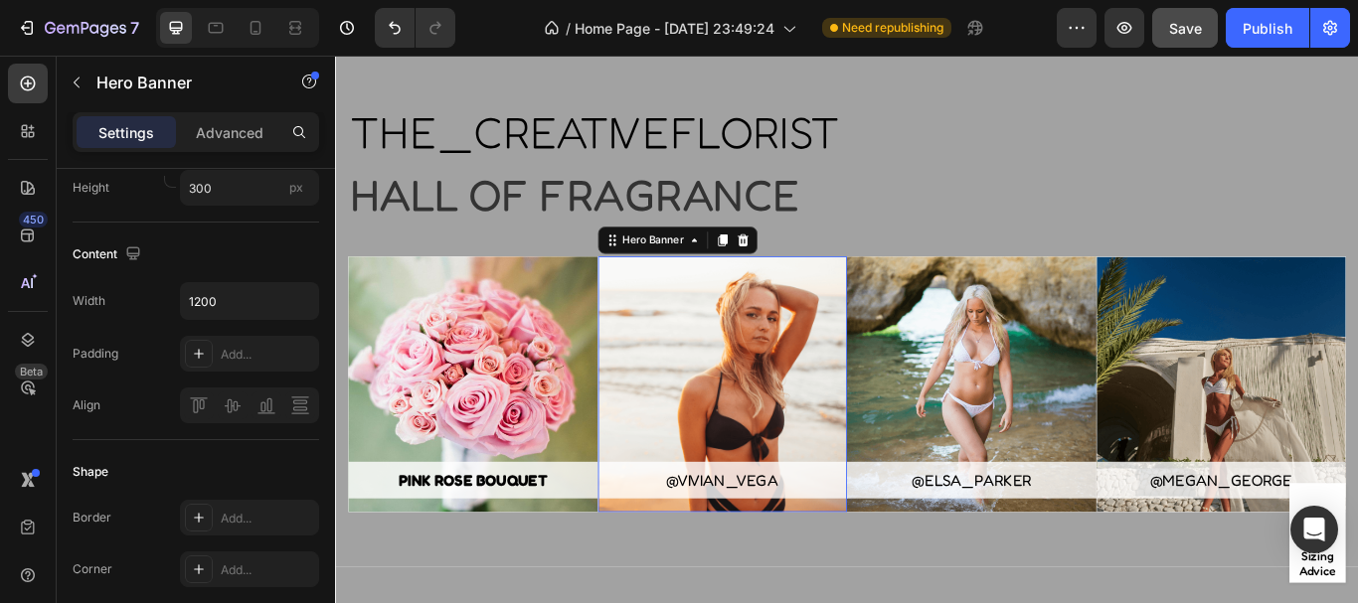
click at [689, 427] on div "Overlay" at bounding box center [786, 439] width 291 height 298
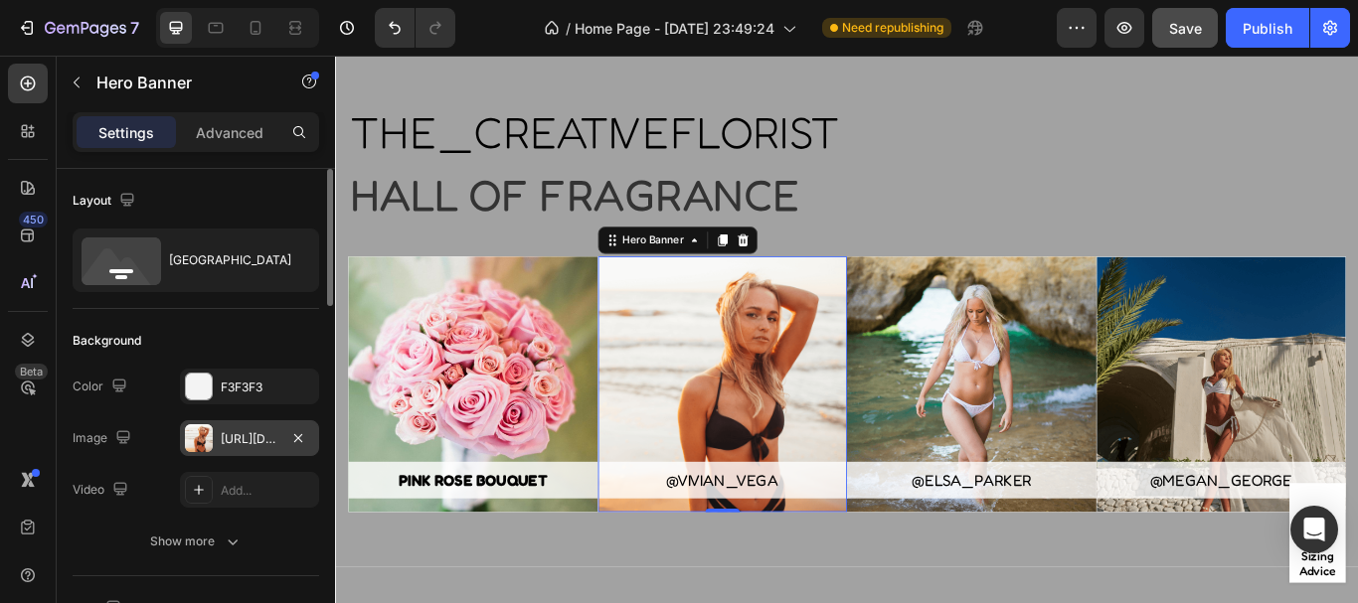
click at [210, 439] on div at bounding box center [199, 439] width 28 height 28
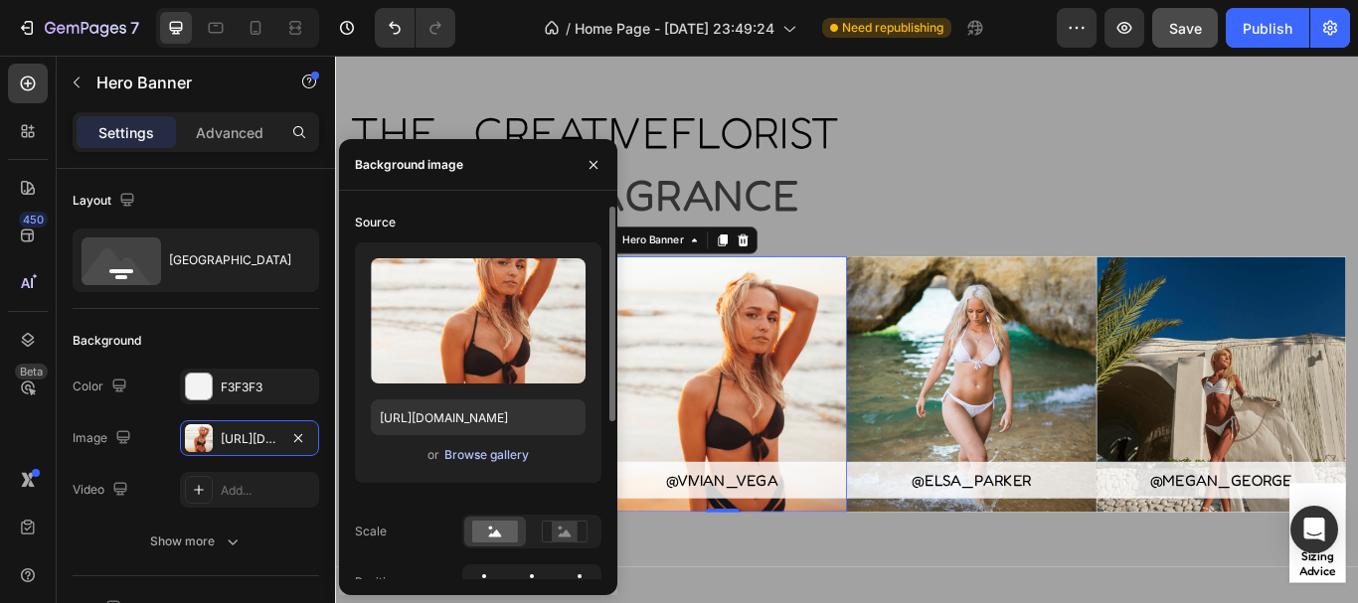
click at [494, 450] on div "Browse gallery" at bounding box center [486, 455] width 85 height 18
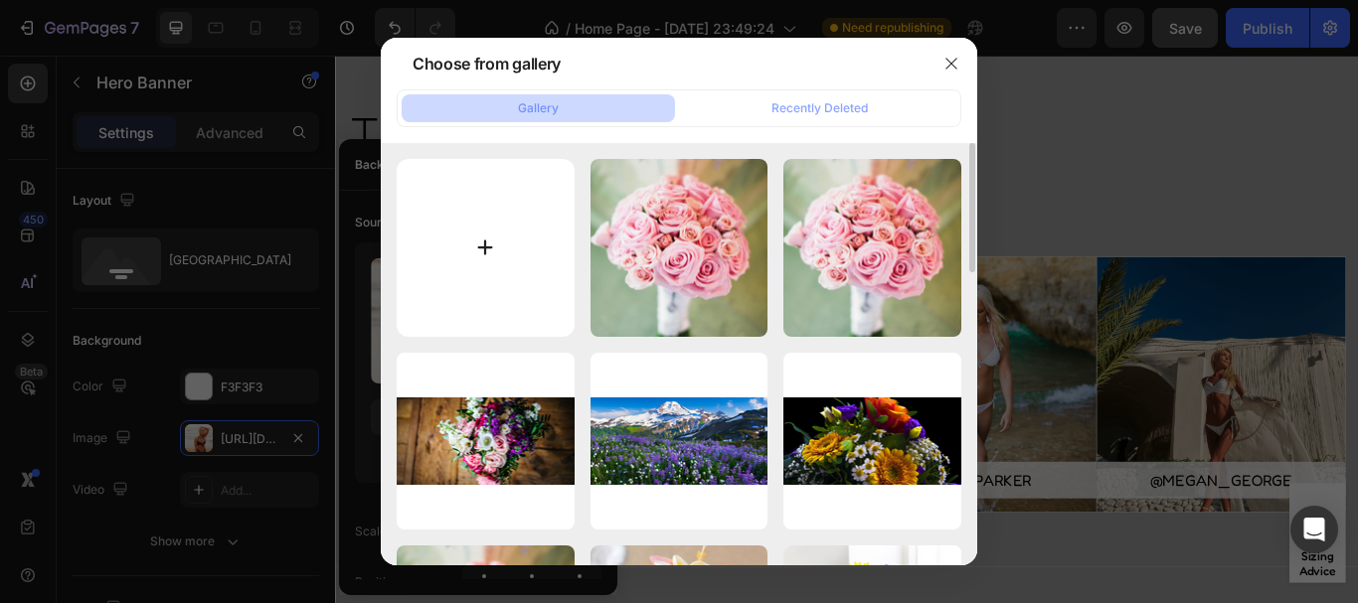
click at [484, 237] on input "file" at bounding box center [486, 248] width 178 height 178
type input "C:\fakepath\MY FLOWER DESIGNS (8).png"
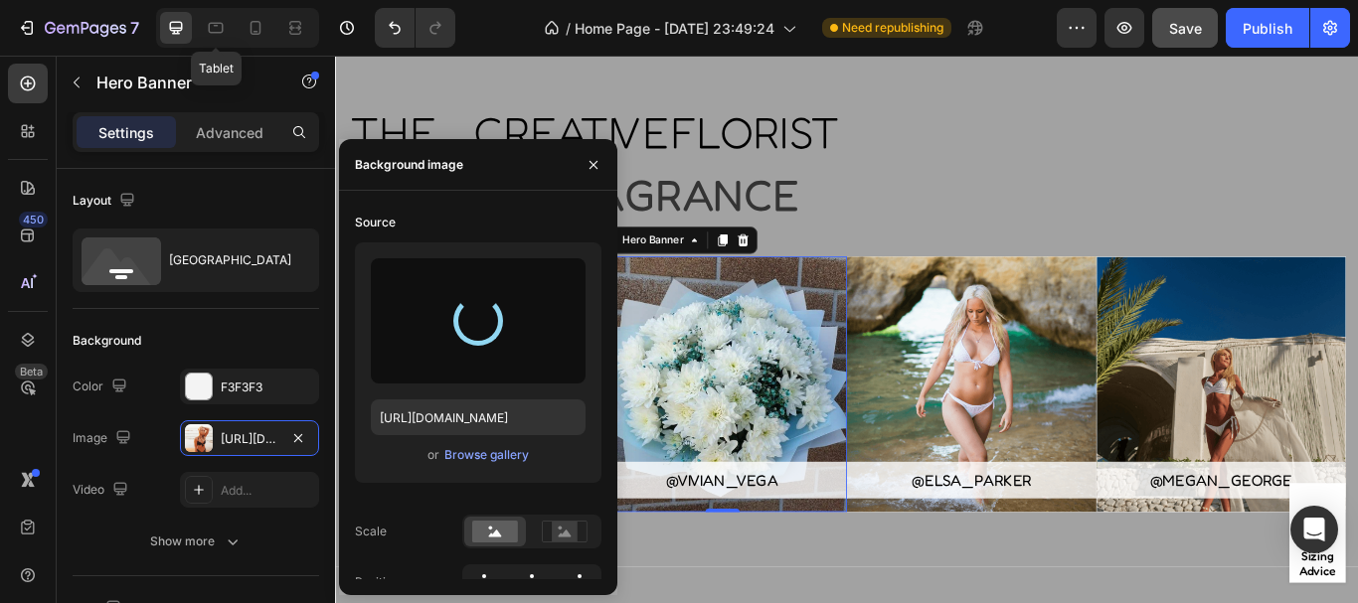
type input "[URL][DOMAIN_NAME]"
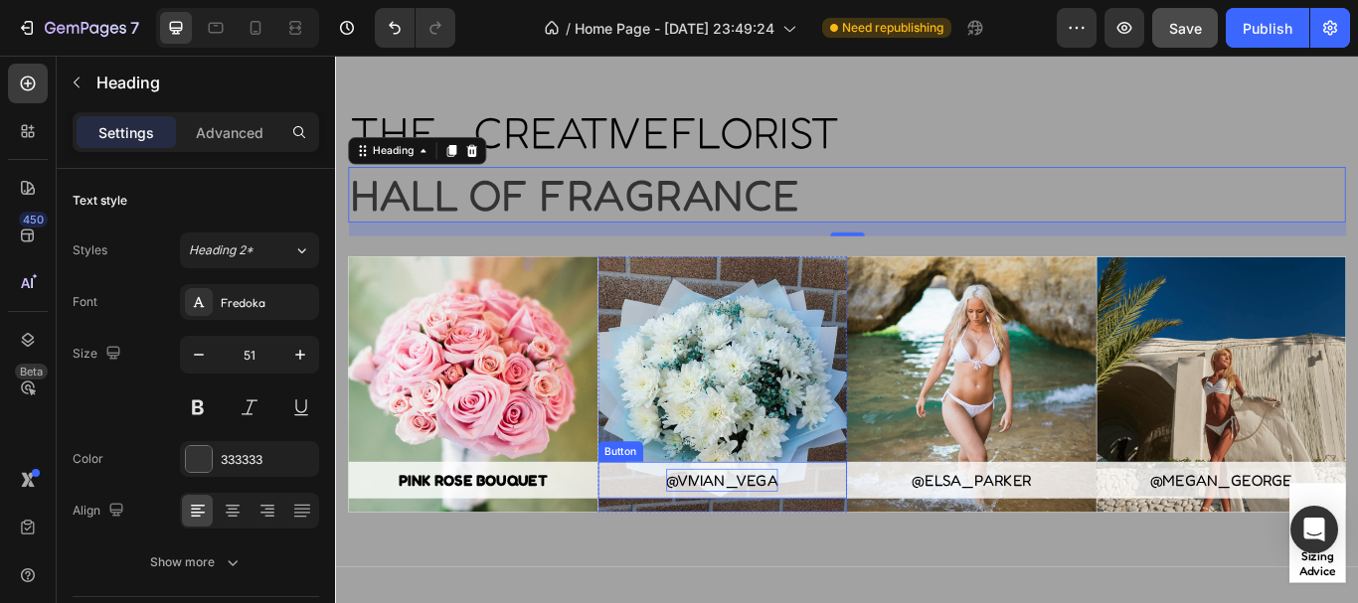
click at [843, 547] on div "@vivian_vega" at bounding box center [786, 551] width 130 height 27
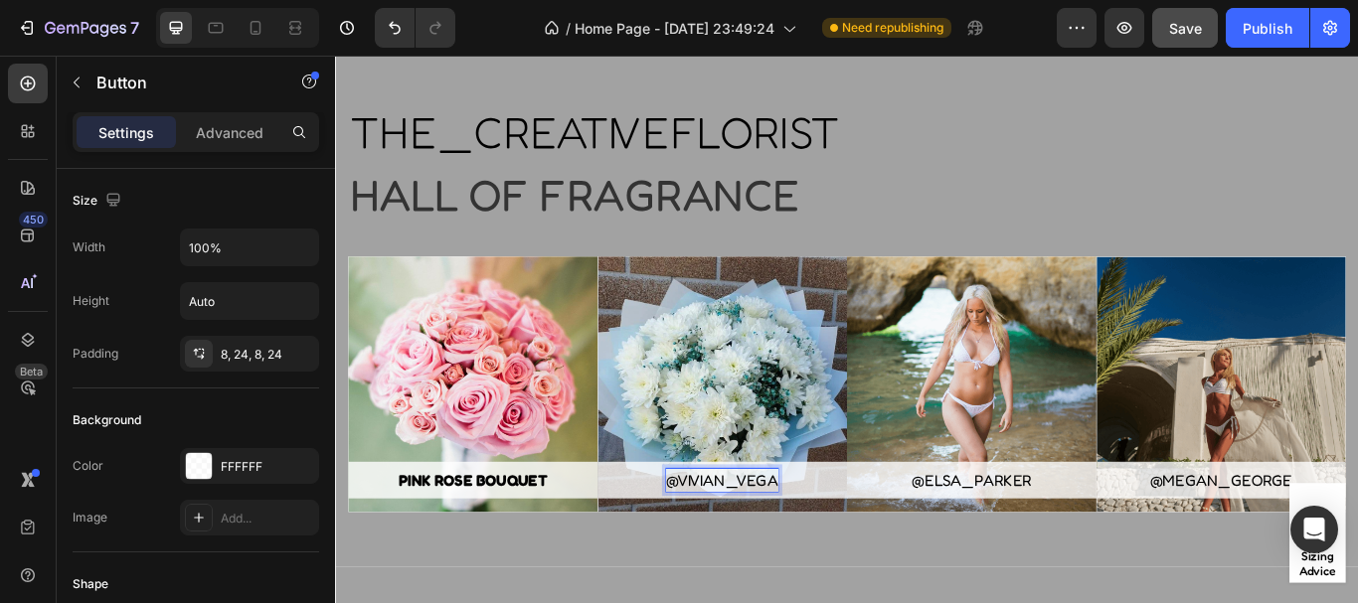
click at [843, 547] on div "@vivian_vega Button 16" at bounding box center [786, 439] width 291 height 298
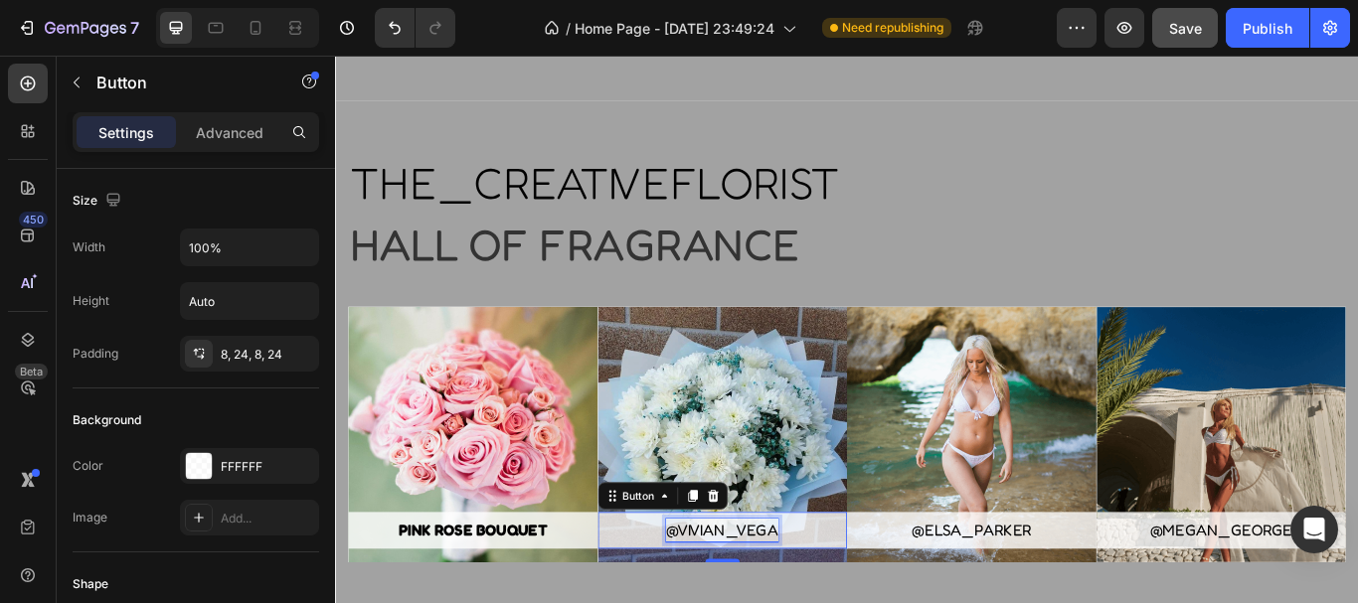
scroll to position [4179, 0]
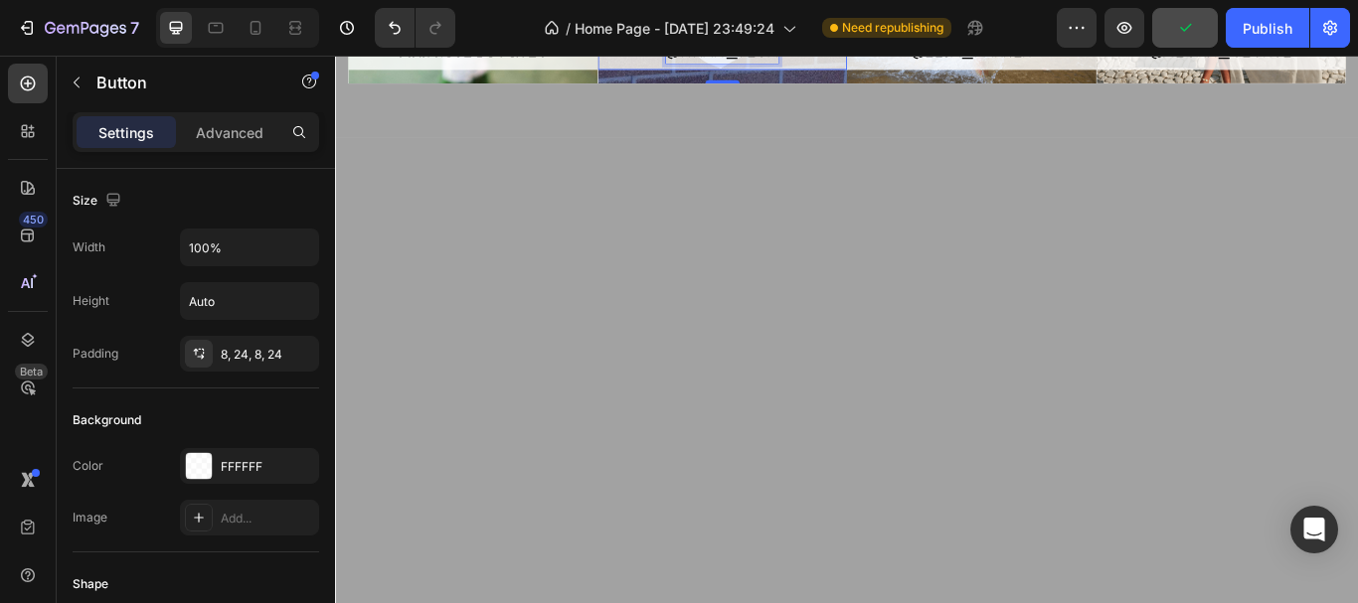
click at [843, 65] on p "@vivian_vega" at bounding box center [786, 51] width 130 height 27
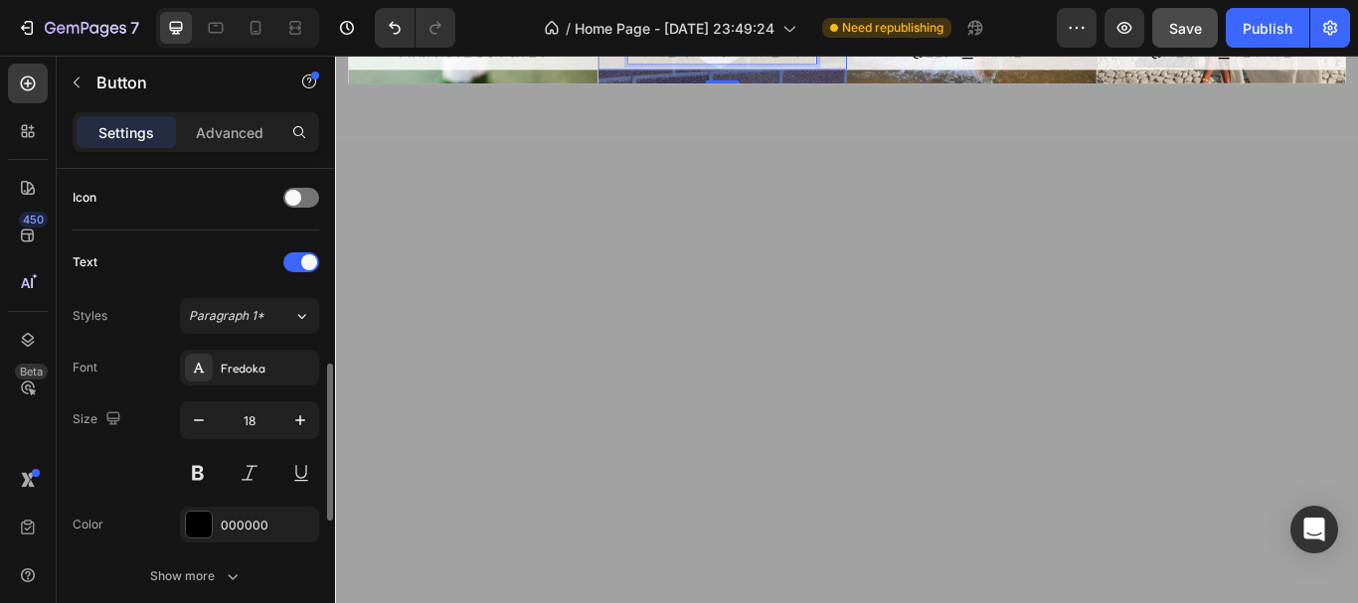
scroll to position [603, 0]
click at [195, 473] on button at bounding box center [198, 472] width 36 height 36
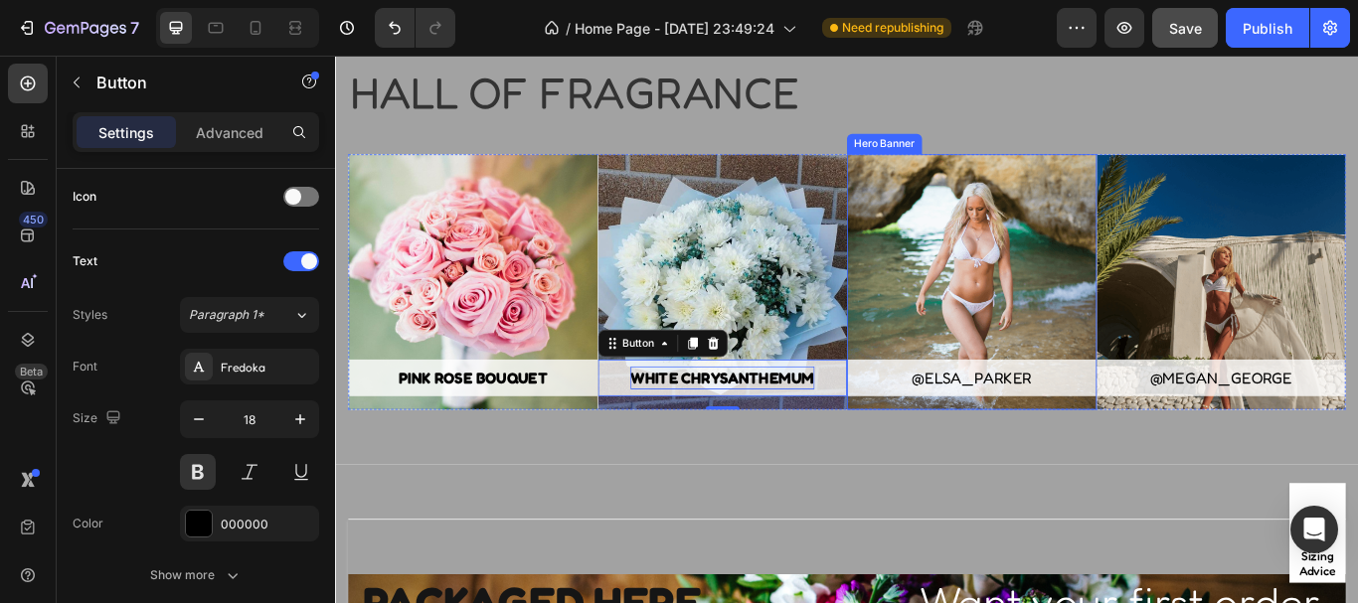
scroll to position [4403, 0]
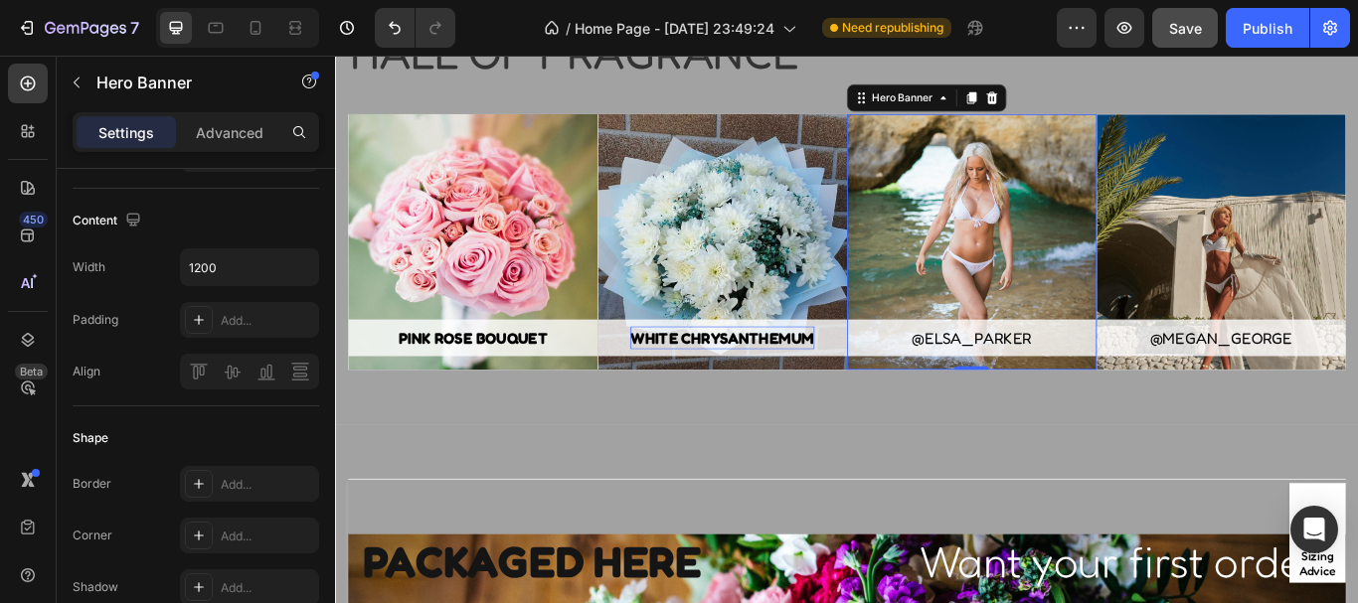
click at [1147, 291] on div "Overlay" at bounding box center [1077, 273] width 291 height 298
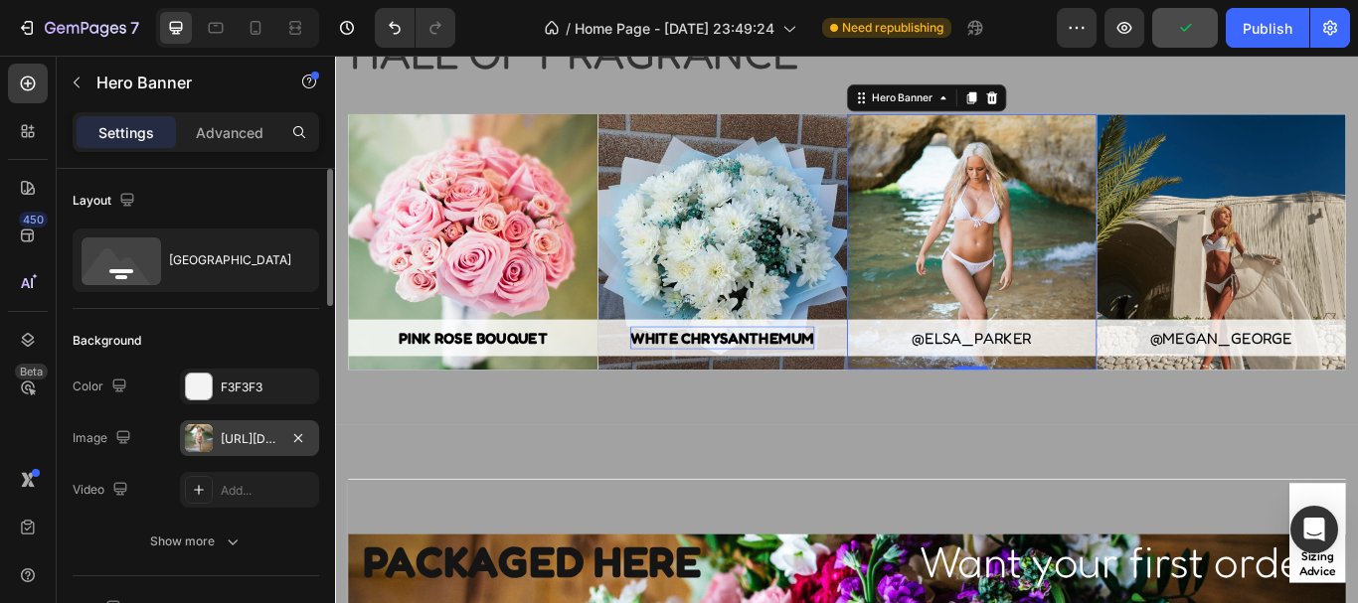
click at [203, 428] on div at bounding box center [199, 439] width 28 height 28
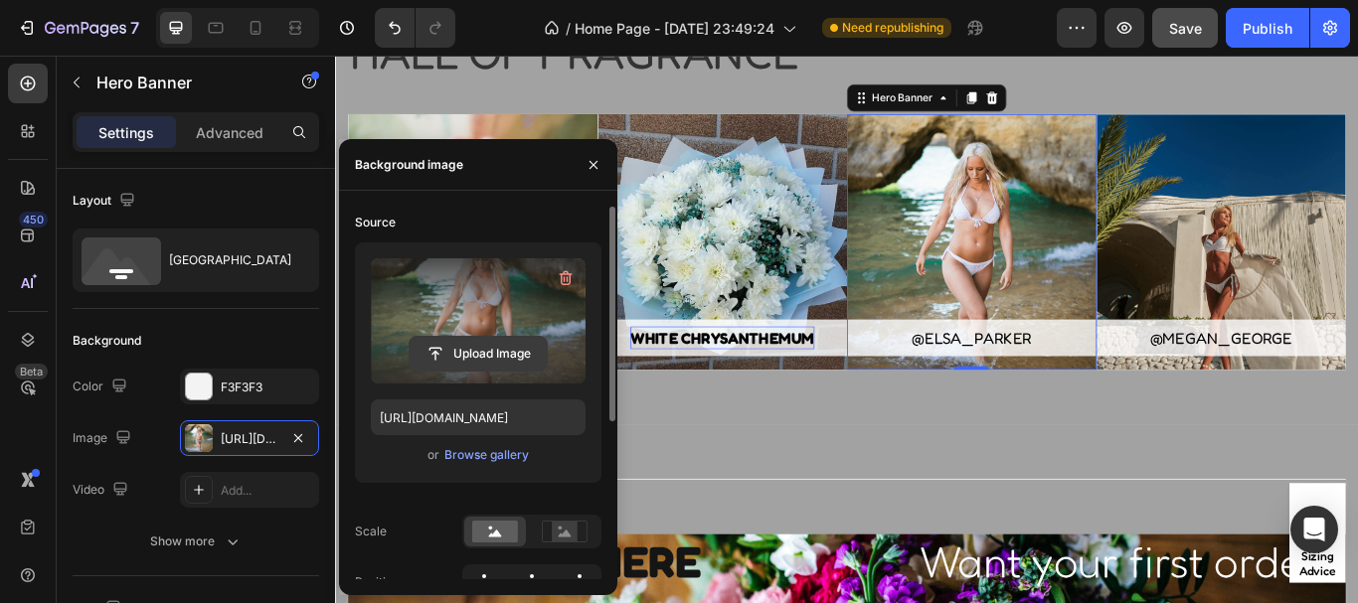
click at [494, 346] on input "file" at bounding box center [478, 354] width 137 height 34
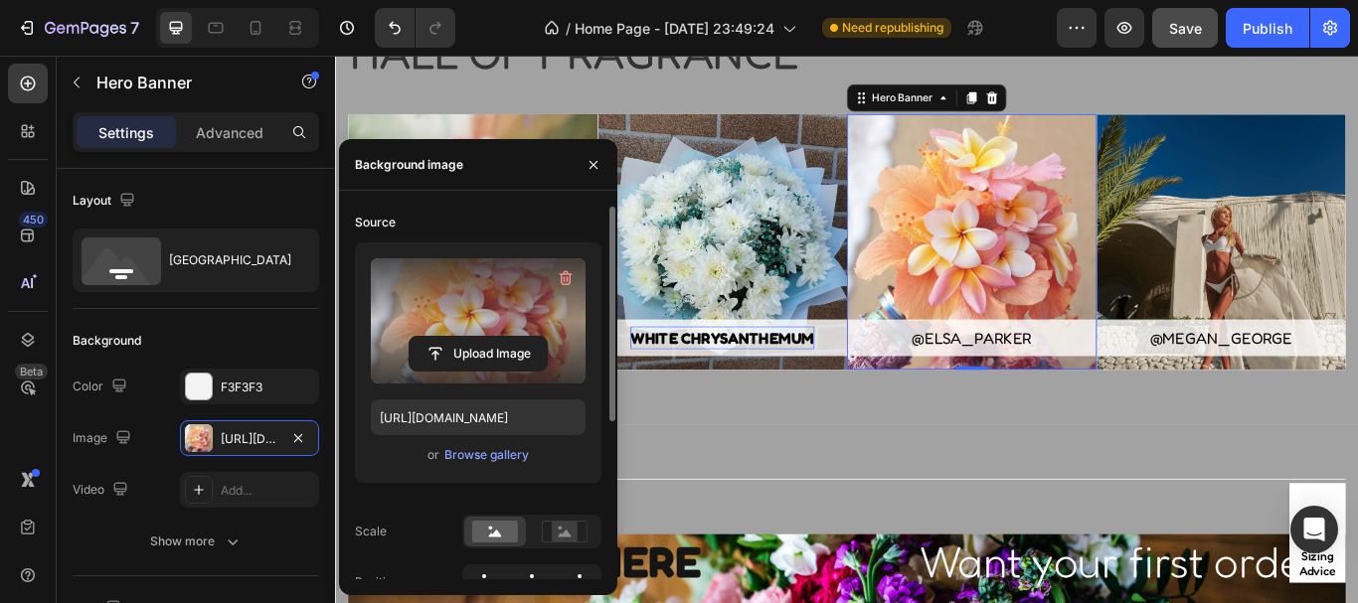
type input "[URL][DOMAIN_NAME]"
click at [594, 166] on icon "button" at bounding box center [594, 165] width 16 height 16
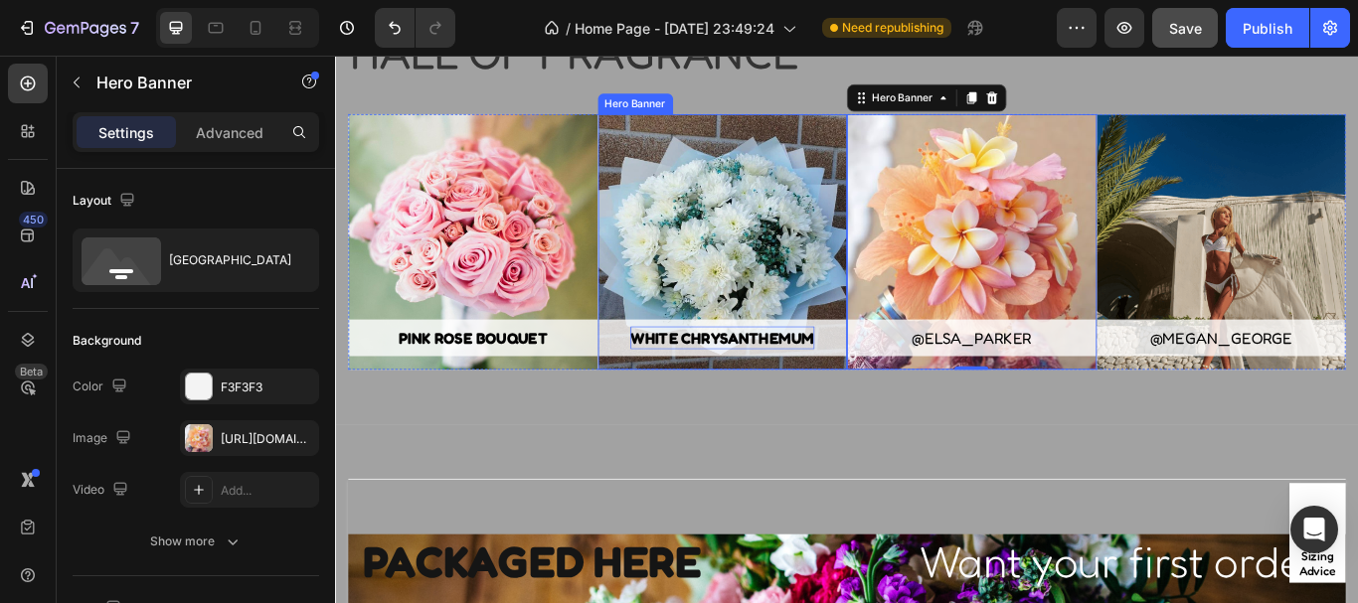
scroll to position [4447, 0]
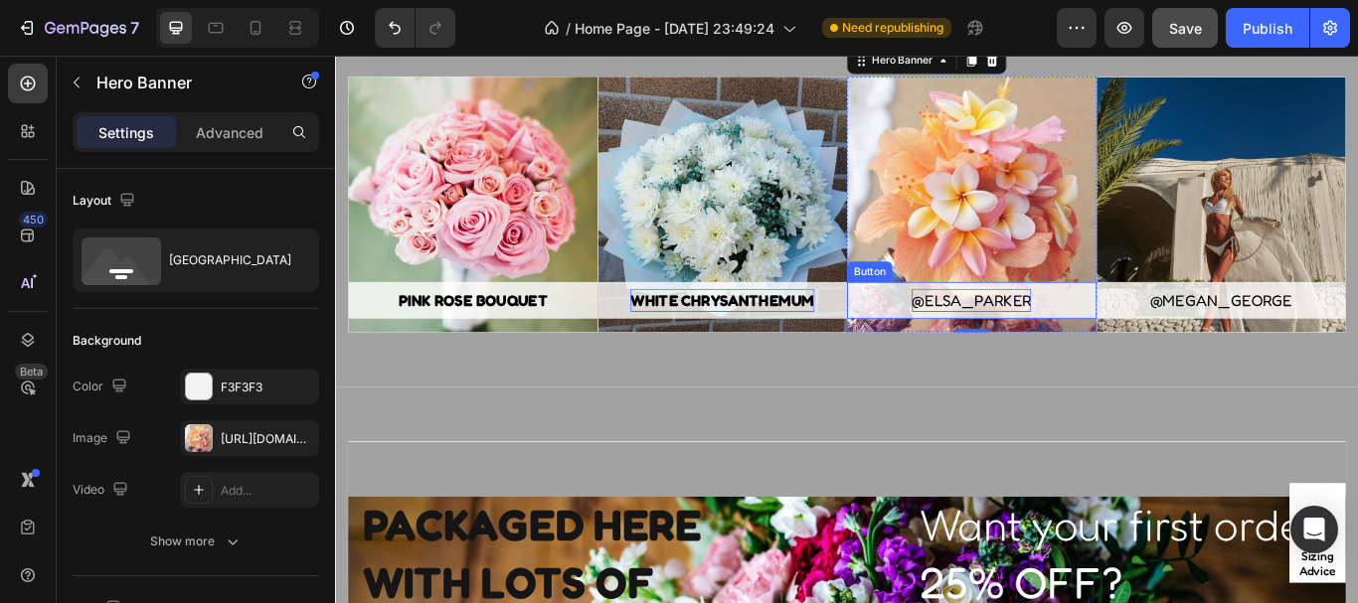
click at [1133, 337] on div "@elsa_parker" at bounding box center [1076, 341] width 139 height 27
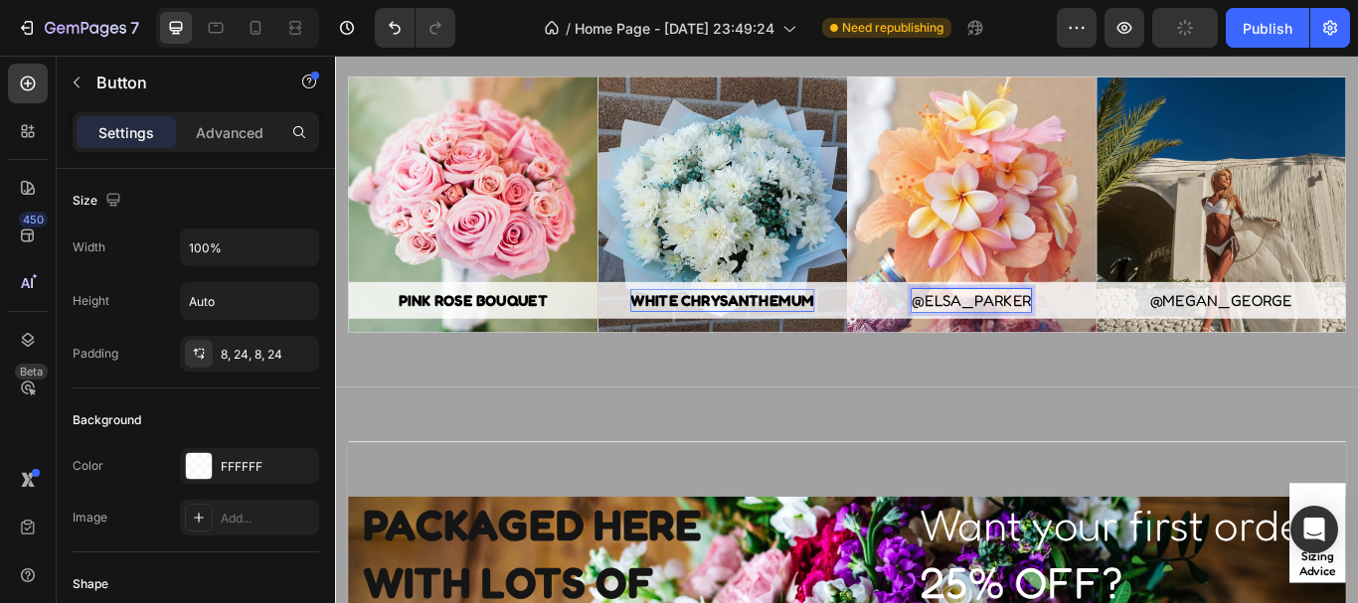
click at [1133, 337] on div "@[PERSON_NAME] 16" at bounding box center [1077, 230] width 291 height 298
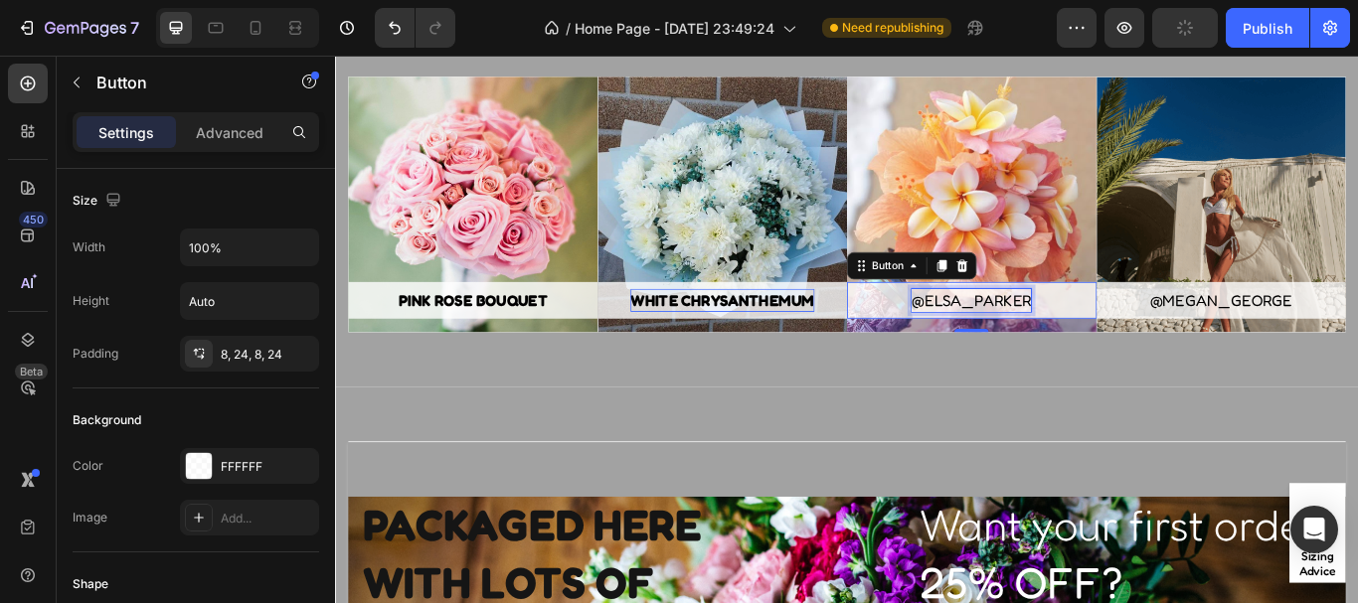
scroll to position [4388, 0]
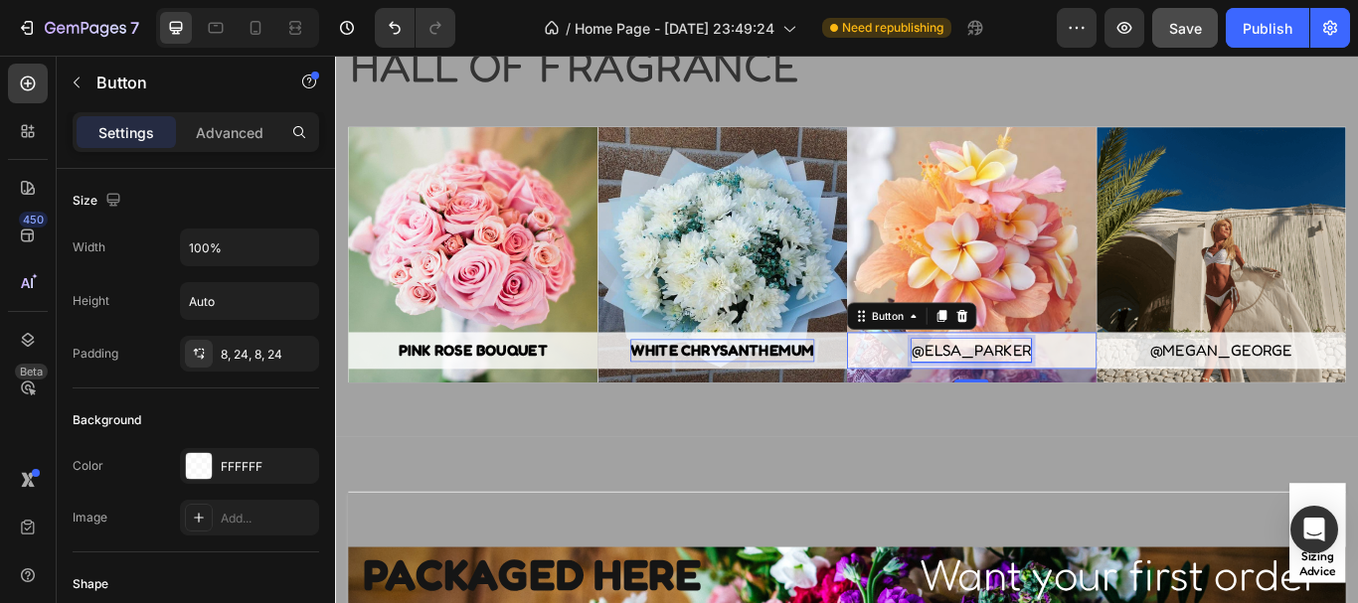
click at [1133, 399] on p "@elsa_parker" at bounding box center [1076, 400] width 139 height 27
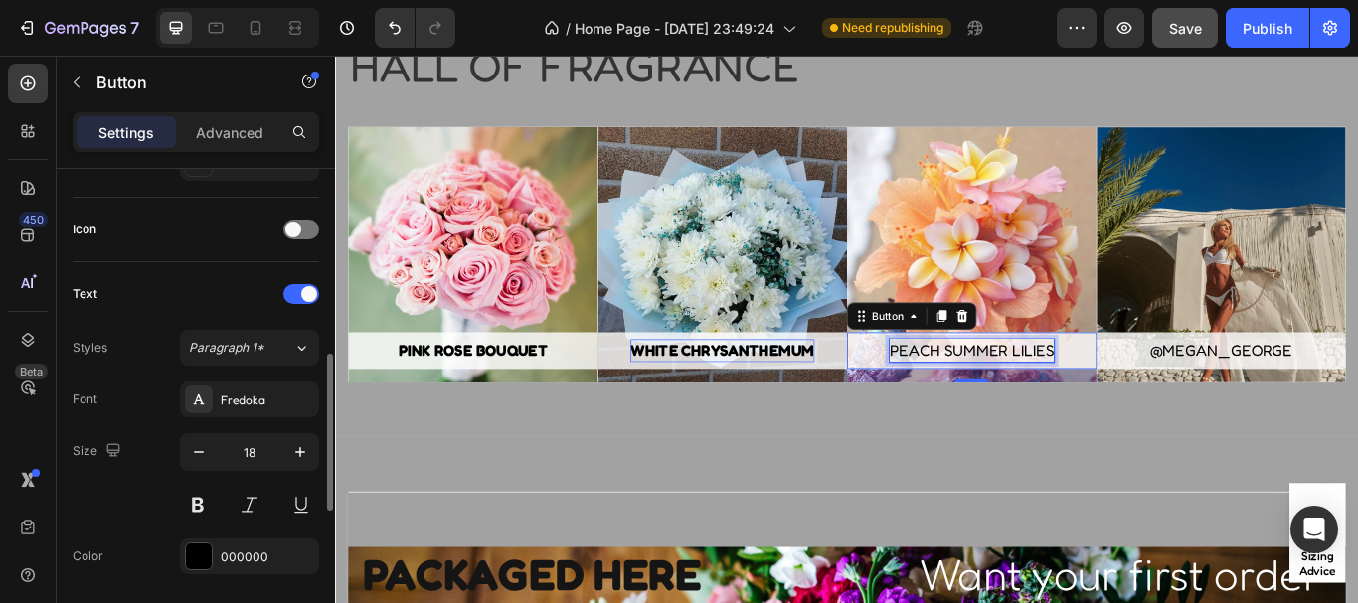
scroll to position [572, 0]
click at [201, 504] on button at bounding box center [198, 504] width 36 height 36
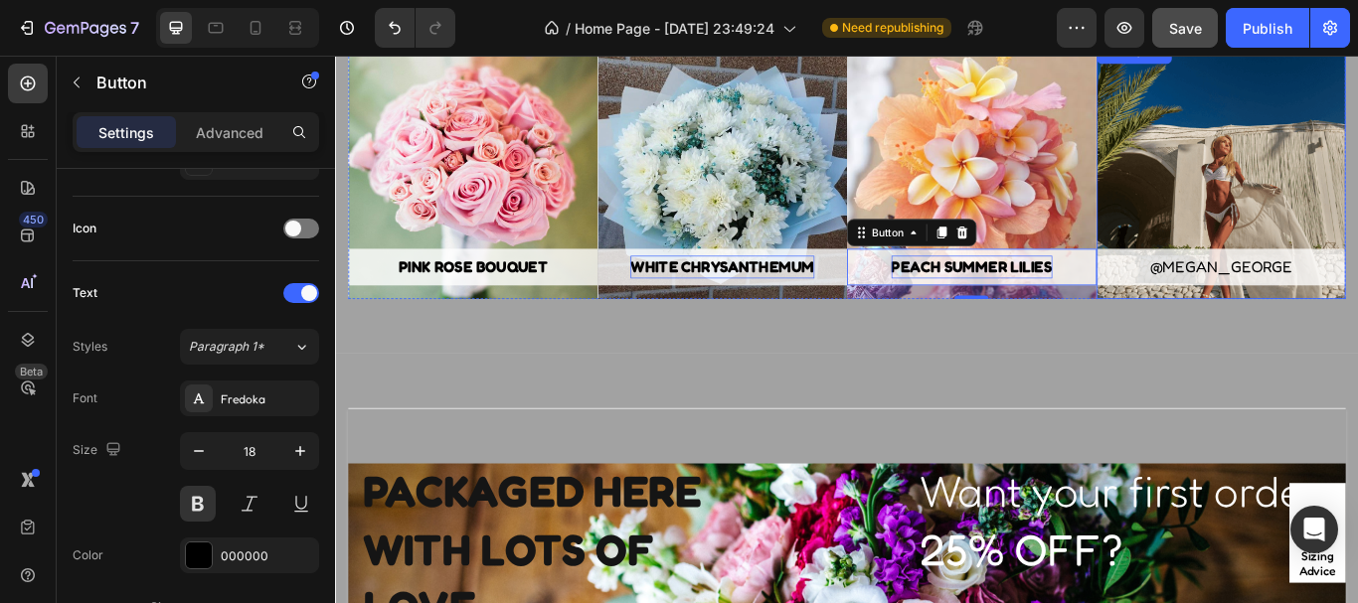
scroll to position [4412, 0]
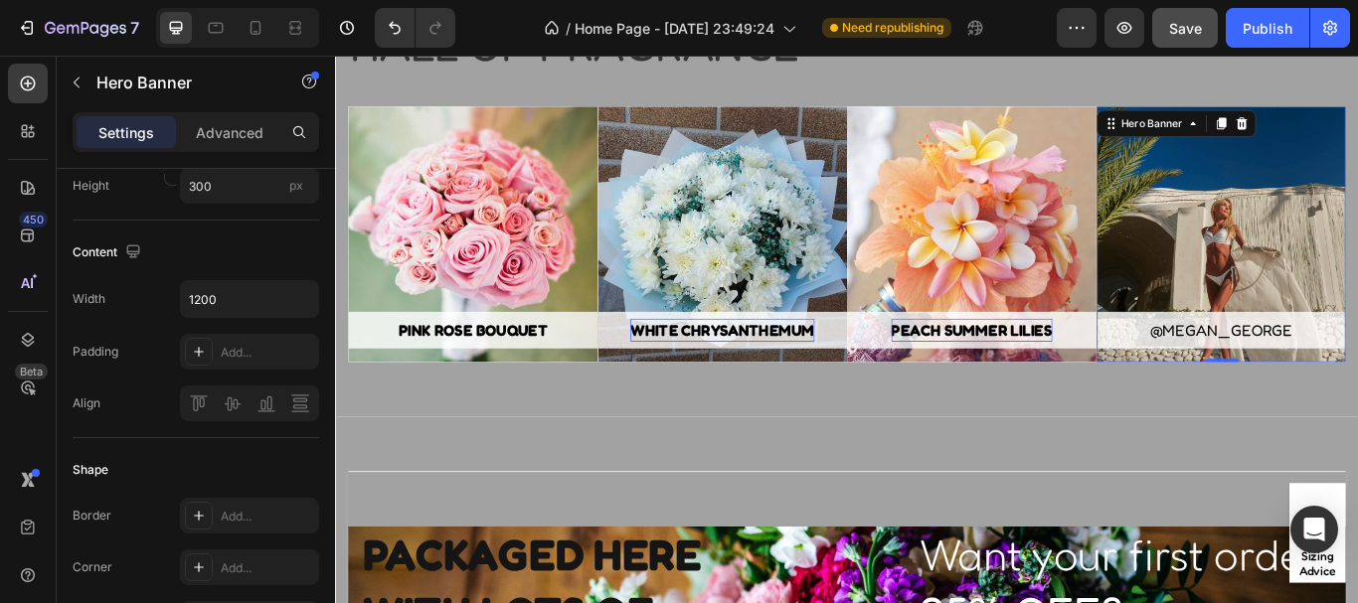
click at [1254, 200] on div "Overlay" at bounding box center [1368, 264] width 291 height 298
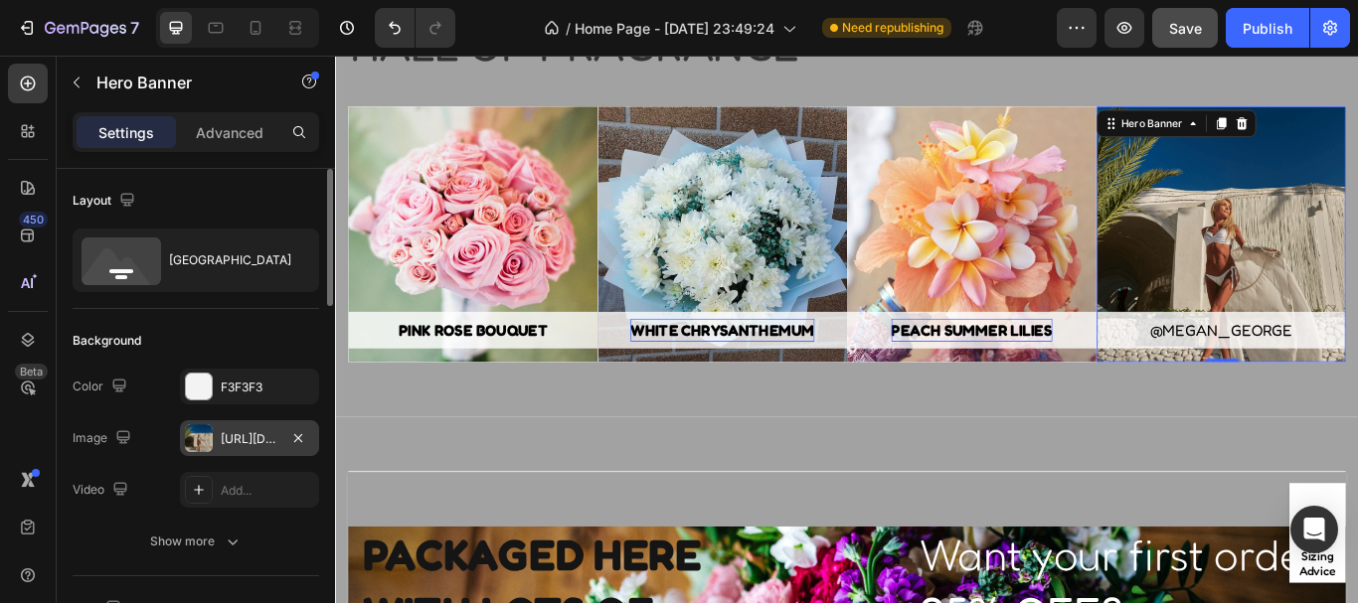
click at [209, 436] on div at bounding box center [199, 439] width 28 height 28
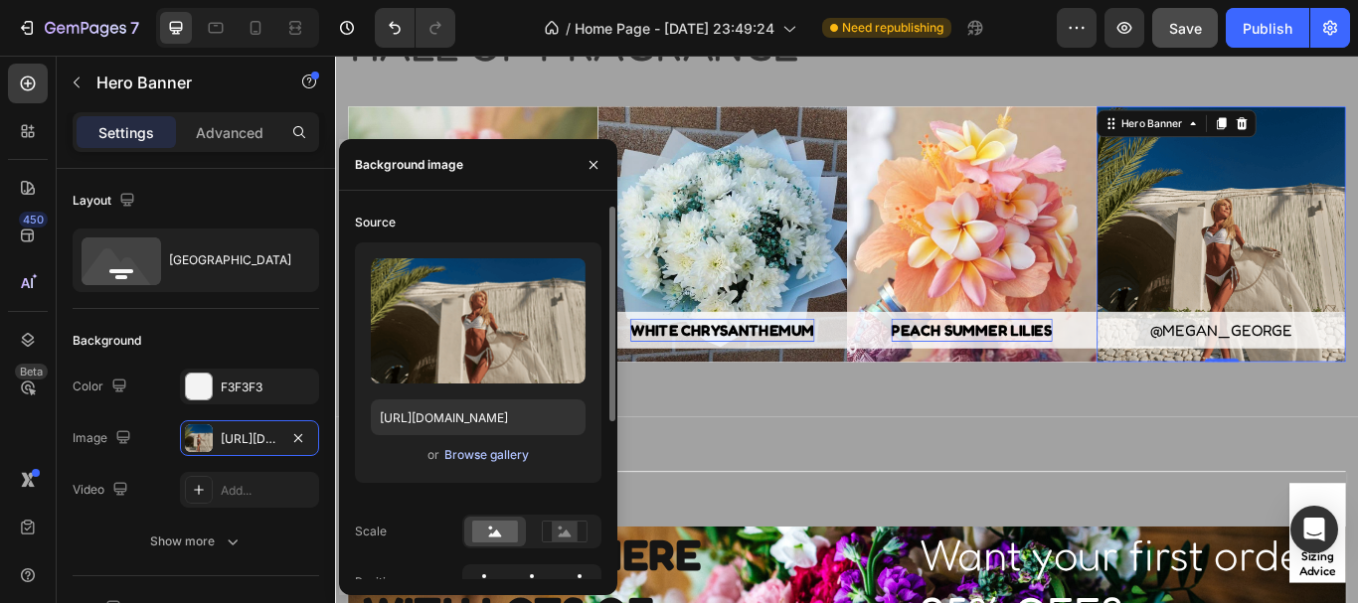
click at [490, 451] on div "Browse gallery" at bounding box center [486, 455] width 85 height 18
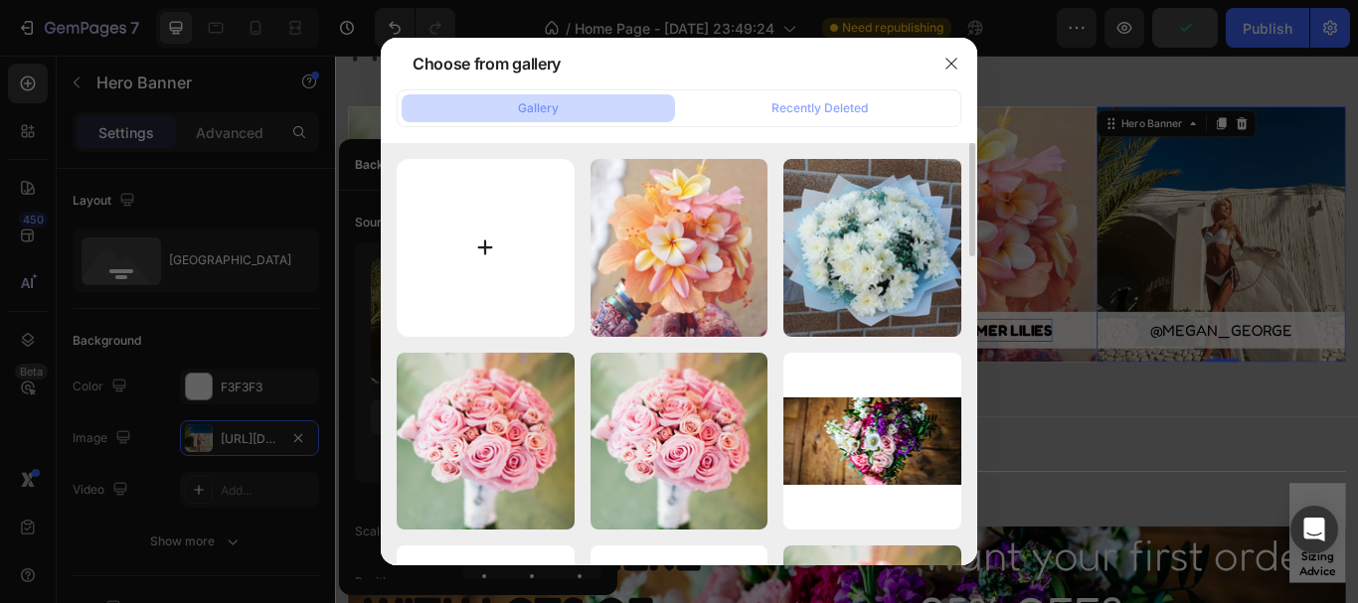
click at [485, 229] on input "file" at bounding box center [486, 248] width 178 height 178
type input "C:\fakepath\MY FLOWER DESIGNS (2).png"
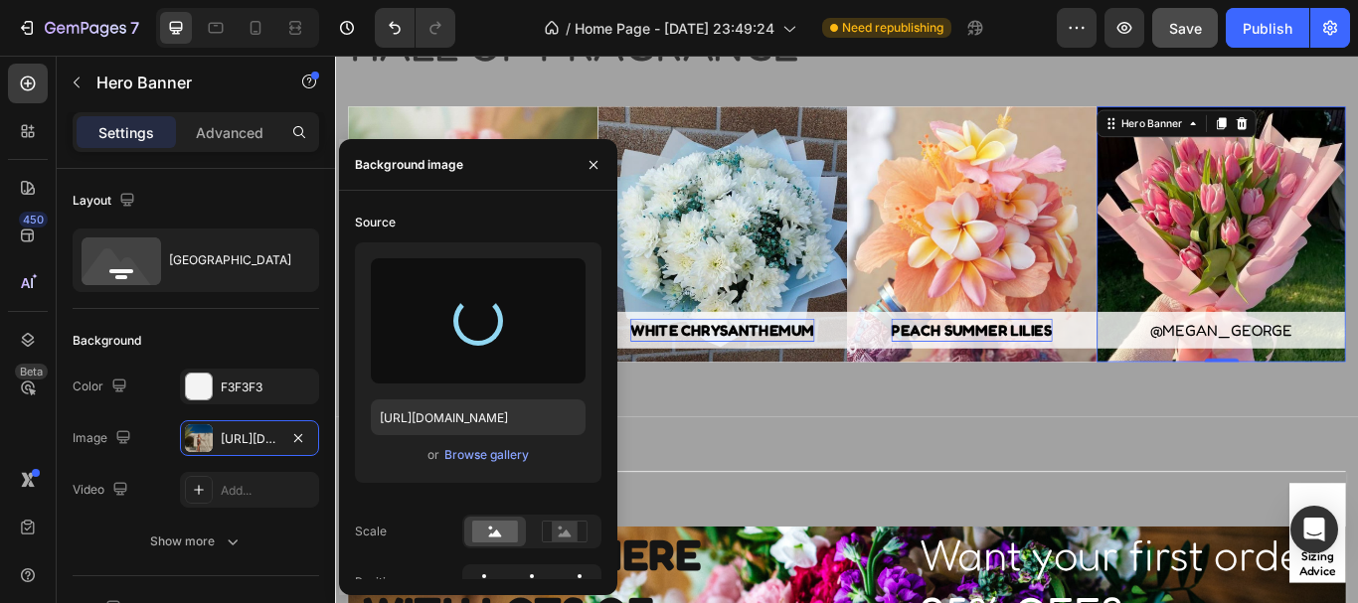
type input "[URL][DOMAIN_NAME]"
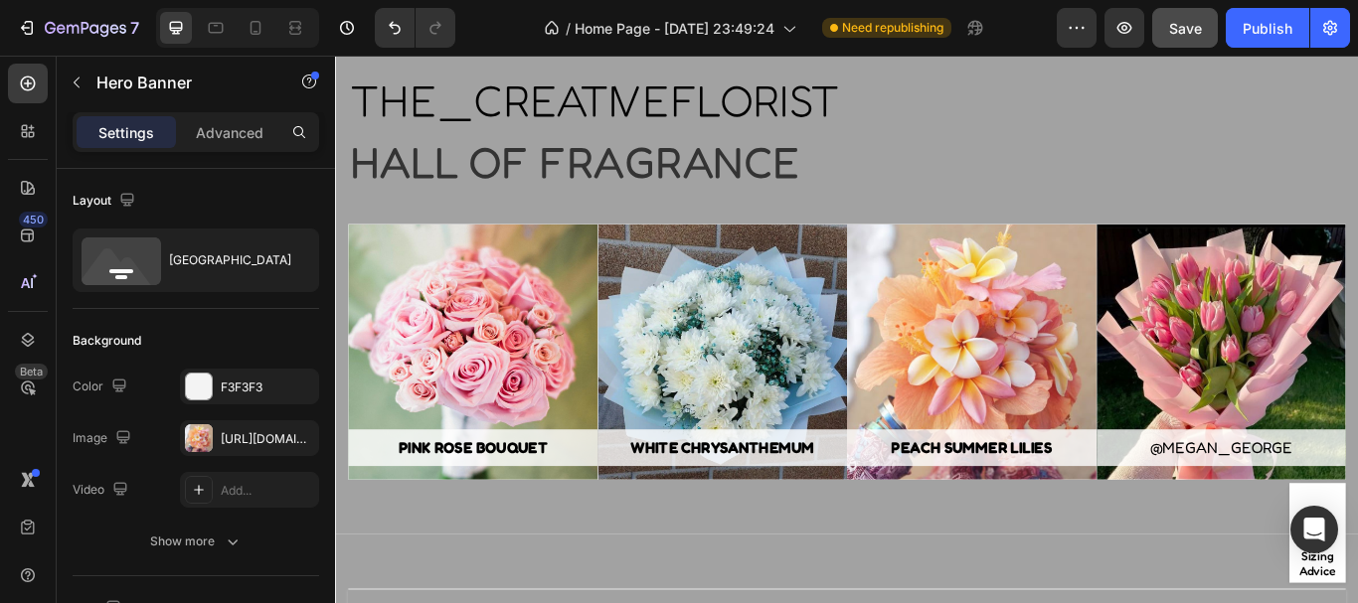
scroll to position [4291, 0]
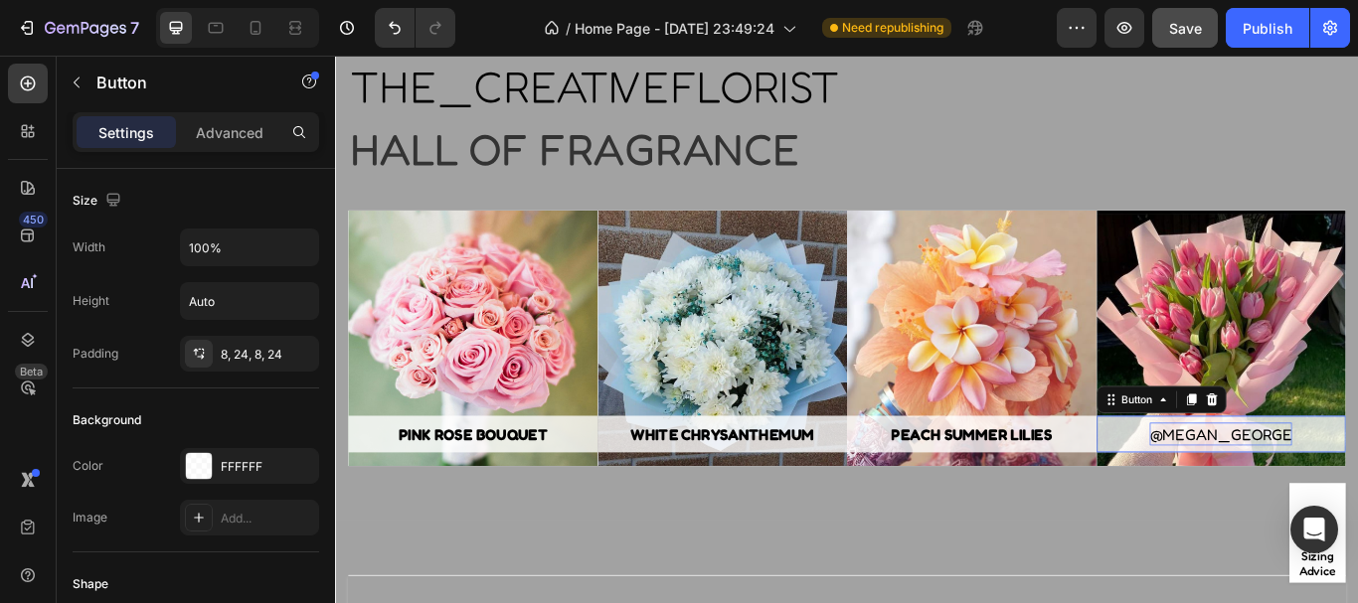
click at [1357, 497] on div "@megan_george" at bounding box center [1367, 497] width 166 height 27
click at [1357, 498] on div "@[PERSON_NAME] 16" at bounding box center [1368, 386] width 291 height 298
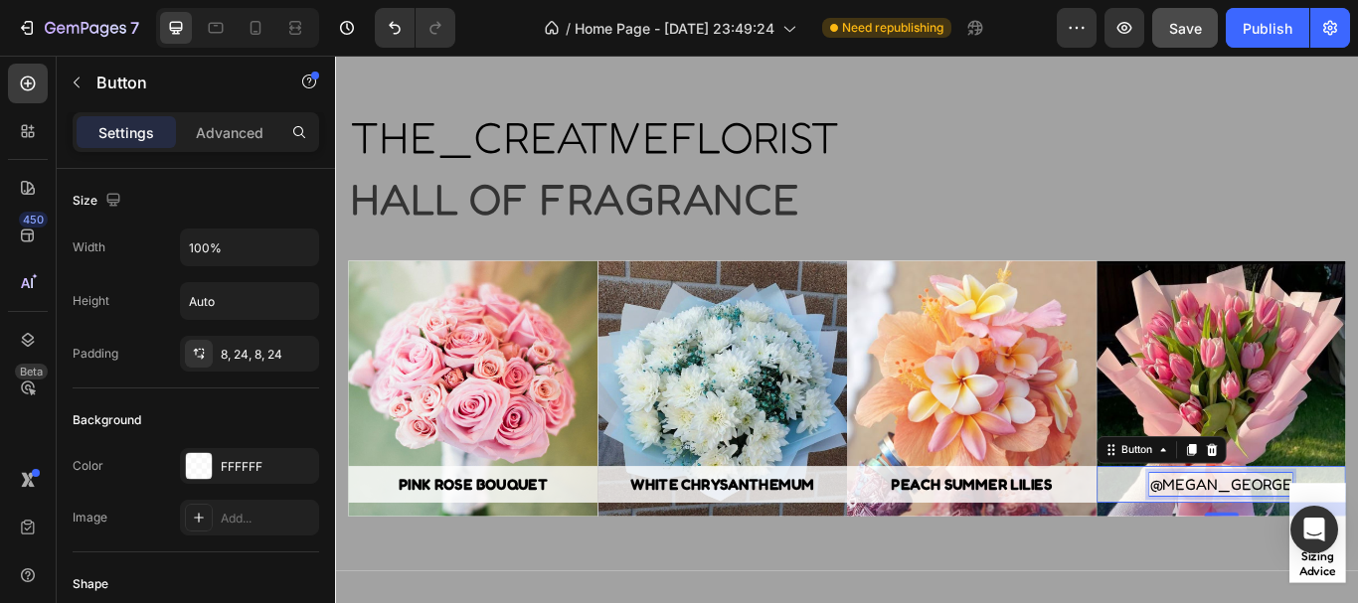
click at [1357, 564] on p "@megan_george" at bounding box center [1367, 556] width 166 height 27
click at [1357, 561] on p "@megan_george" at bounding box center [1367, 556] width 166 height 27
click at [1357, 602] on div "THE_CREATIVEFLORIST Text block Hall of FRAGRANCE Heading Row PINK ROSE BOUQUET …" at bounding box center [931, 356] width 1193 height 602
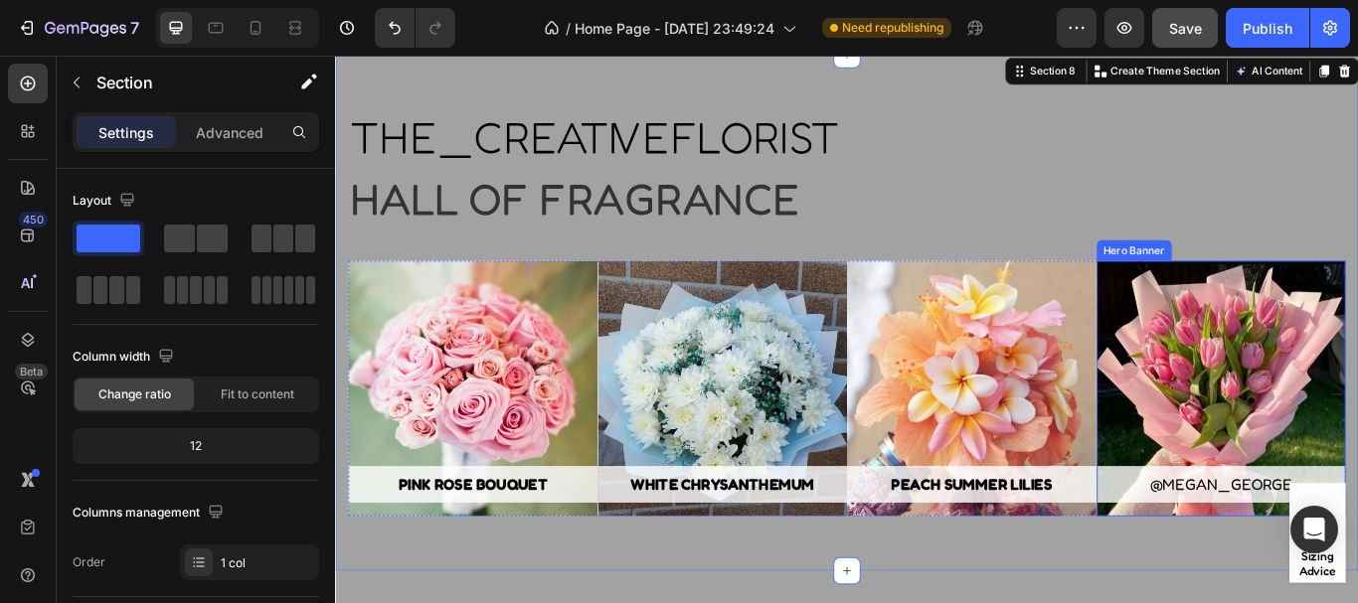
scroll to position [4383, 0]
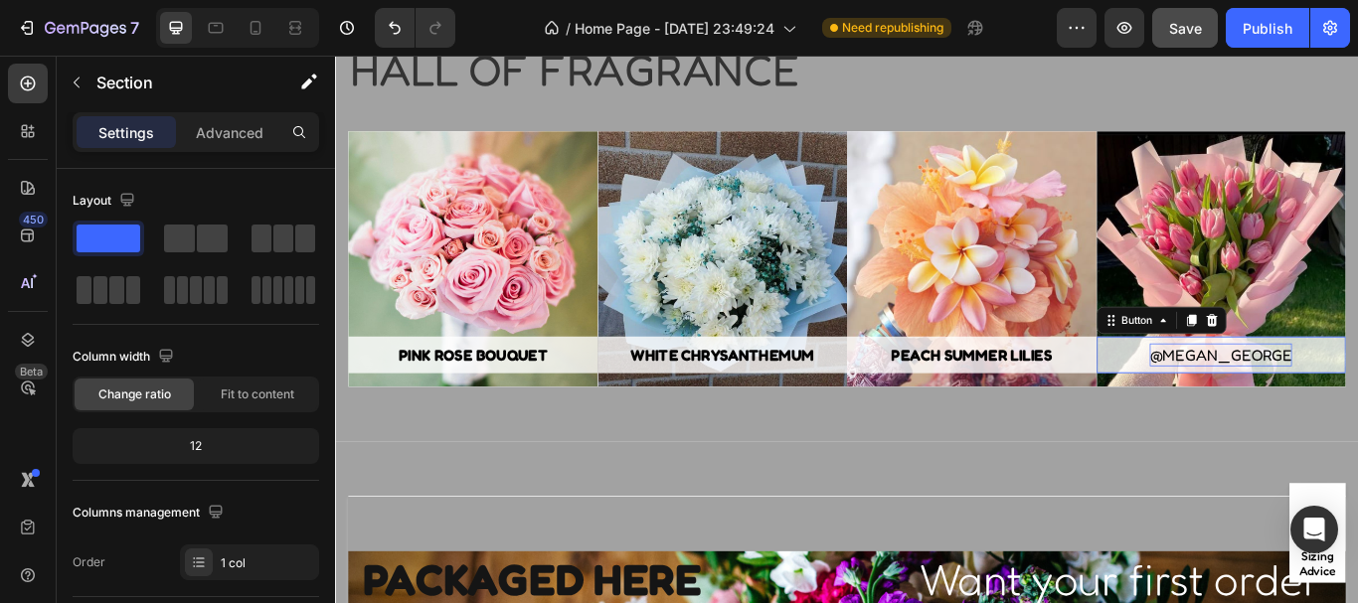
click at [1357, 408] on p "@megan_george" at bounding box center [1367, 405] width 166 height 27
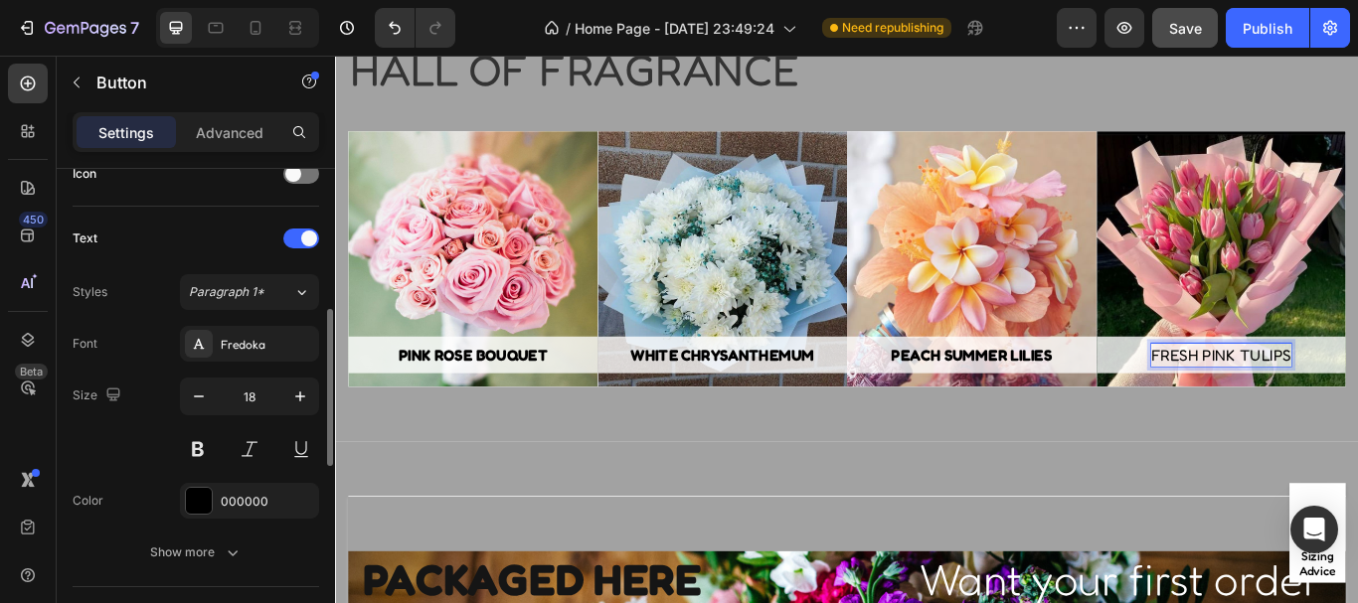
scroll to position [644, 0]
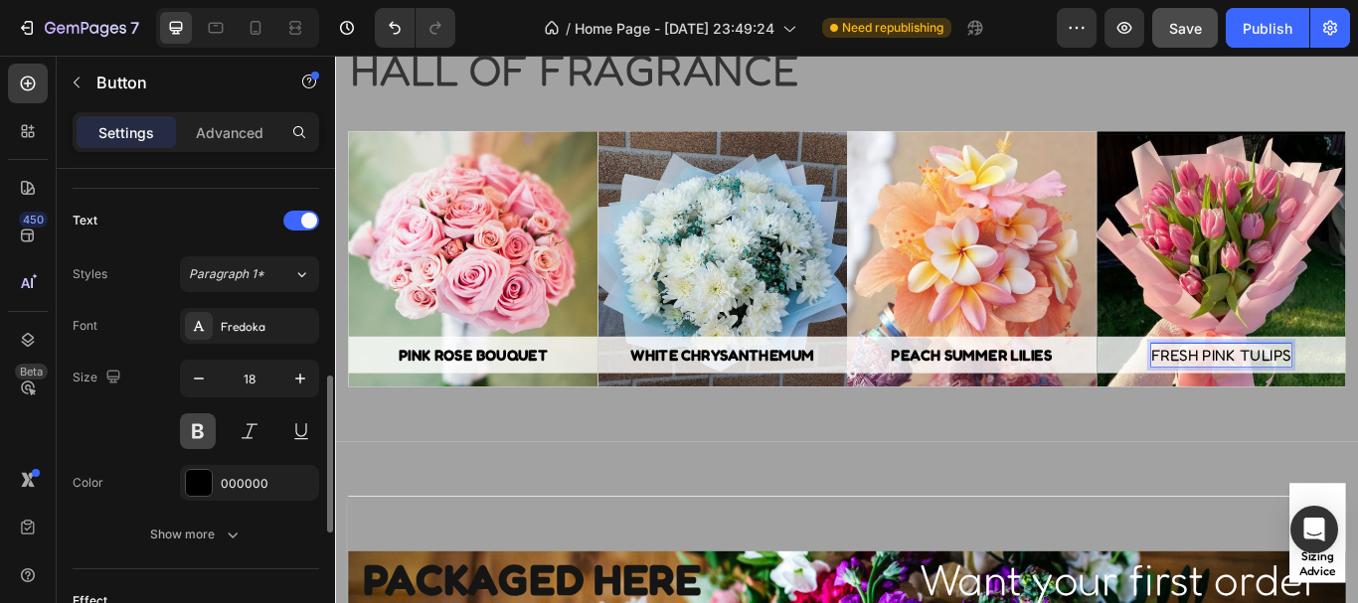
click at [197, 428] on button at bounding box center [198, 432] width 36 height 36
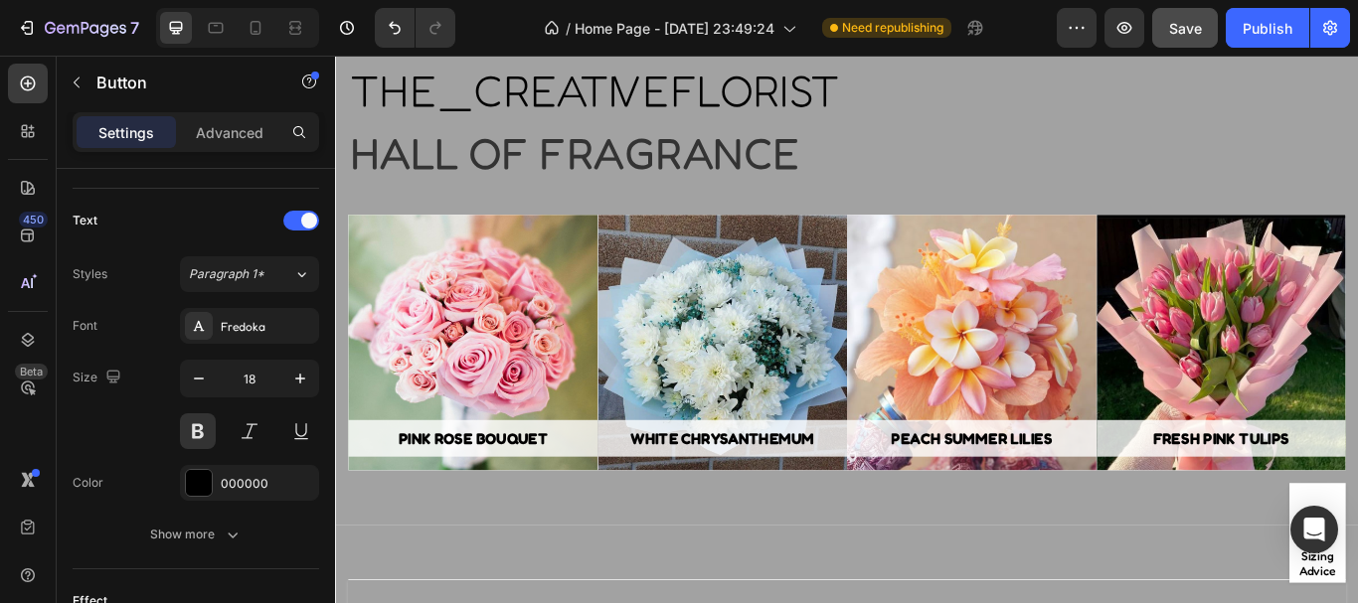
scroll to position [4167, 0]
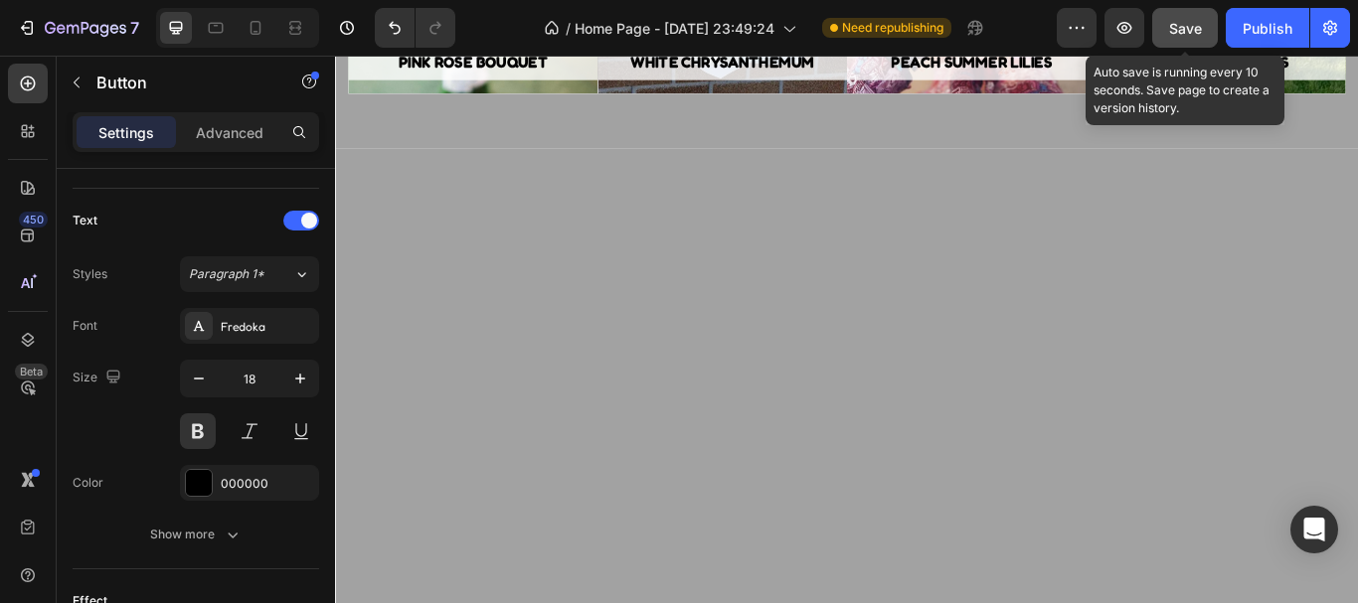
click at [1191, 24] on span "Save" at bounding box center [1185, 28] width 33 height 17
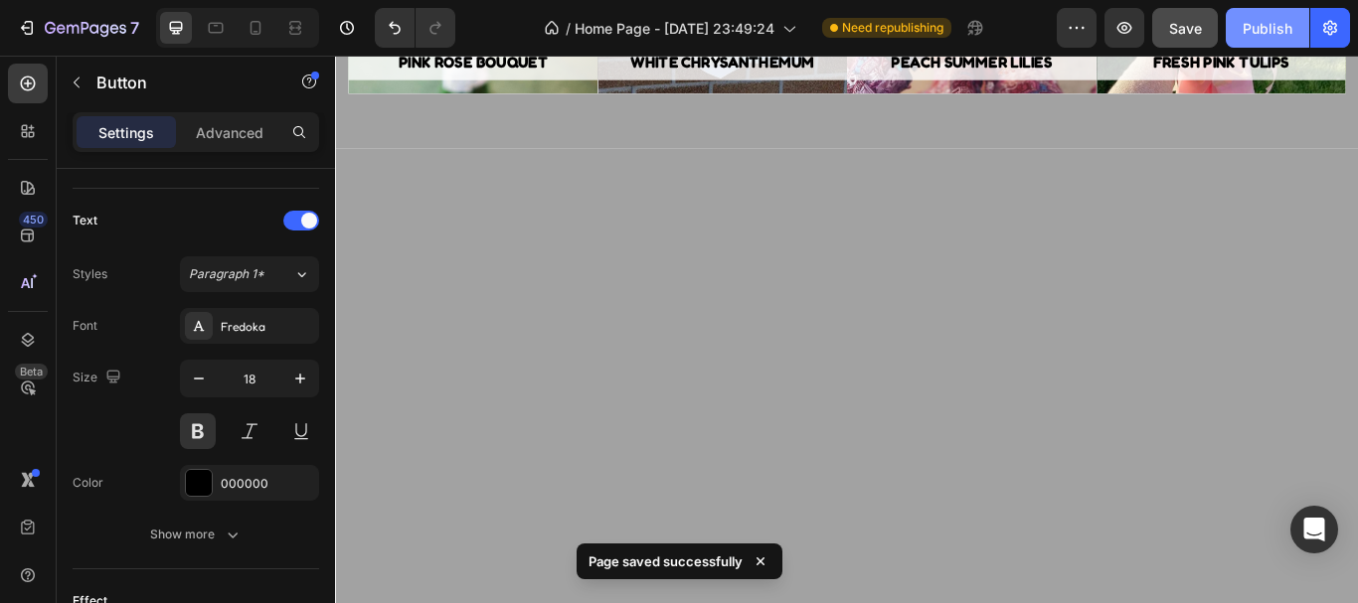
click at [1272, 22] on div "Publish" at bounding box center [1268, 28] width 50 height 21
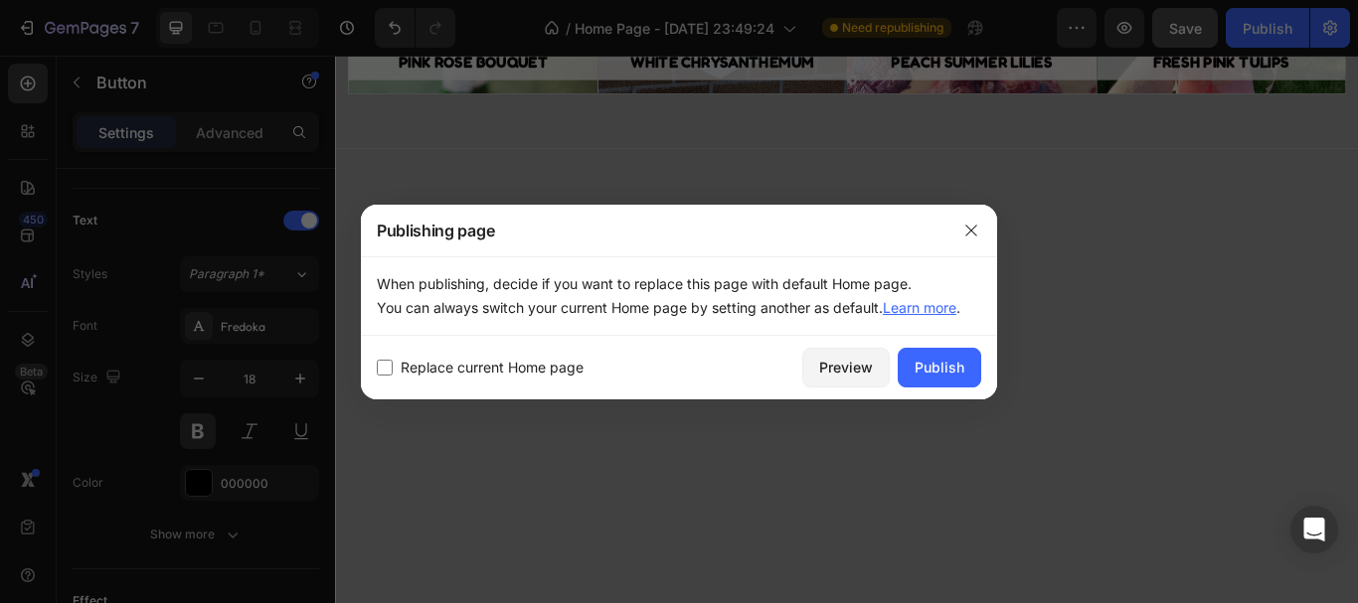
click at [381, 368] on input "checkbox" at bounding box center [385, 368] width 16 height 16
checkbox input "true"
click at [926, 367] on div "Publish" at bounding box center [940, 367] width 50 height 21
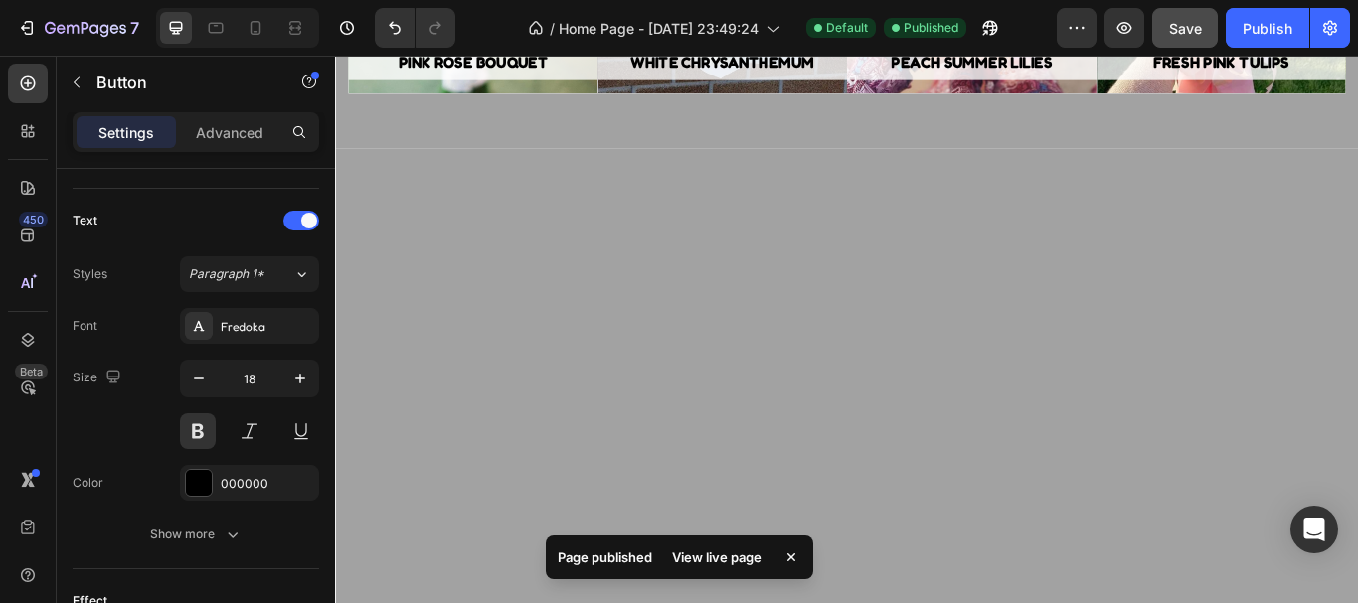
click at [714, 557] on div "View live page" at bounding box center [716, 558] width 113 height 28
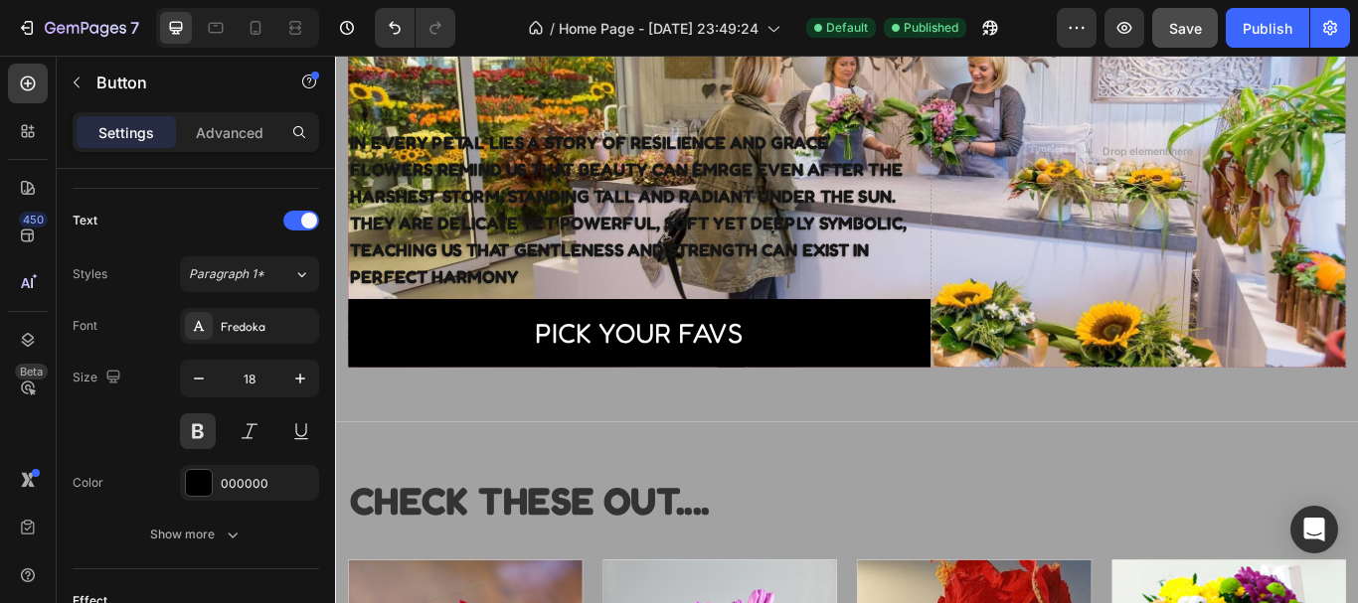
scroll to position [0, 0]
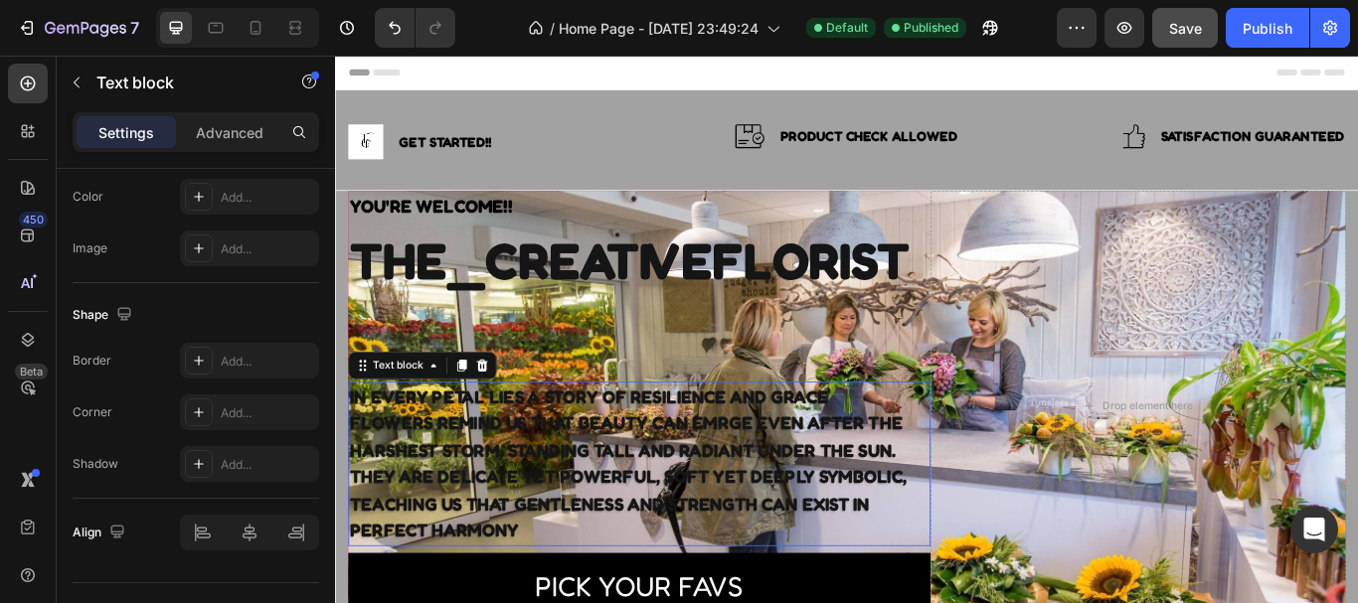
click at [615, 506] on p "FLOWERS REMIND US THAT BEAUTY CAN EMRGE EVEN AFTER THE HARSHEST STORM, STANDING…" at bounding box center [689, 547] width 675 height 157
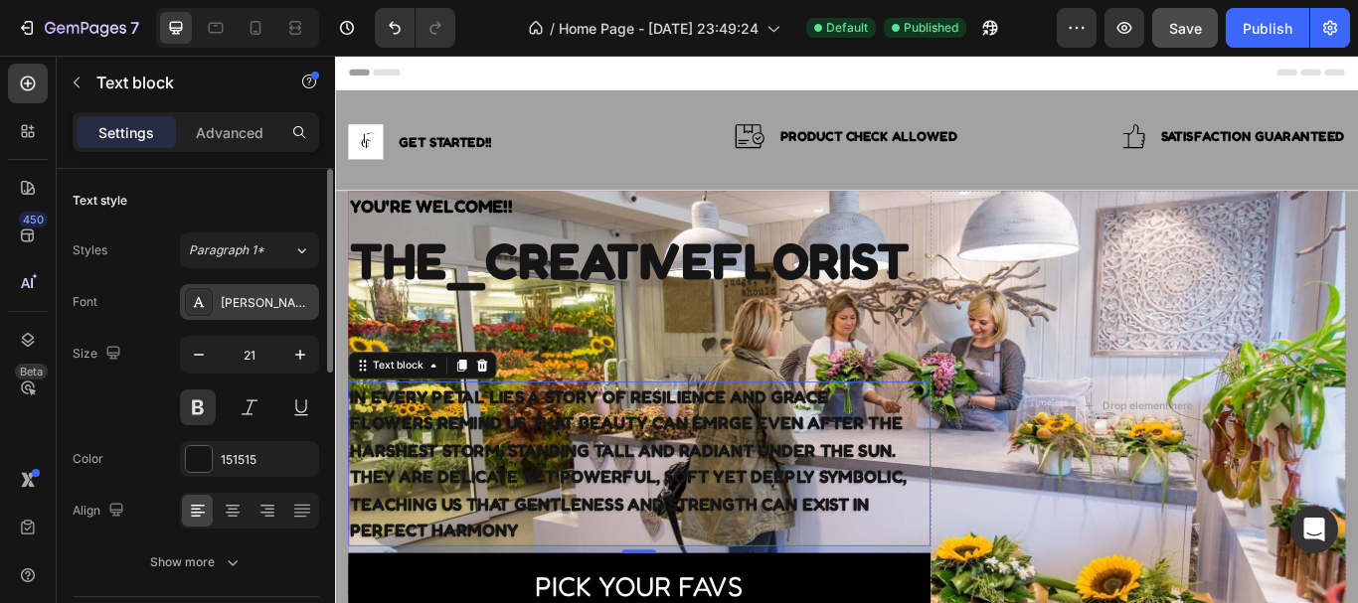
click at [249, 295] on div "[PERSON_NAME]" at bounding box center [267, 303] width 93 height 18
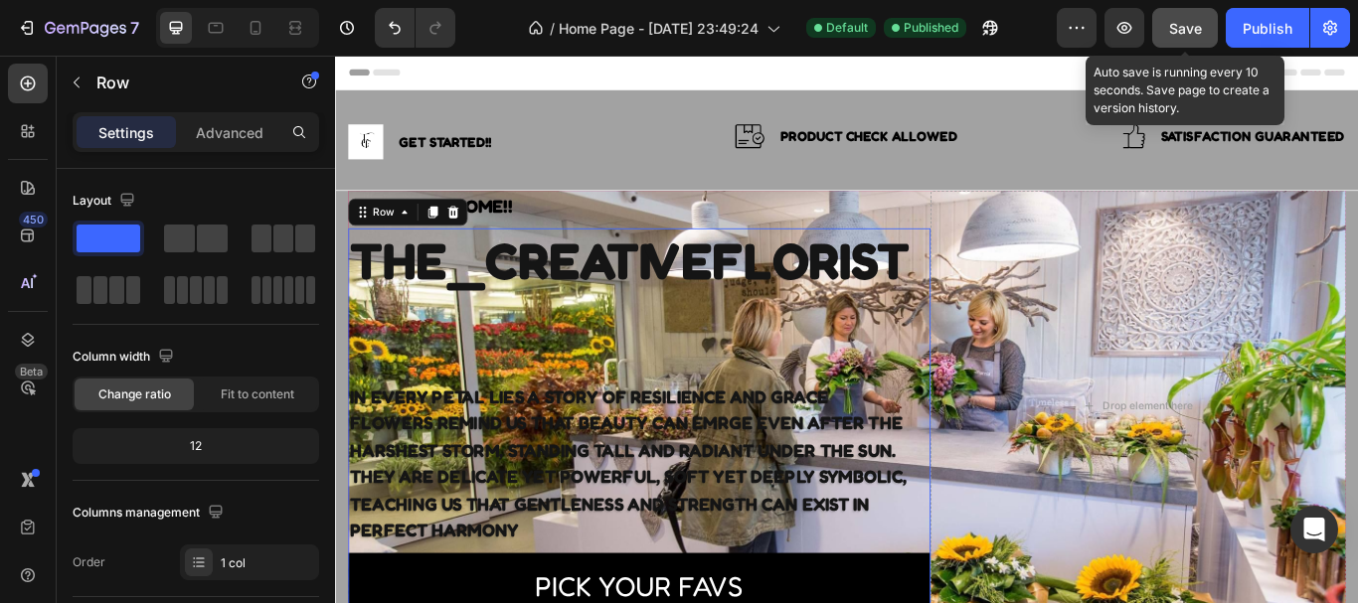
click at [1195, 34] on span "Save" at bounding box center [1185, 28] width 33 height 17
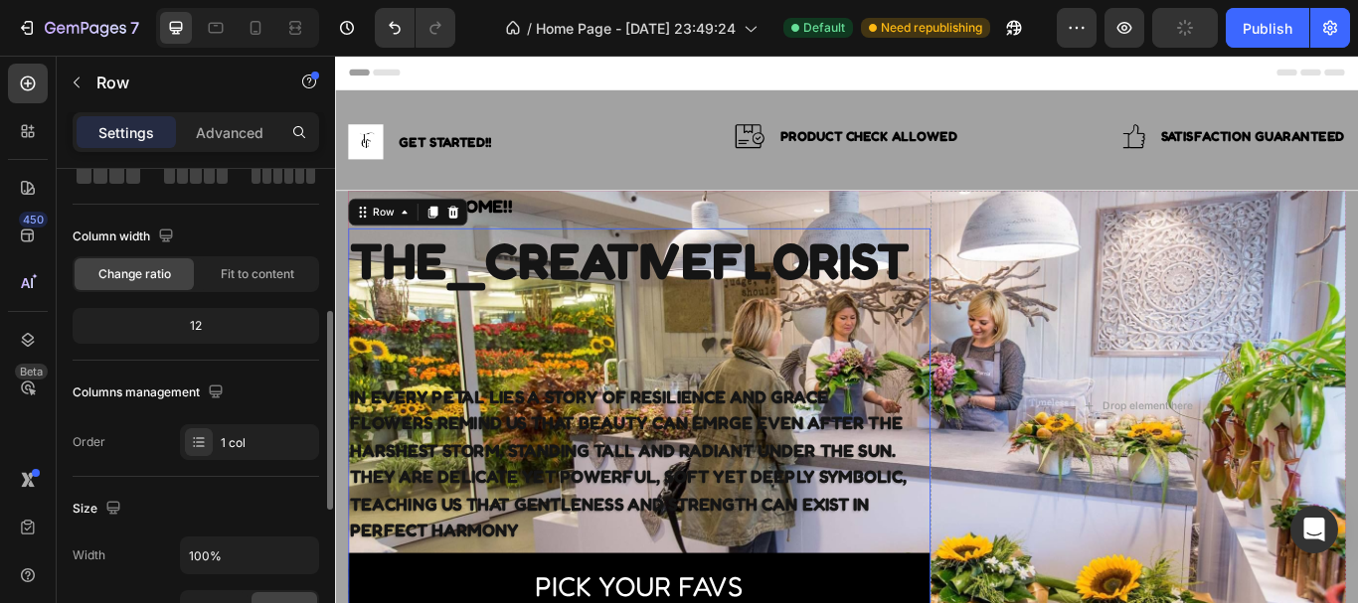
scroll to position [103, 0]
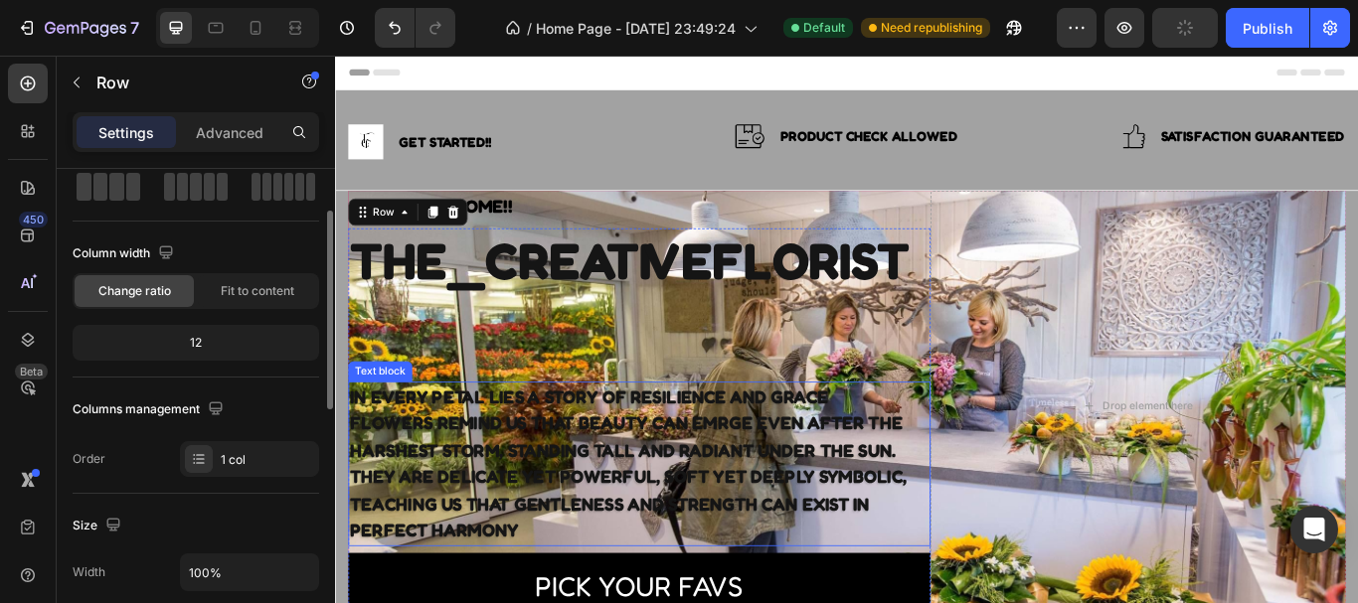
click at [521, 506] on p "FLOWERS REMIND US THAT BEAUTY CAN EMRGE EVEN AFTER THE HARSHEST STORM, STANDING…" at bounding box center [689, 547] width 675 height 157
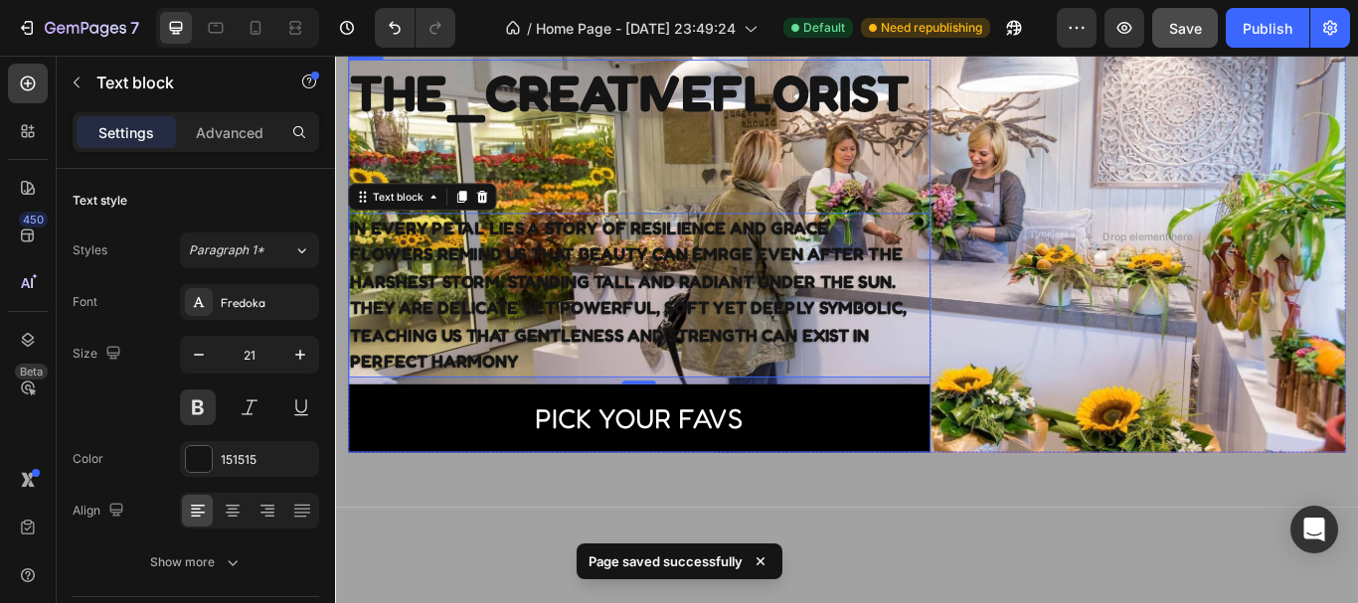
scroll to position [0, 0]
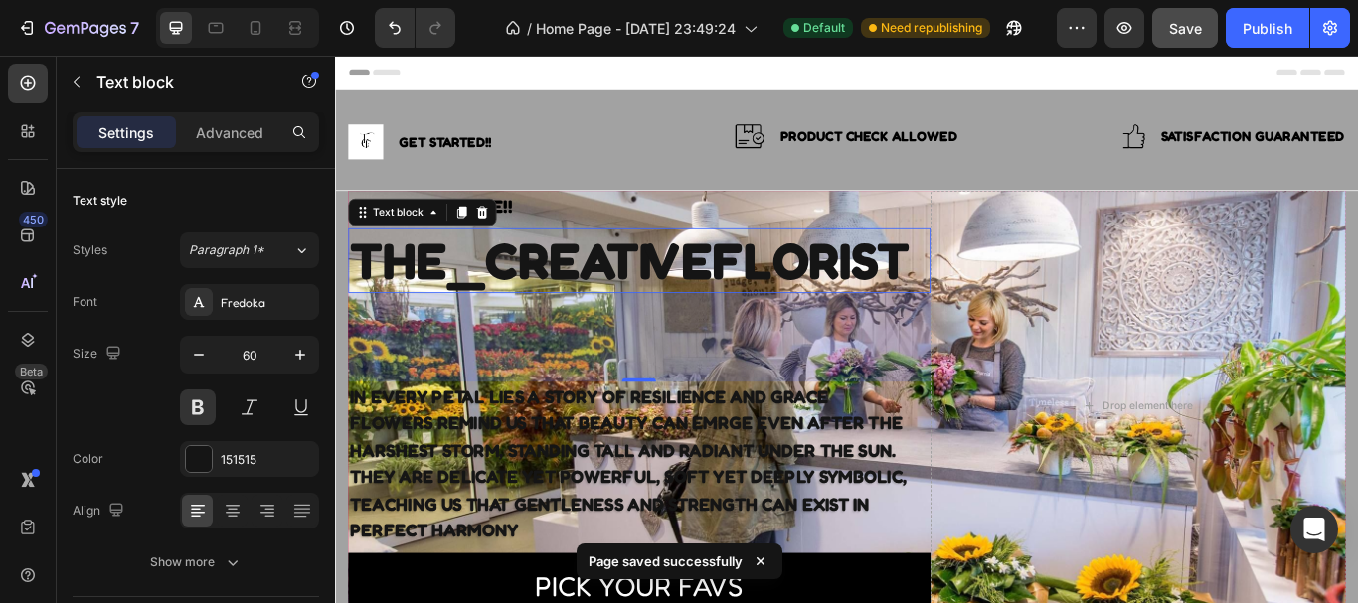
click at [626, 301] on p "THE_CREATIVEFLORIST" at bounding box center [689, 295] width 675 height 72
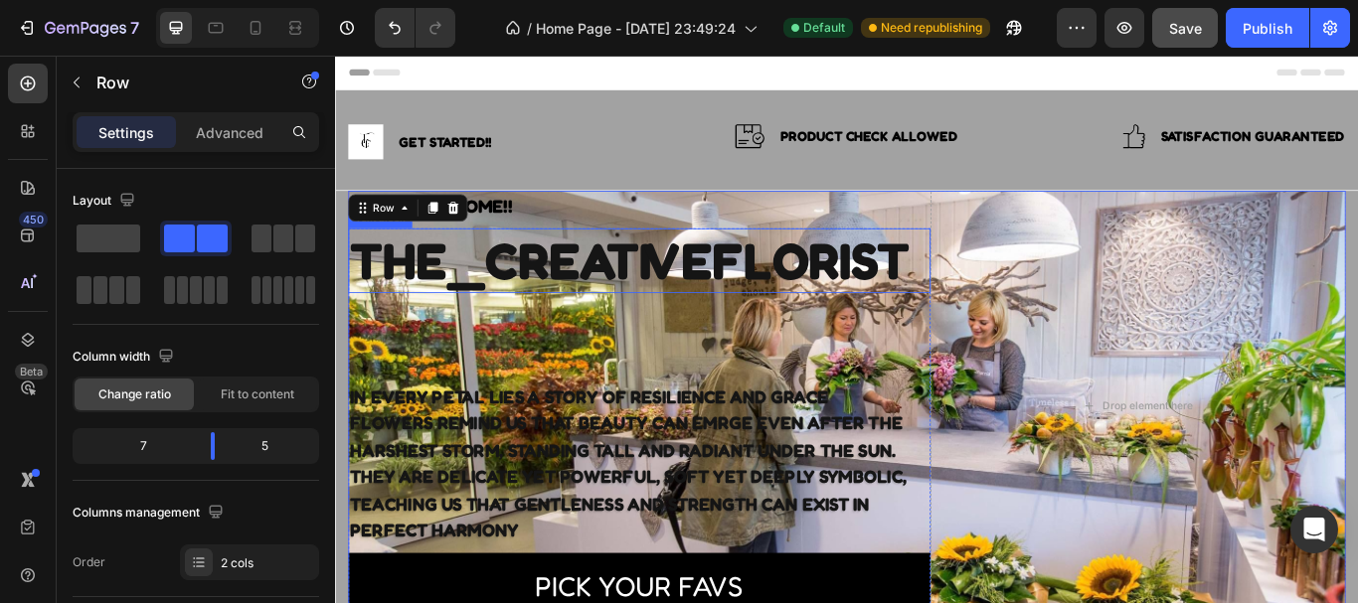
click at [679, 302] on p "THE_CREATIVEFLORIST" at bounding box center [689, 295] width 675 height 72
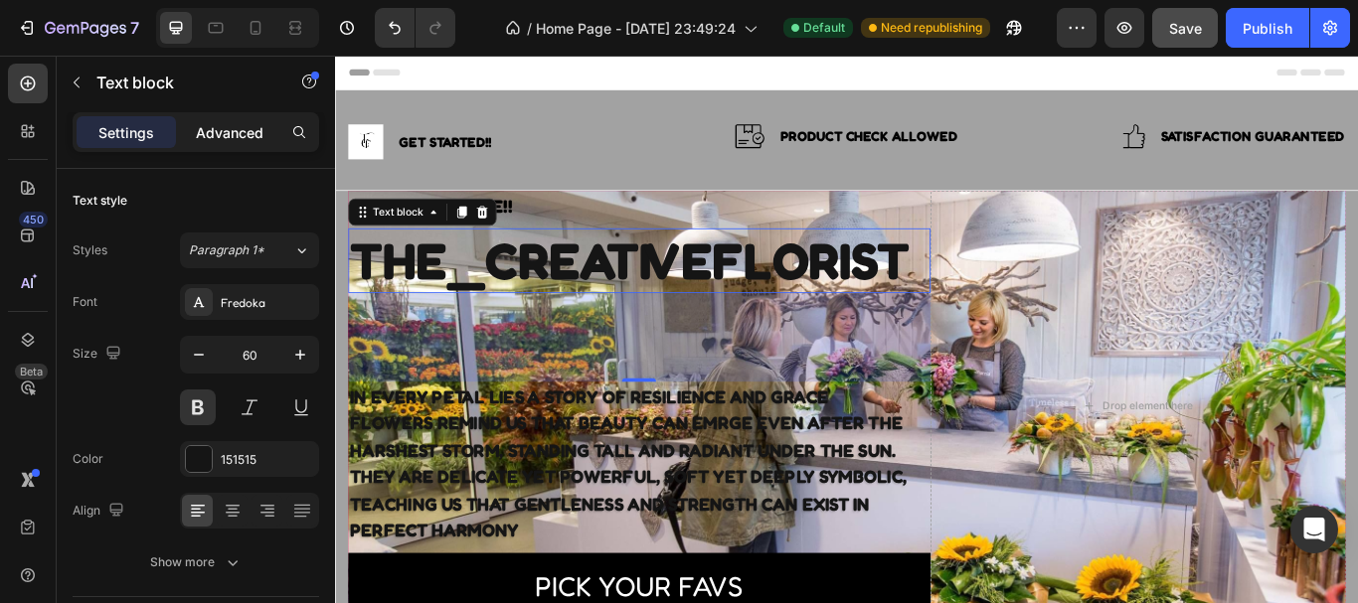
click at [248, 131] on p "Advanced" at bounding box center [230, 132] width 68 height 21
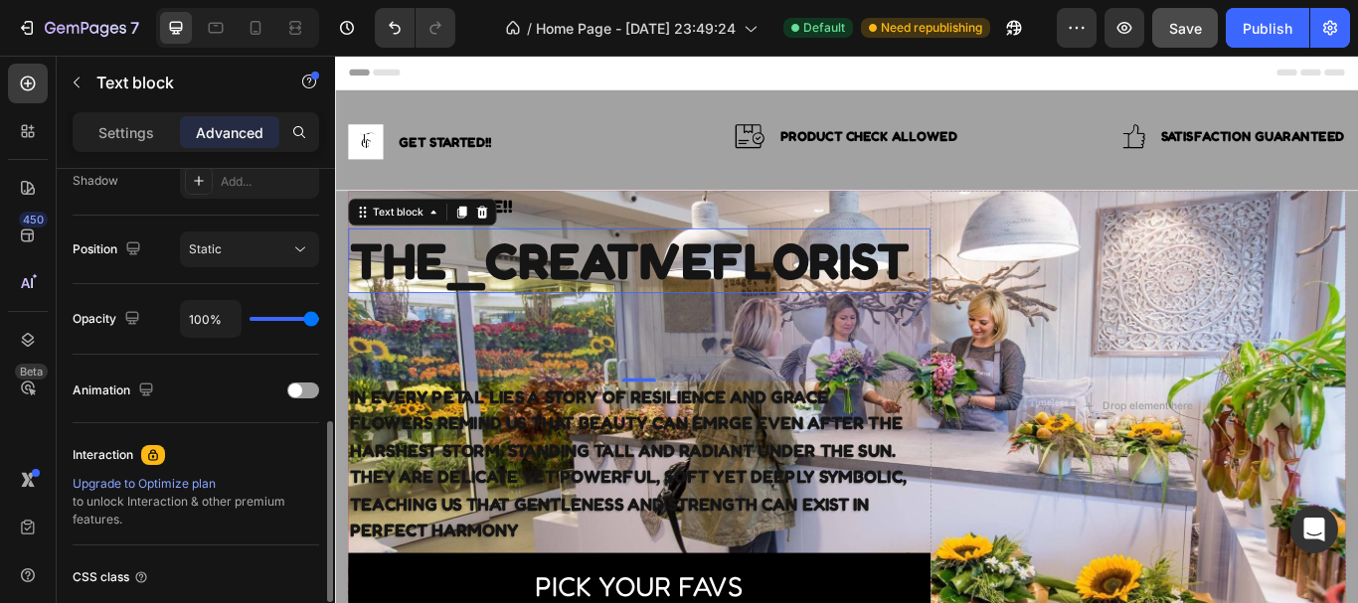
scroll to position [681, 0]
click at [316, 393] on div at bounding box center [303, 390] width 32 height 16
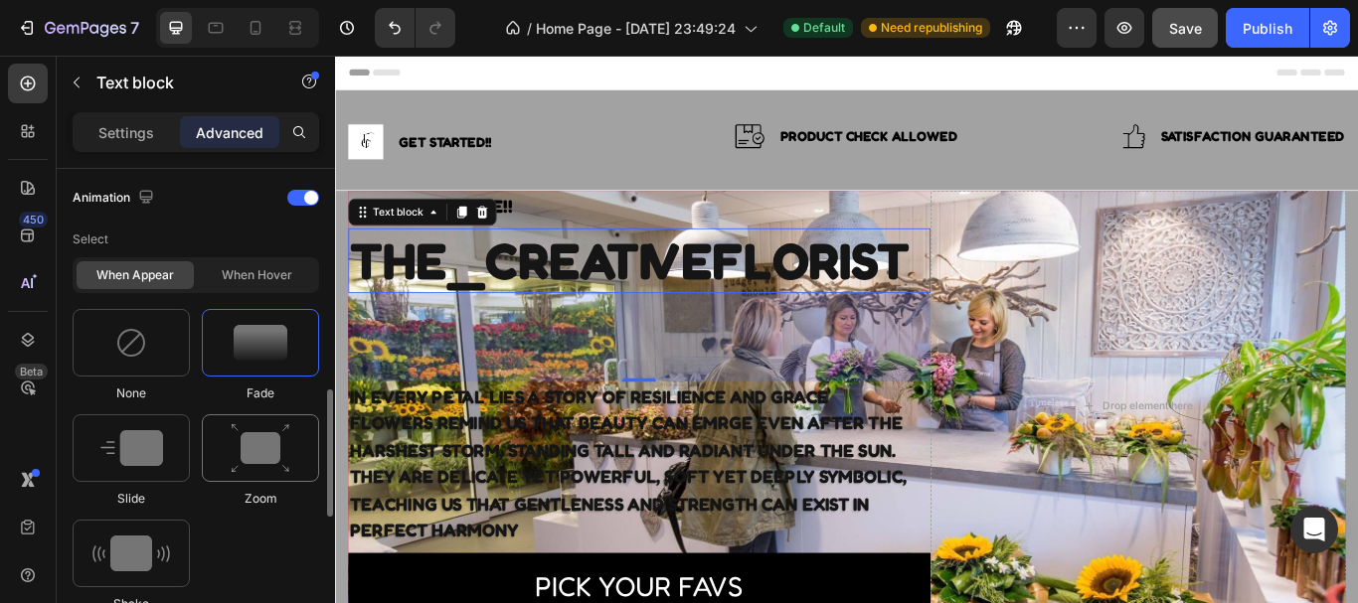
scroll to position [875, 0]
click at [261, 350] on img at bounding box center [261, 341] width 54 height 36
click at [251, 444] on img at bounding box center [261, 447] width 60 height 51
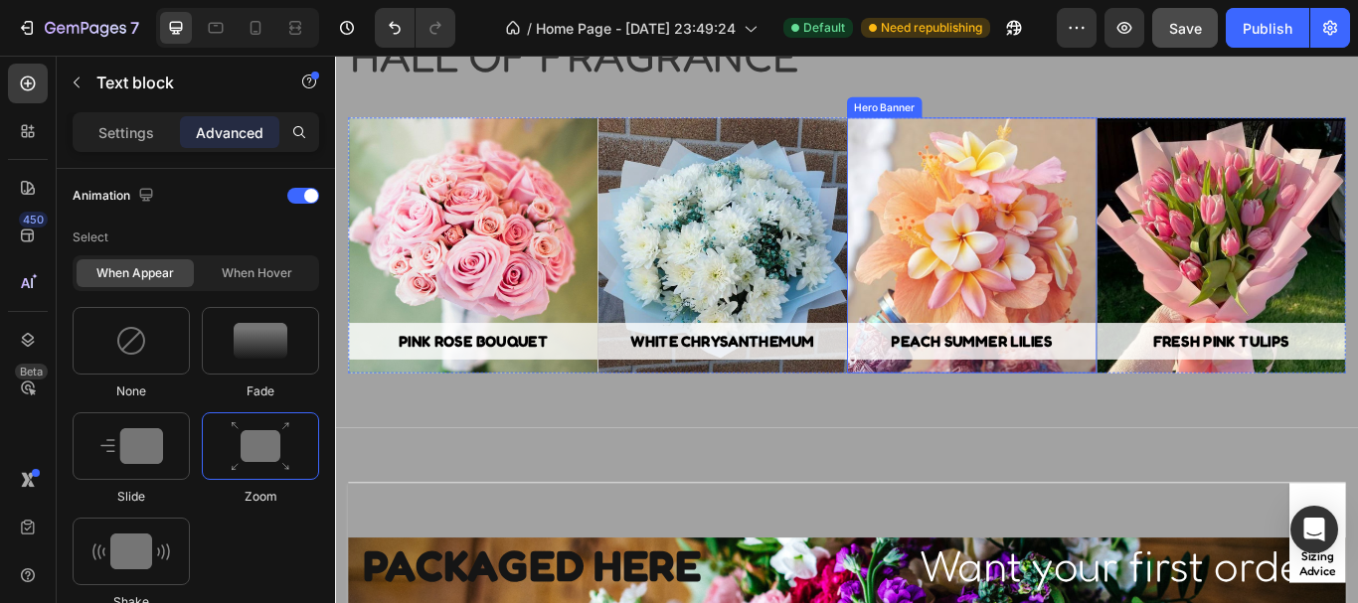
scroll to position [4404, 0]
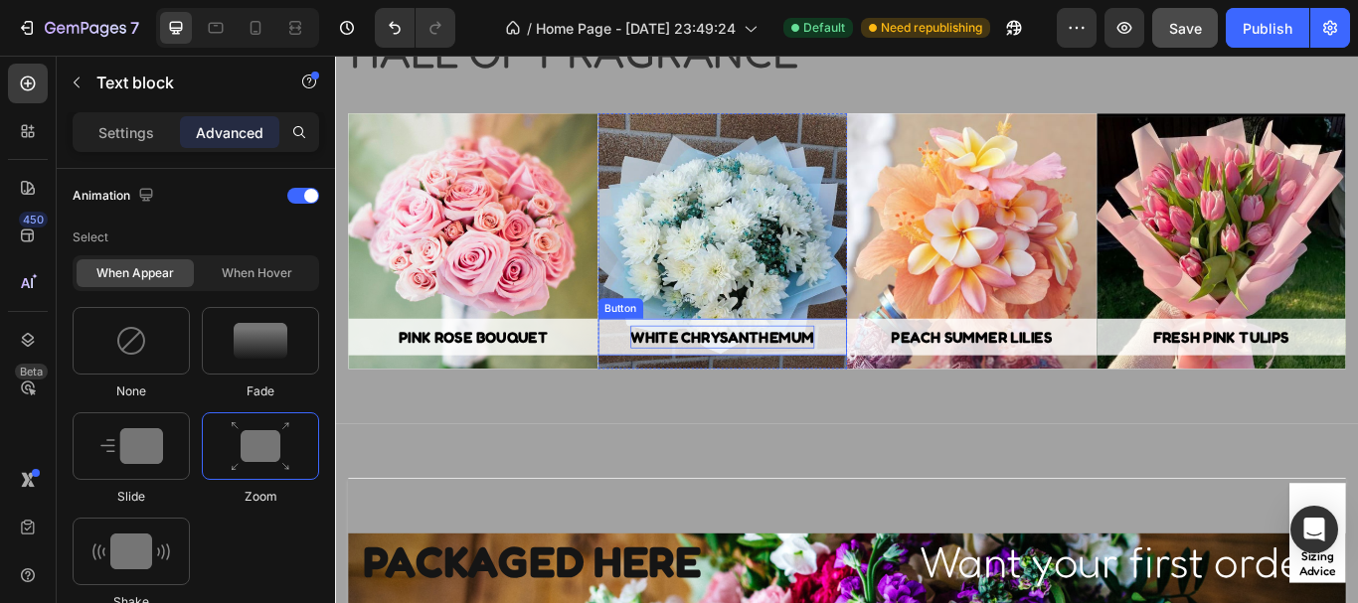
click at [730, 384] on p "WHITE CHRYSANTHEMUM" at bounding box center [786, 384] width 215 height 27
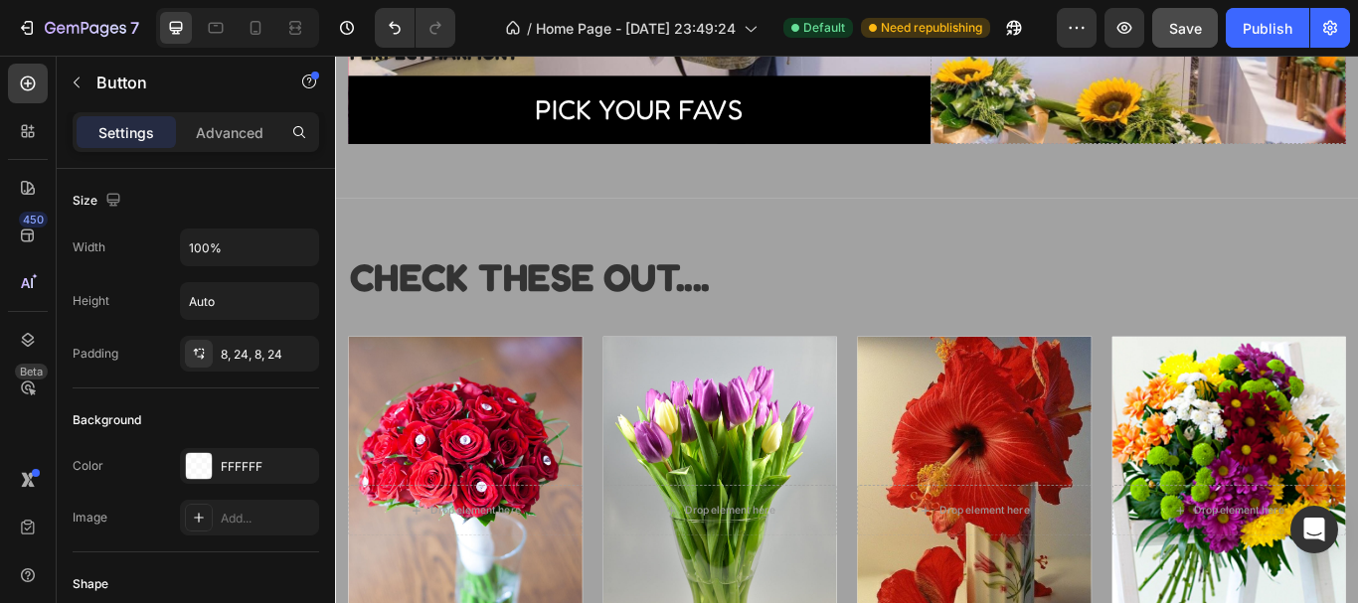
scroll to position [557, 0]
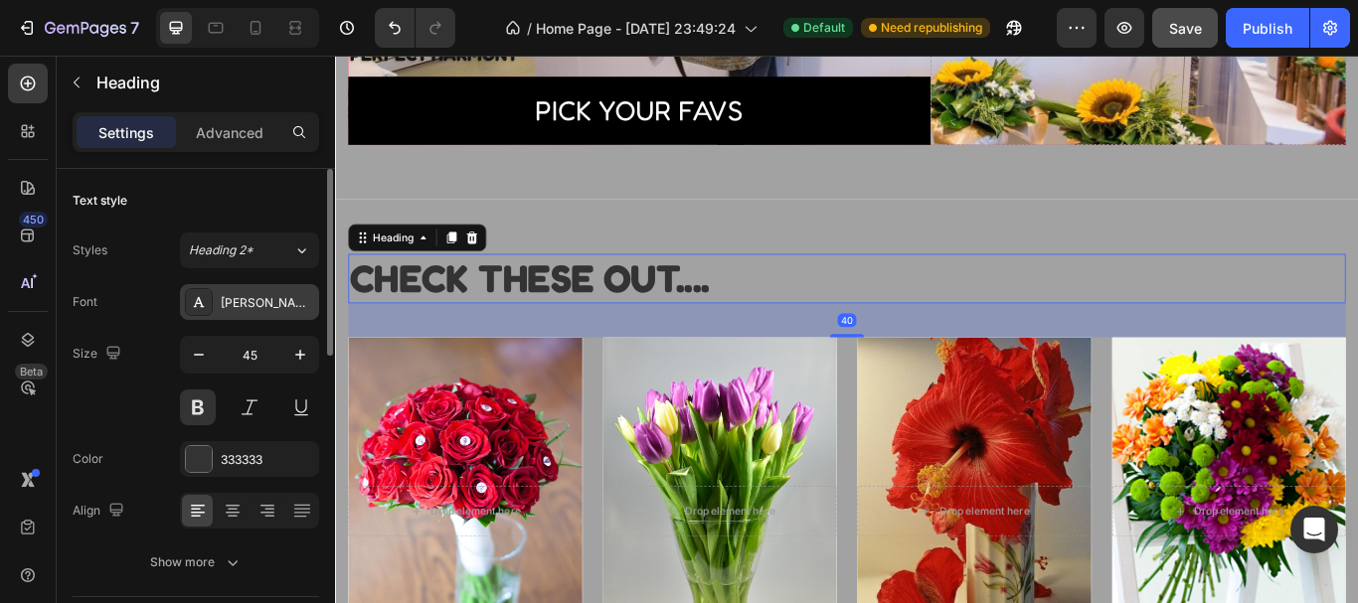
click at [268, 301] on div "[PERSON_NAME]" at bounding box center [267, 303] width 93 height 18
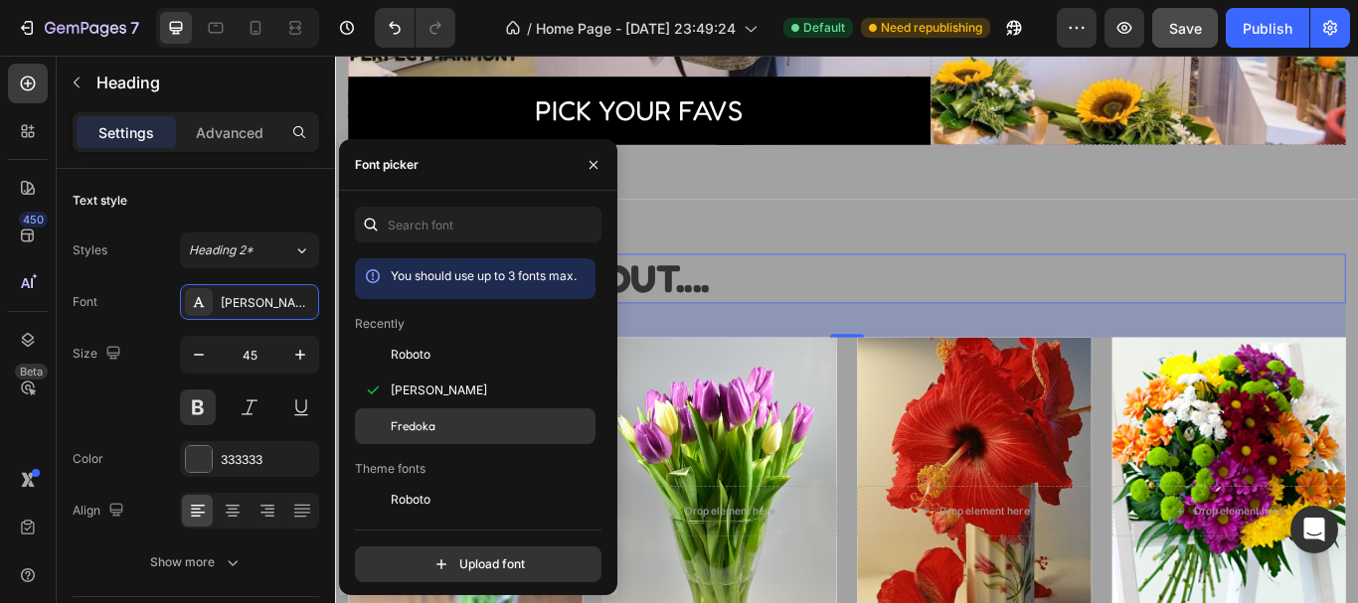
click at [377, 420] on div at bounding box center [373, 427] width 36 height 36
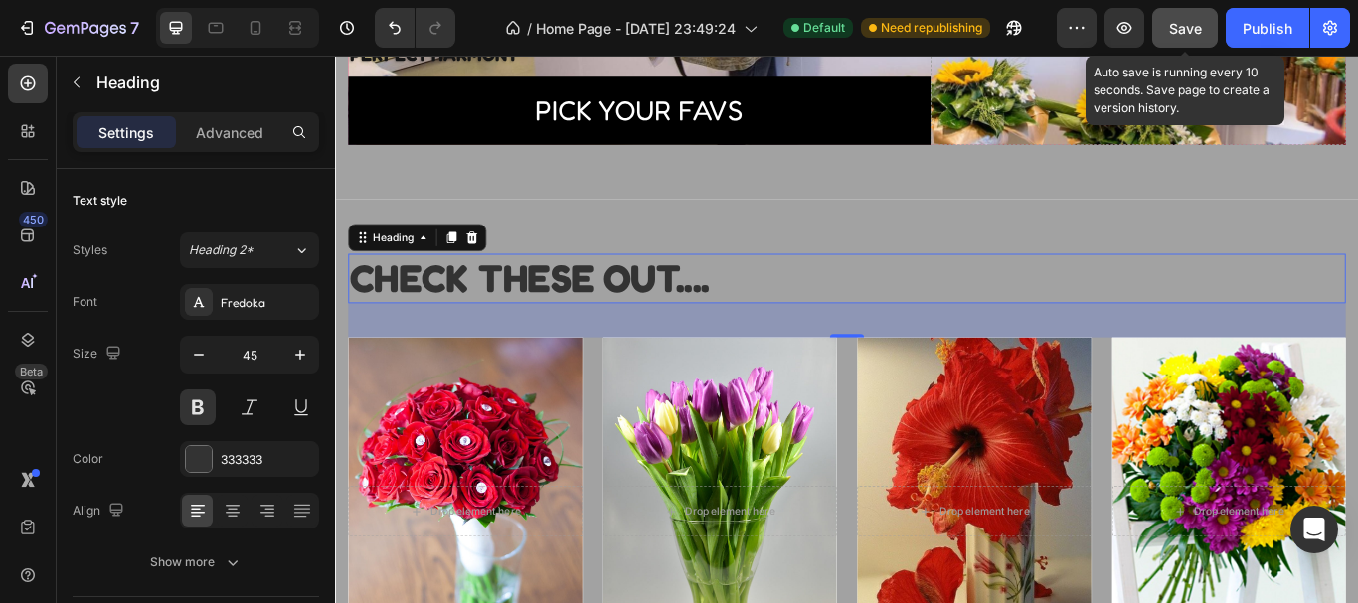
click at [1185, 26] on span "Save" at bounding box center [1185, 28] width 33 height 17
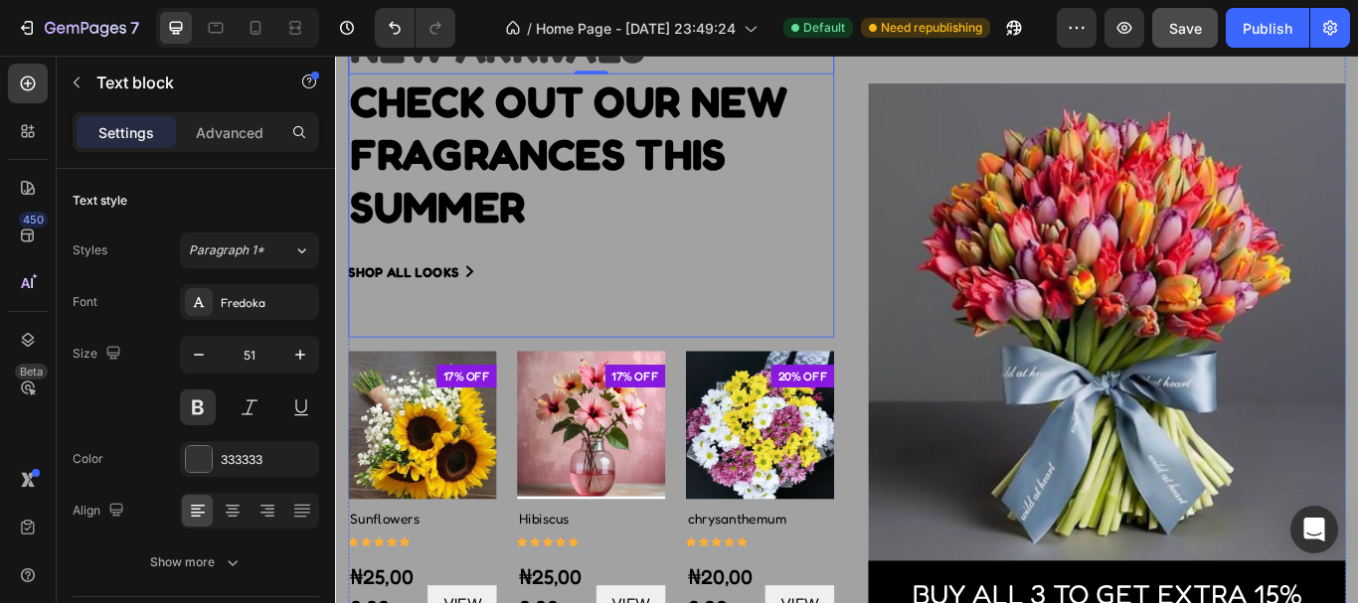
scroll to position [1518, 0]
click at [461, 308] on div "shop all looks" at bounding box center [414, 307] width 129 height 24
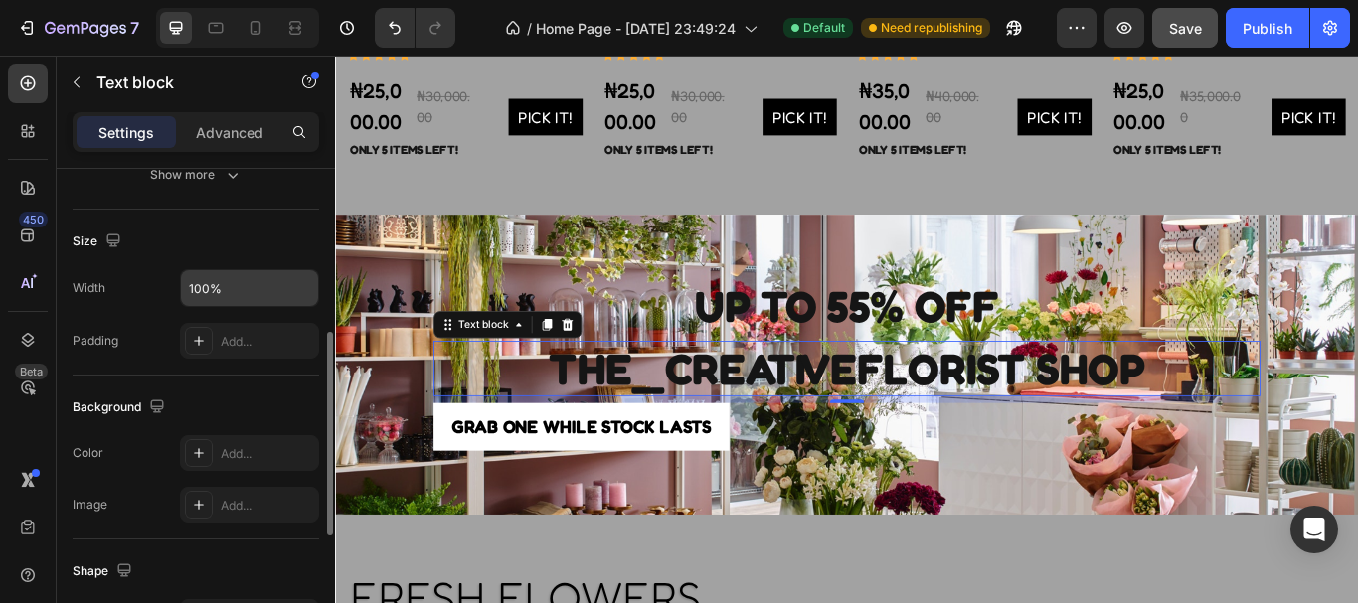
scroll to position [389, 0]
click at [249, 125] on p "Advanced" at bounding box center [230, 132] width 68 height 21
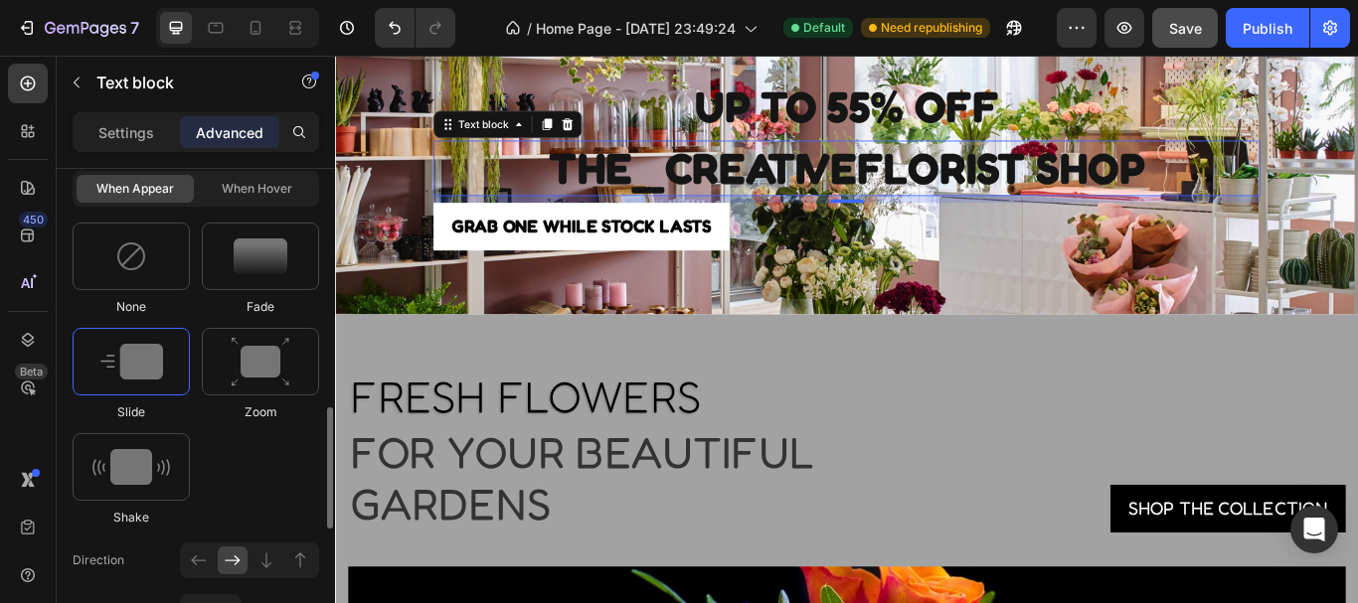
scroll to position [960, 0]
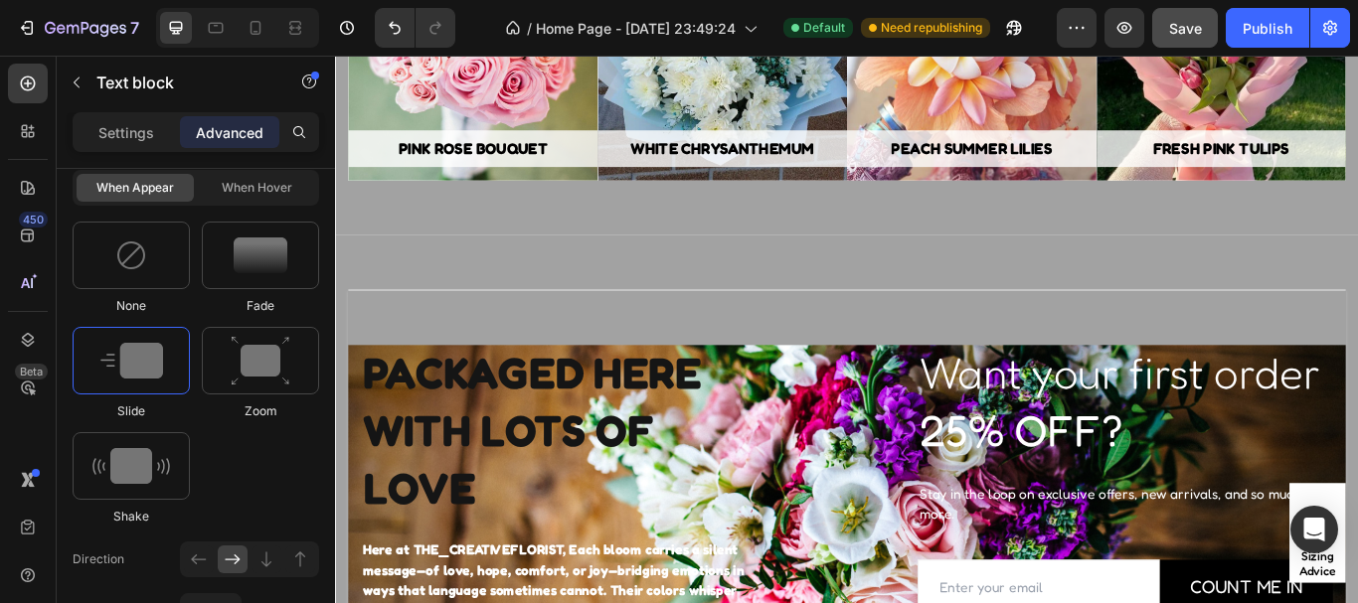
click at [659, 370] on div "PACKAGED HERE Text block With LOTS OF love Heading Here at THE_CREATIVEFLORIST,…" at bounding box center [931, 563] width 1163 height 468
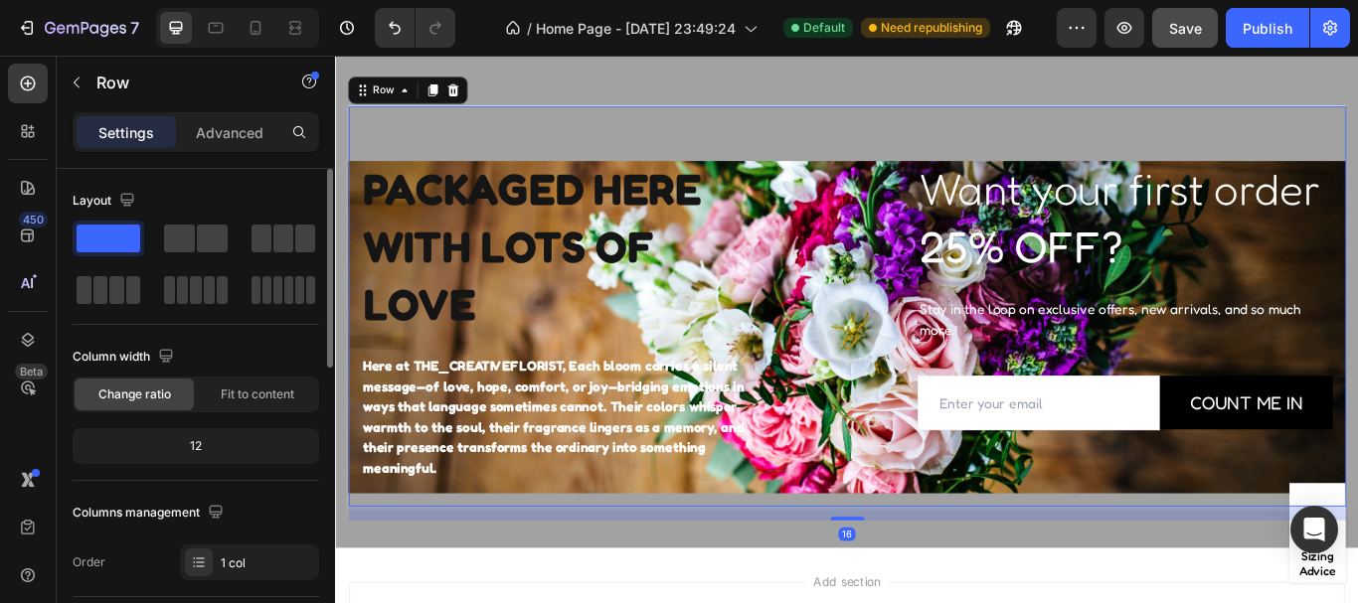
scroll to position [4910, 0]
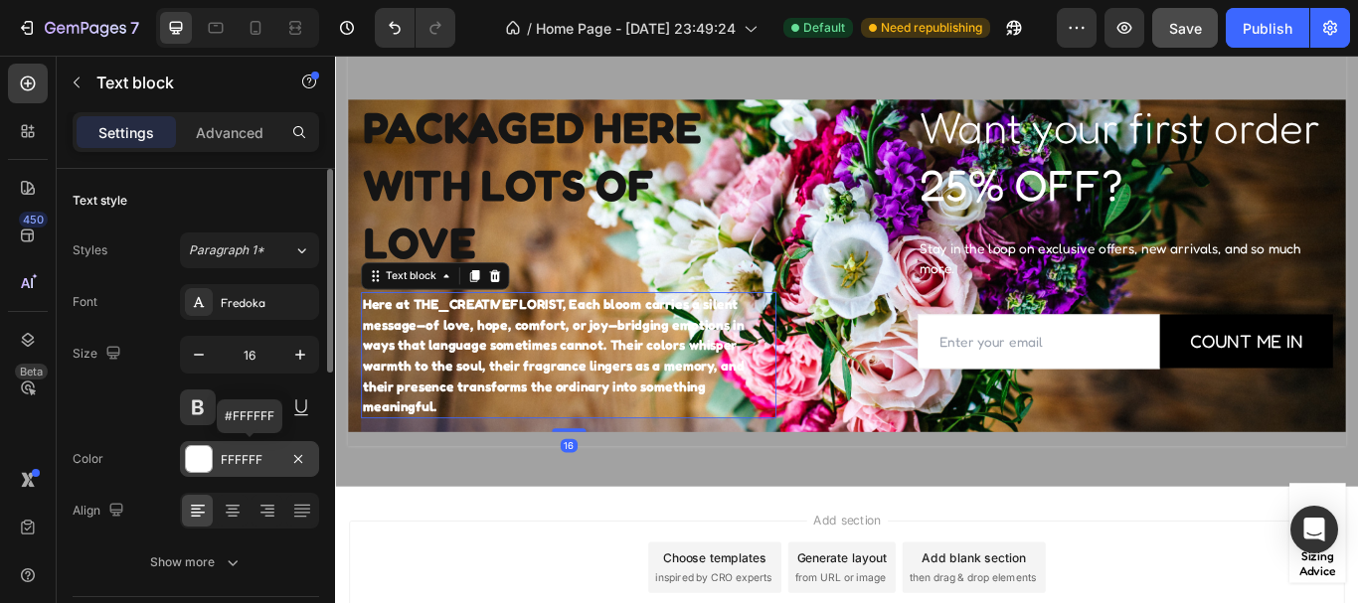
click at [208, 451] on div at bounding box center [199, 459] width 26 height 26
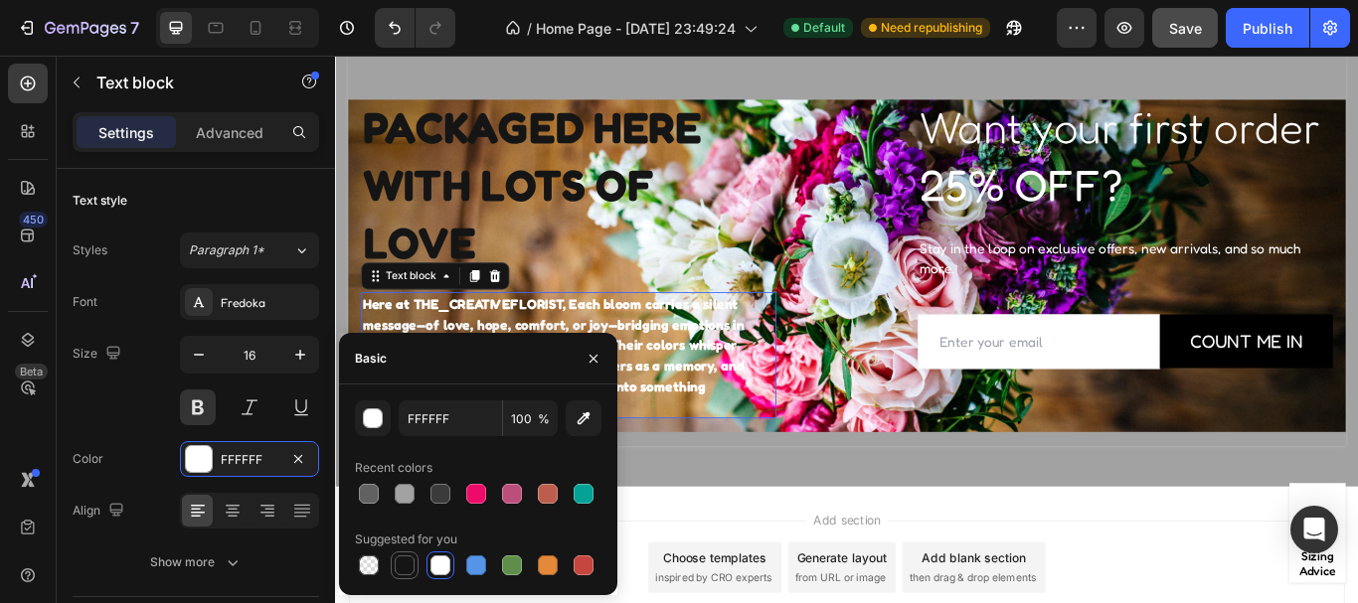
click at [405, 559] on div at bounding box center [405, 566] width 20 height 20
type input "151515"
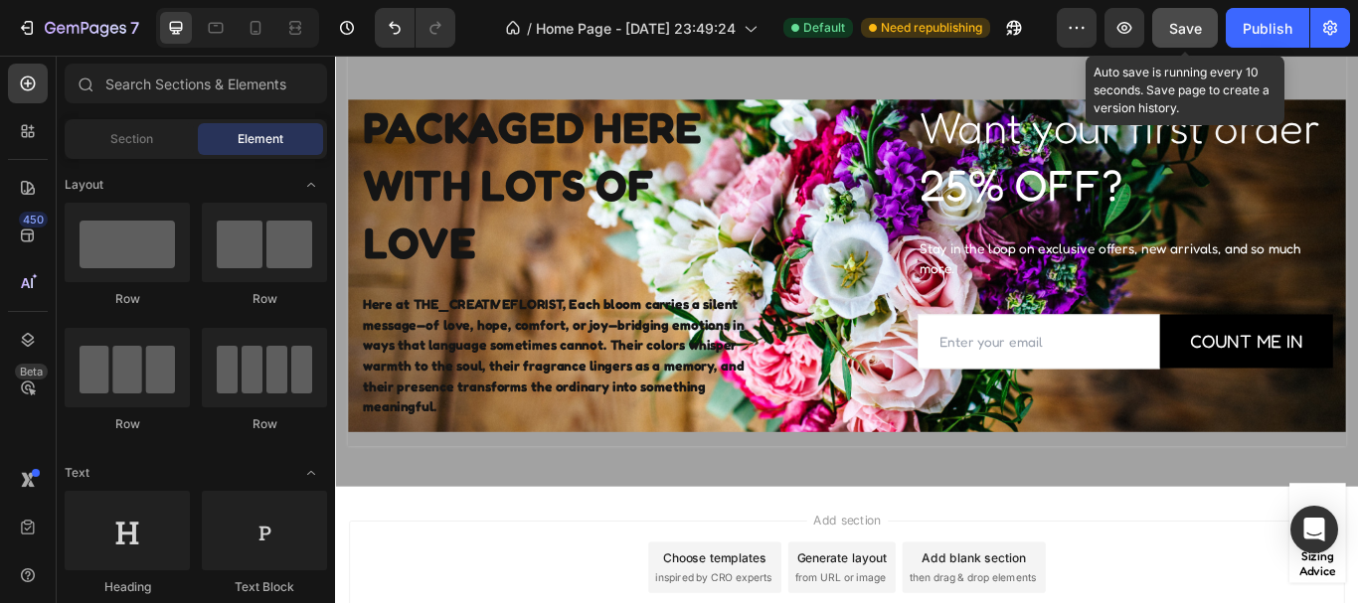
click at [1172, 26] on span "Save" at bounding box center [1185, 28] width 33 height 17
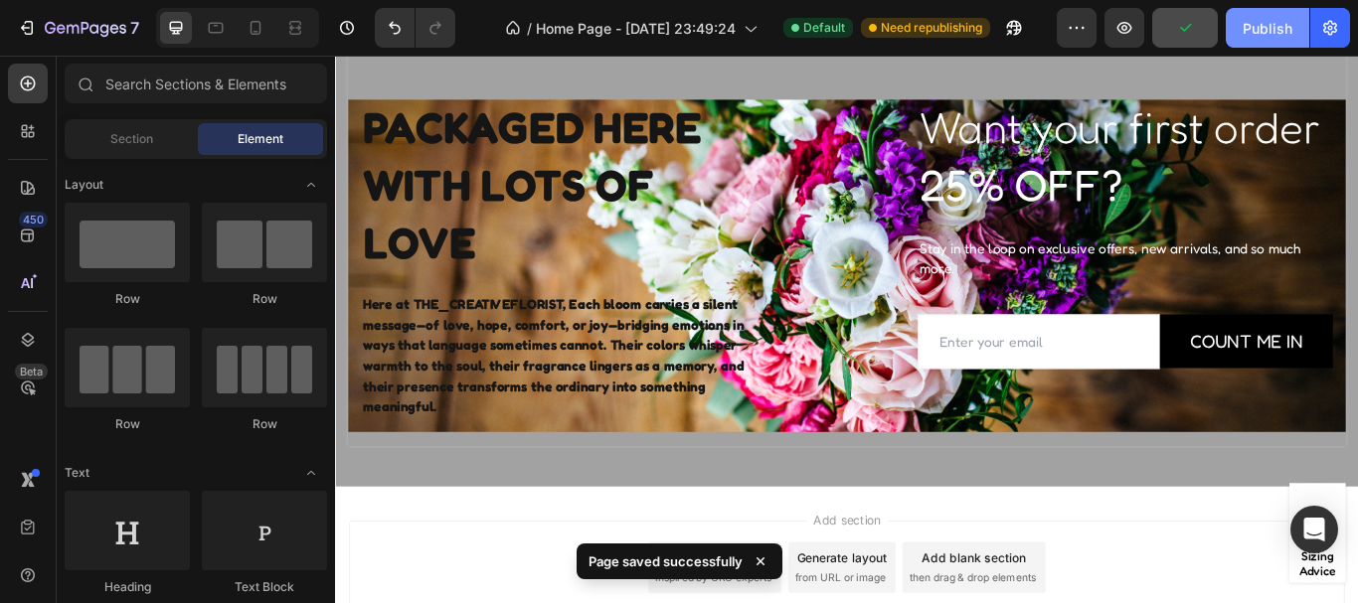
click at [1268, 26] on div "Publish" at bounding box center [1268, 28] width 50 height 21
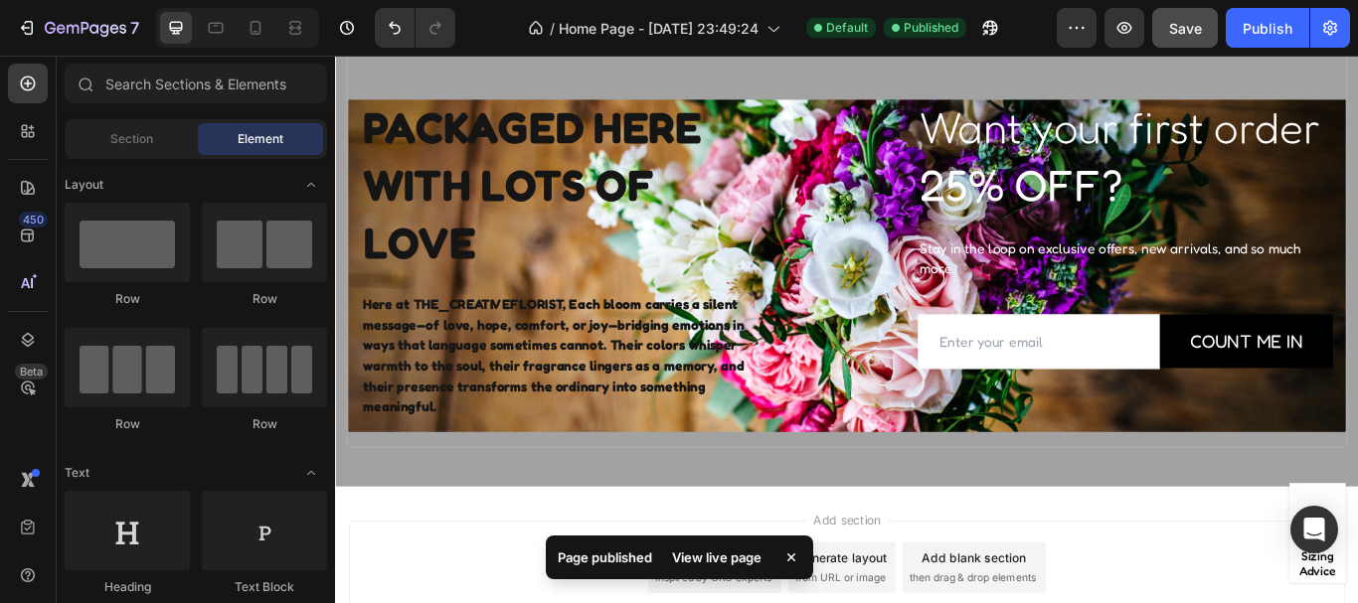
click at [709, 549] on div "Page published View live page" at bounding box center [679, 562] width 267 height 52
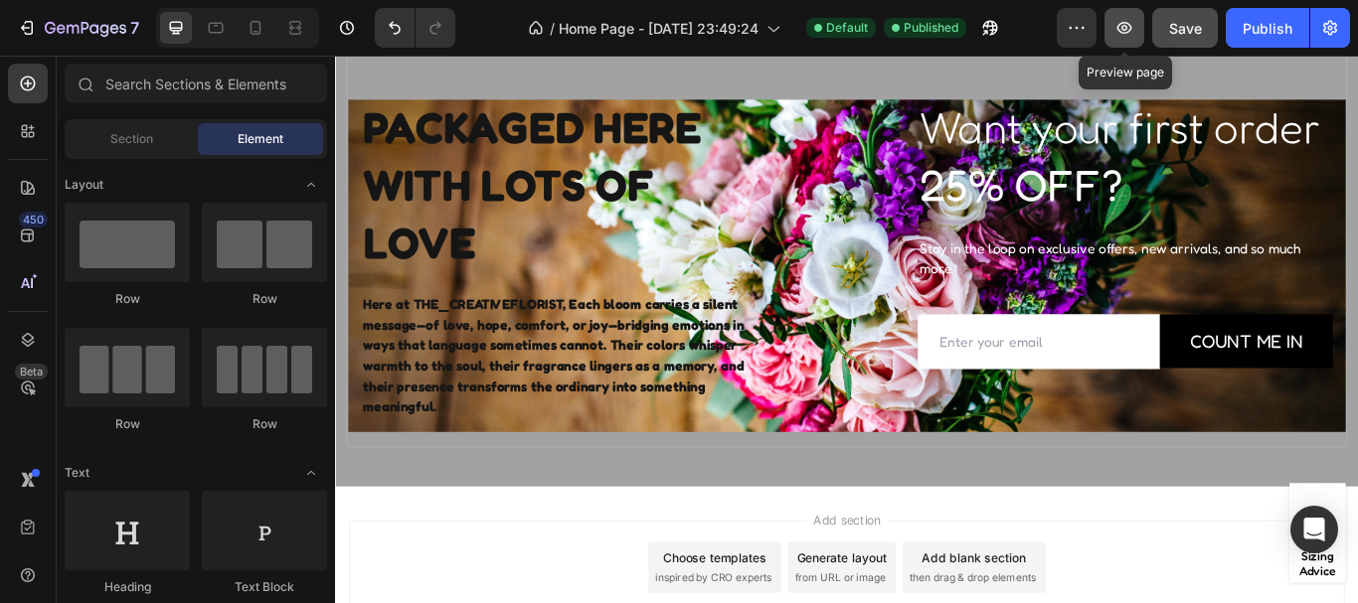
click at [1119, 30] on icon "button" at bounding box center [1124, 28] width 15 height 12
